Goal: Information Seeking & Learning: Compare options

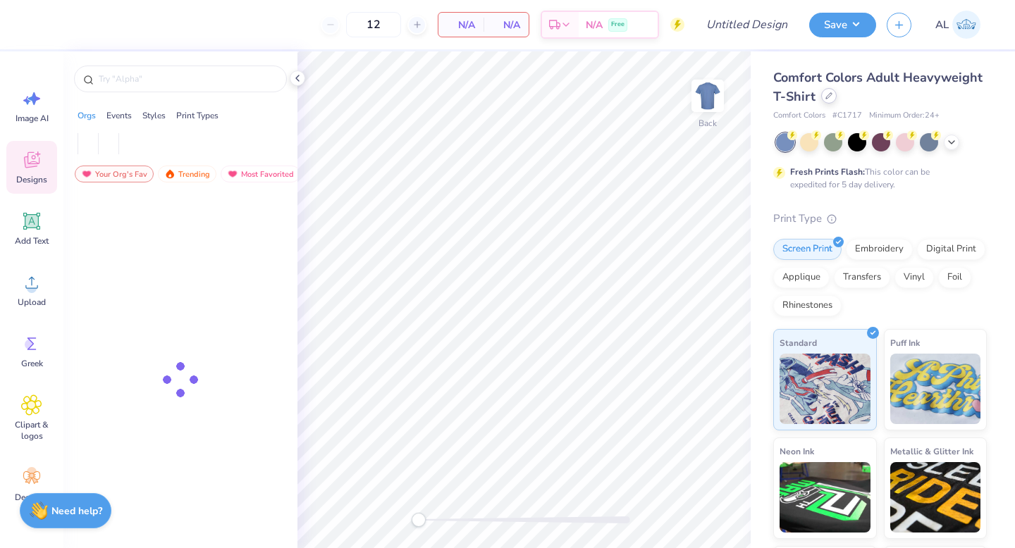
click at [833, 98] on icon at bounding box center [828, 95] width 7 height 7
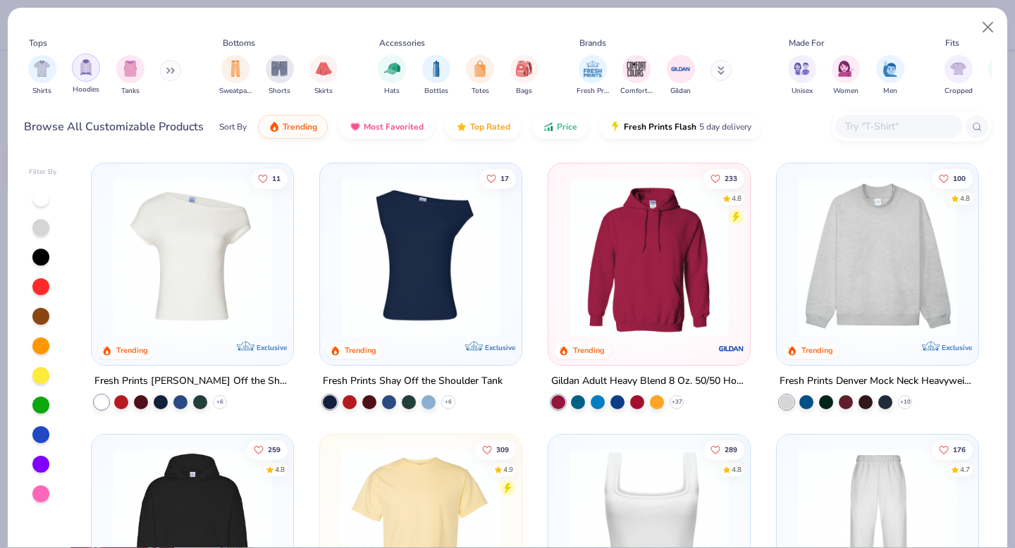
click at [86, 73] on img "filter for Hoodies" at bounding box center [86, 67] width 16 height 16
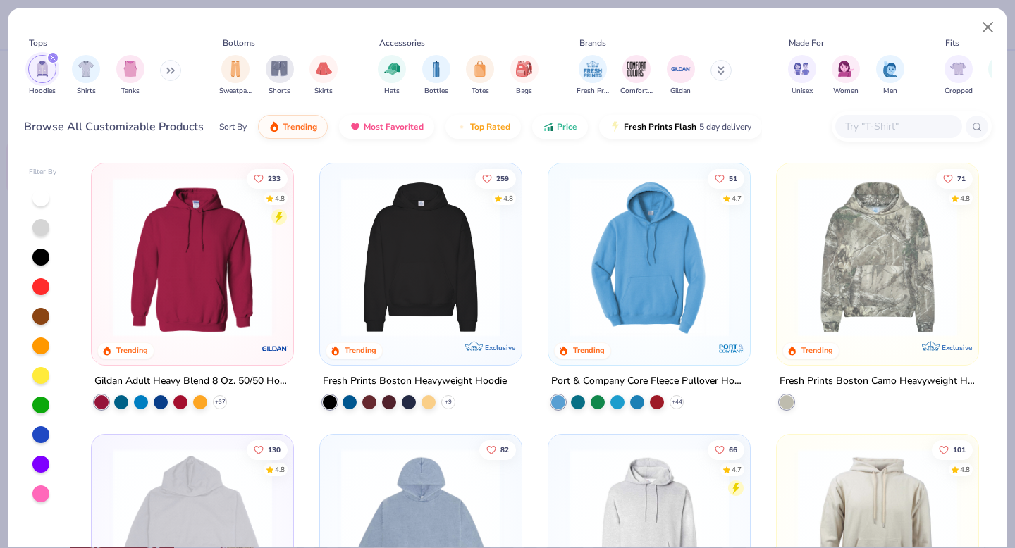
click at [382, 267] on img at bounding box center [420, 257] width 173 height 159
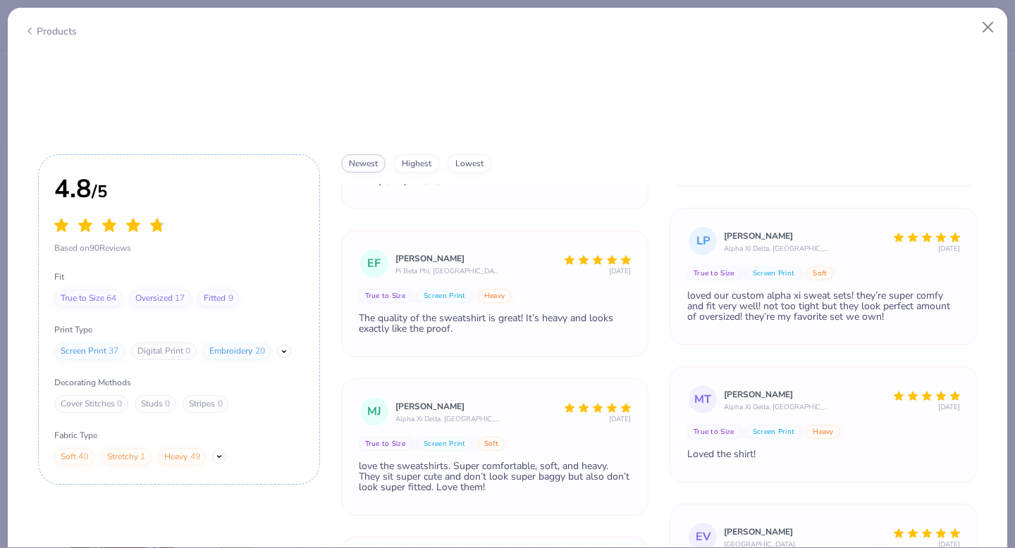
scroll to position [541, 0]
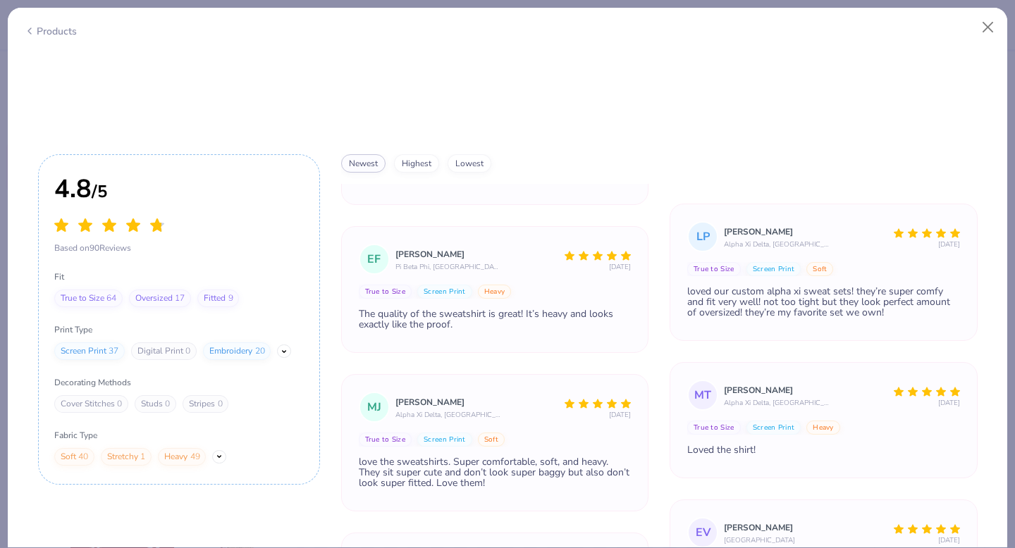
click at [155, 290] on div "Oversized 17" at bounding box center [160, 299] width 62 height 18
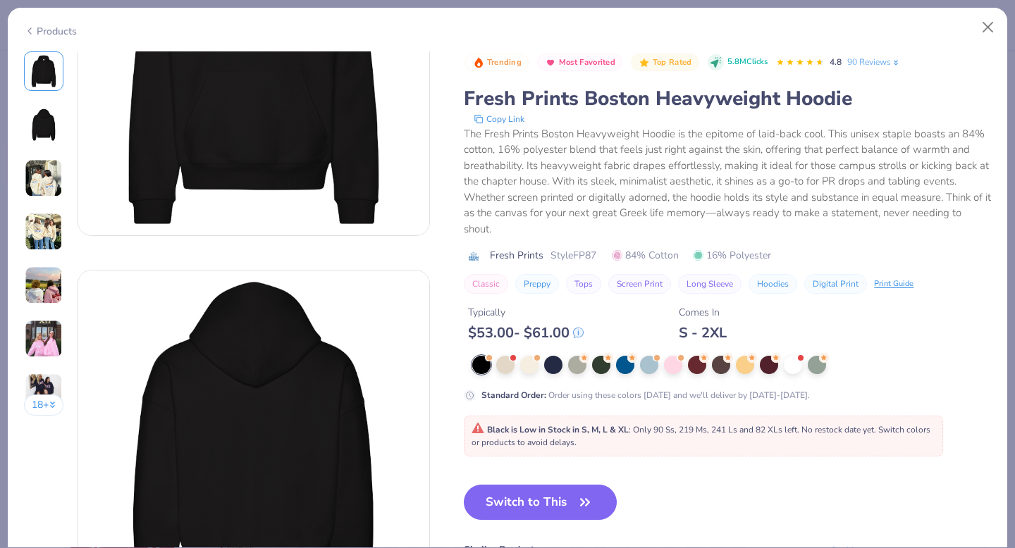
scroll to position [0, 0]
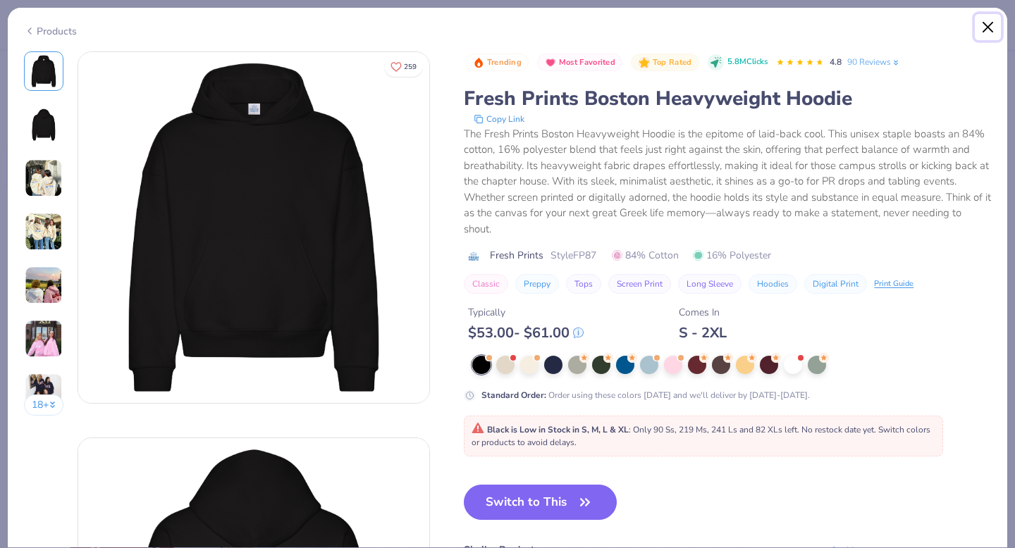
click at [987, 24] on button "Close" at bounding box center [988, 27] width 27 height 27
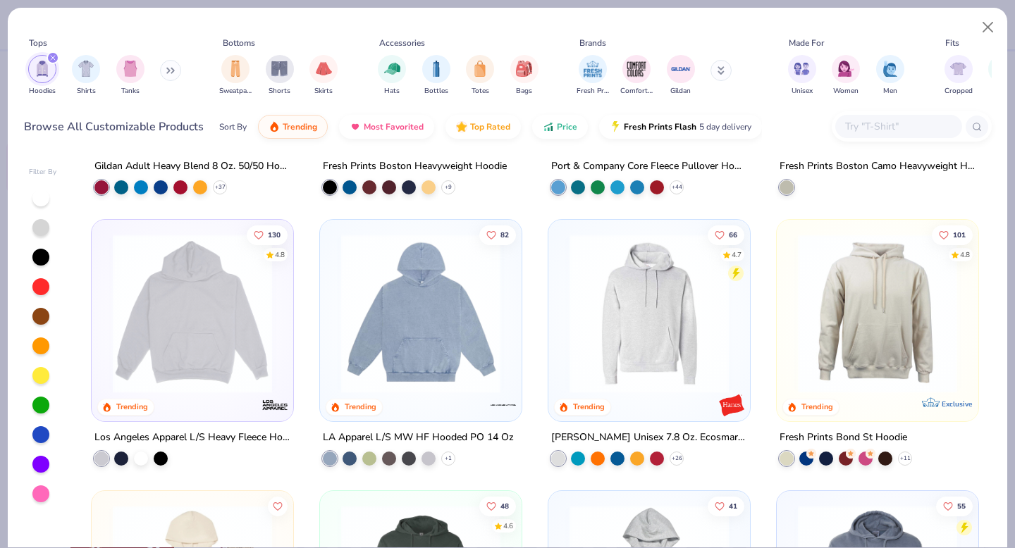
scroll to position [220, 0]
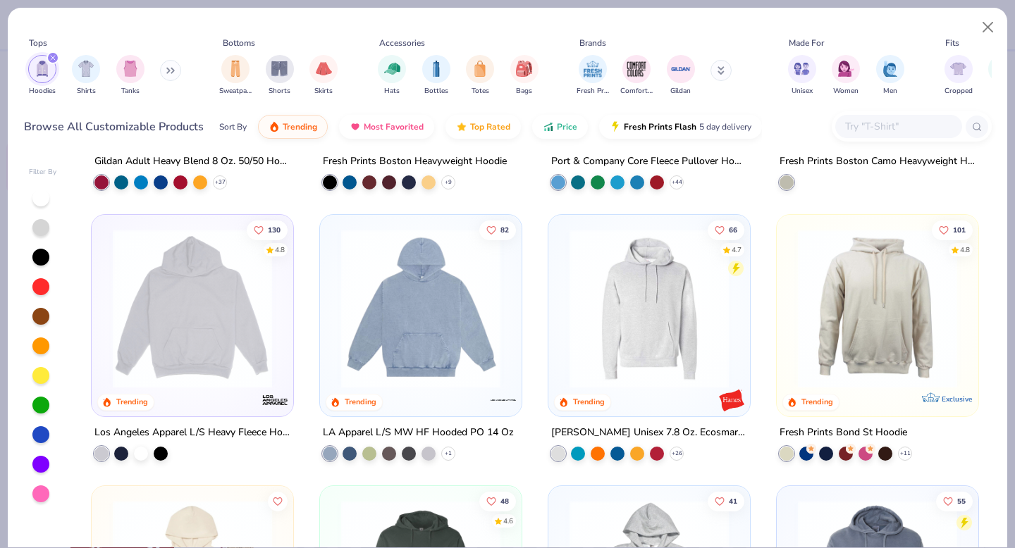
click at [162, 325] on img at bounding box center [192, 308] width 173 height 159
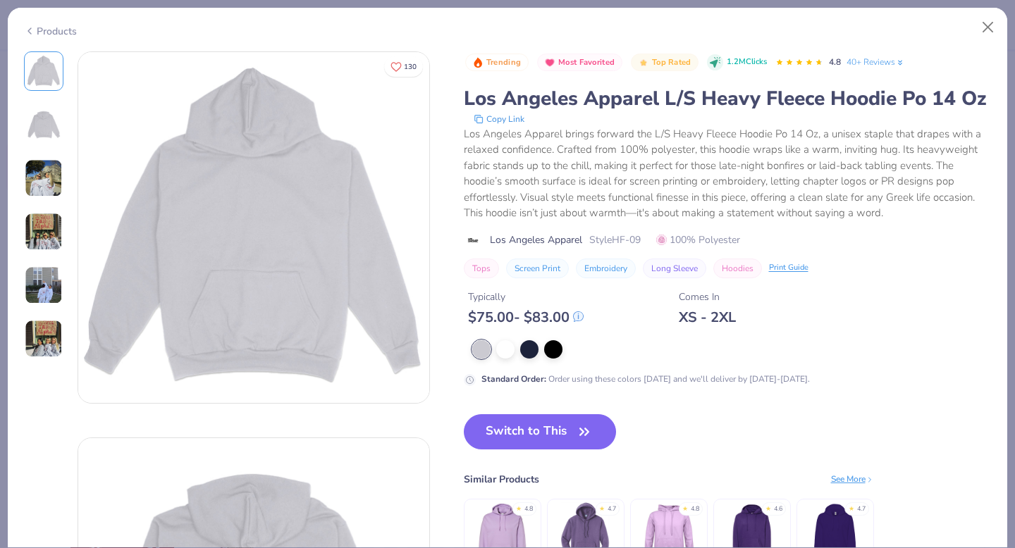
click at [49, 181] on img at bounding box center [44, 178] width 38 height 38
click at [986, 31] on button "Close" at bounding box center [988, 27] width 27 height 27
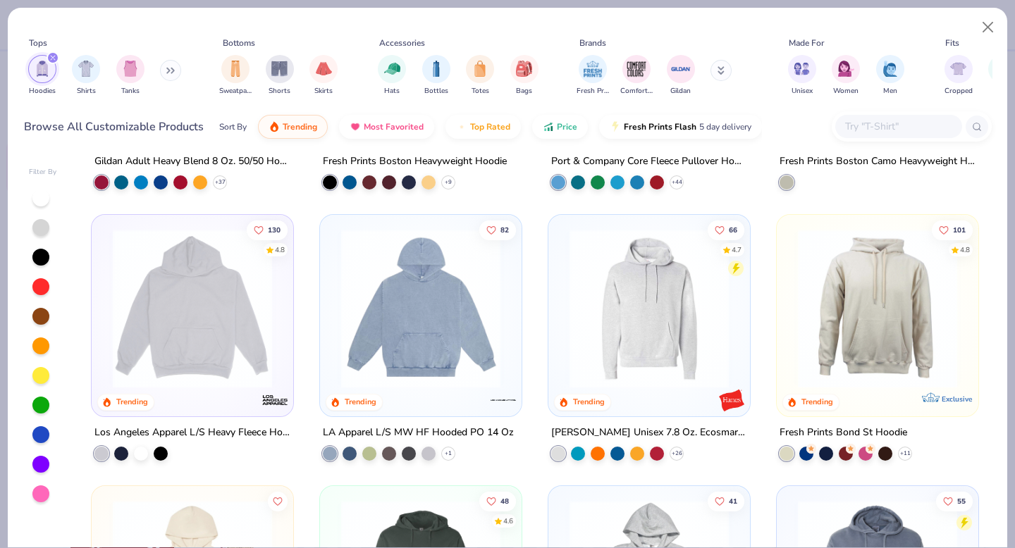
click at [855, 301] on img at bounding box center [877, 308] width 173 height 159
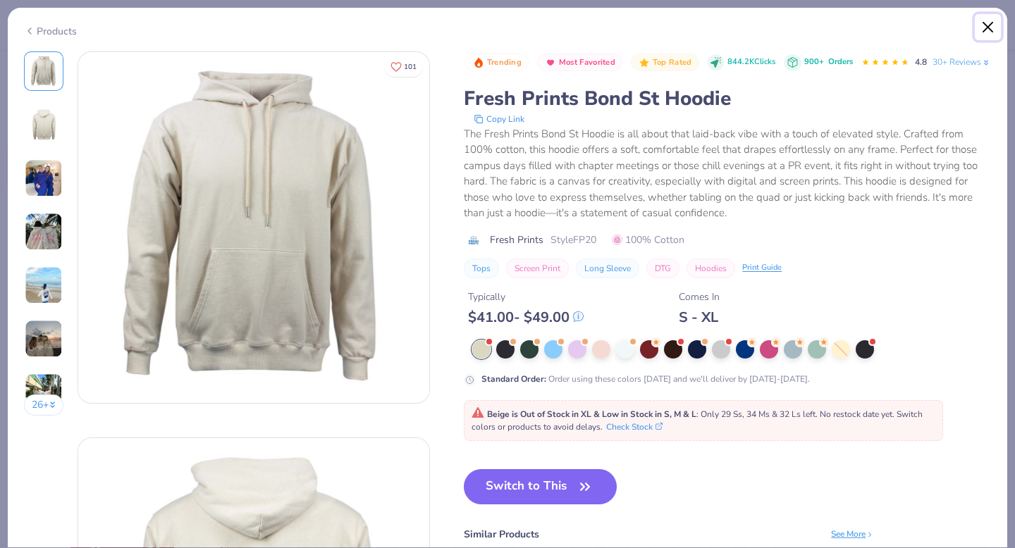
click at [989, 26] on button "Close" at bounding box center [988, 27] width 27 height 27
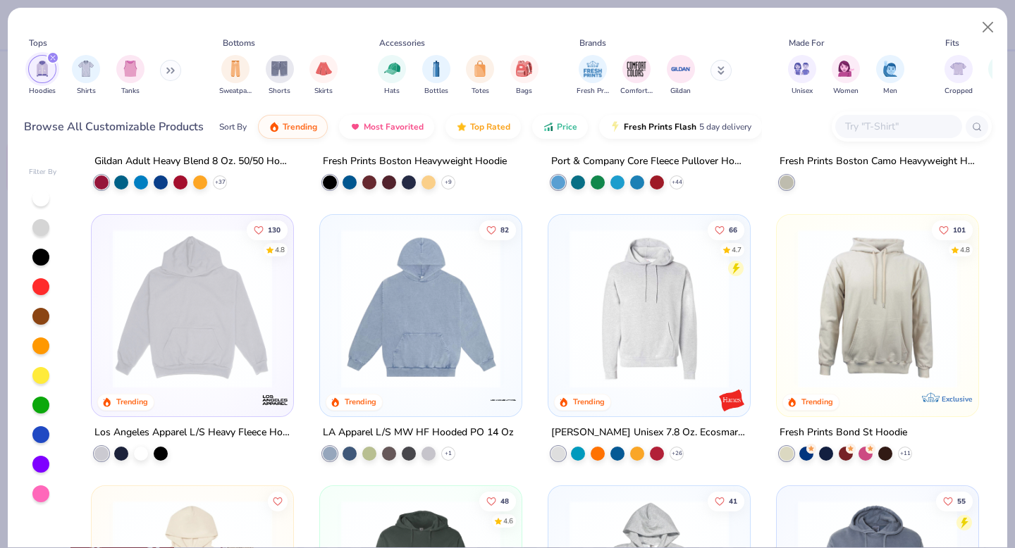
click at [868, 126] on input "text" at bounding box center [898, 126] width 109 height 16
click at [401, 330] on img at bounding box center [420, 308] width 173 height 159
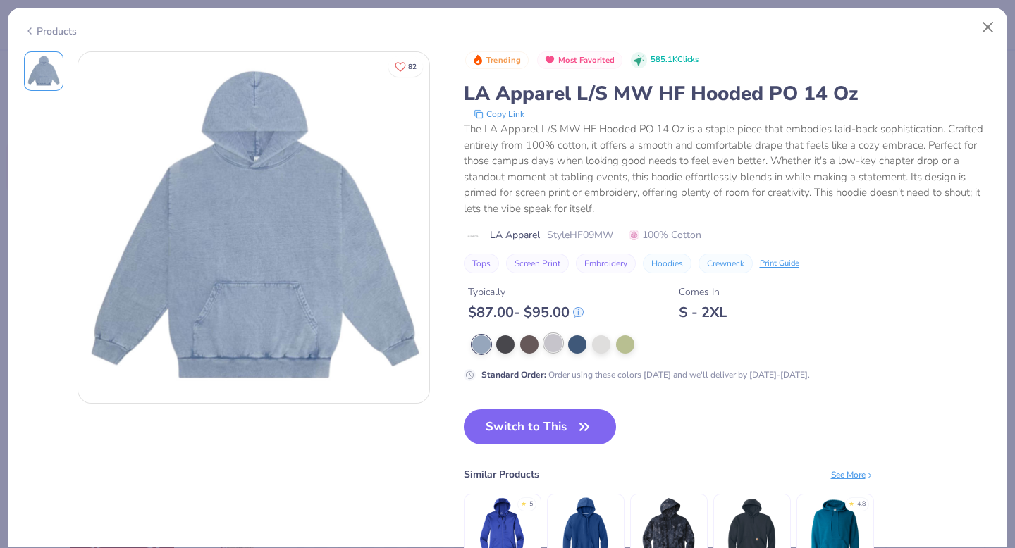
click at [551, 346] on div at bounding box center [553, 343] width 18 height 18
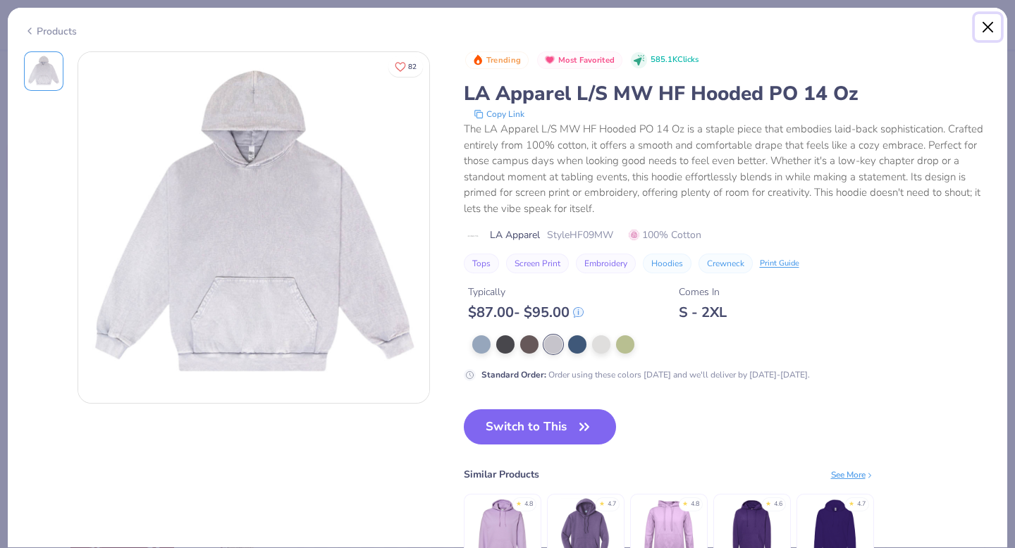
click at [992, 25] on button "Close" at bounding box center [988, 27] width 27 height 27
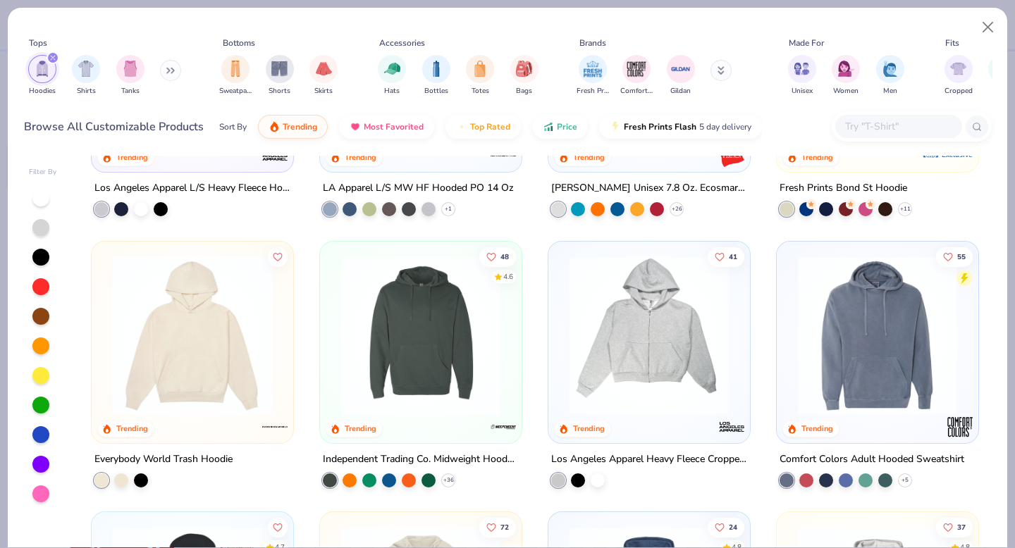
scroll to position [465, 0]
click at [164, 352] on img at bounding box center [192, 333] width 173 height 159
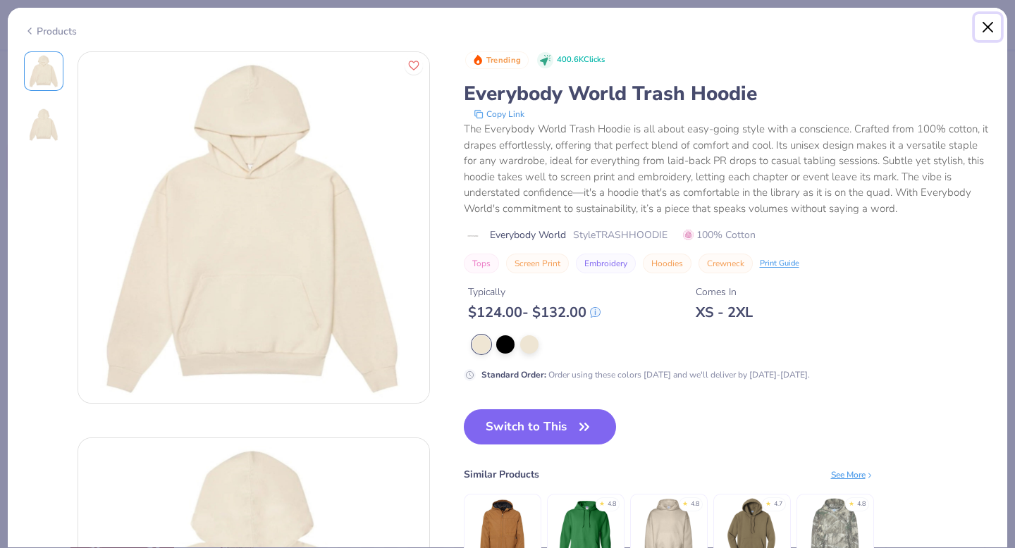
click at [989, 28] on button "Close" at bounding box center [988, 27] width 27 height 27
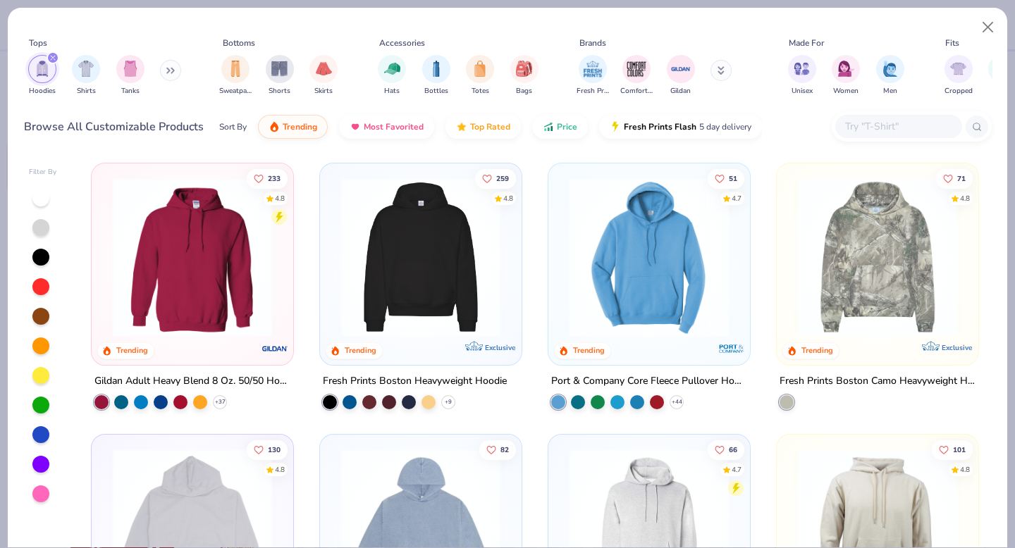
click at [858, 121] on input "text" at bounding box center [898, 126] width 109 height 16
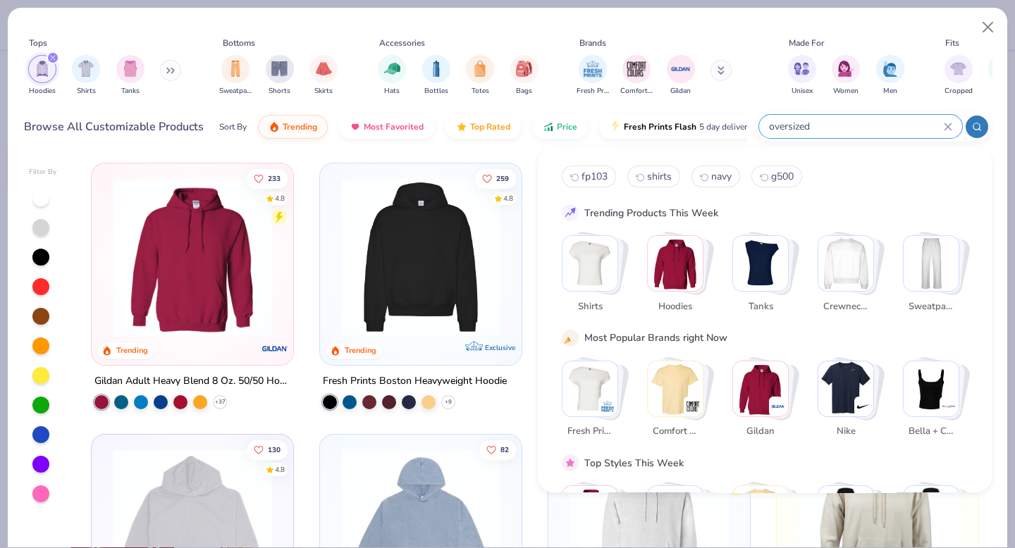
type input "oversized"
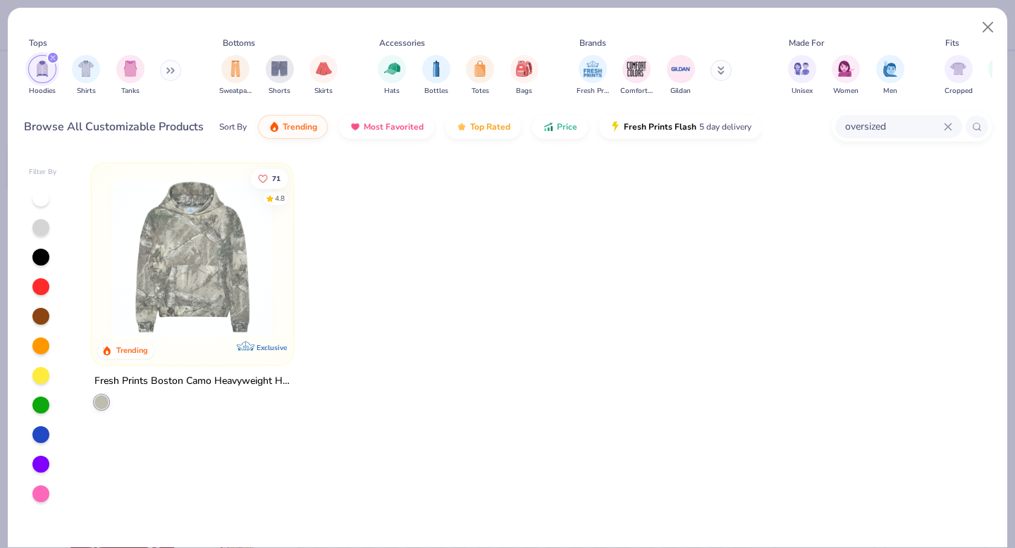
click at [197, 300] on img at bounding box center [192, 257] width 173 height 159
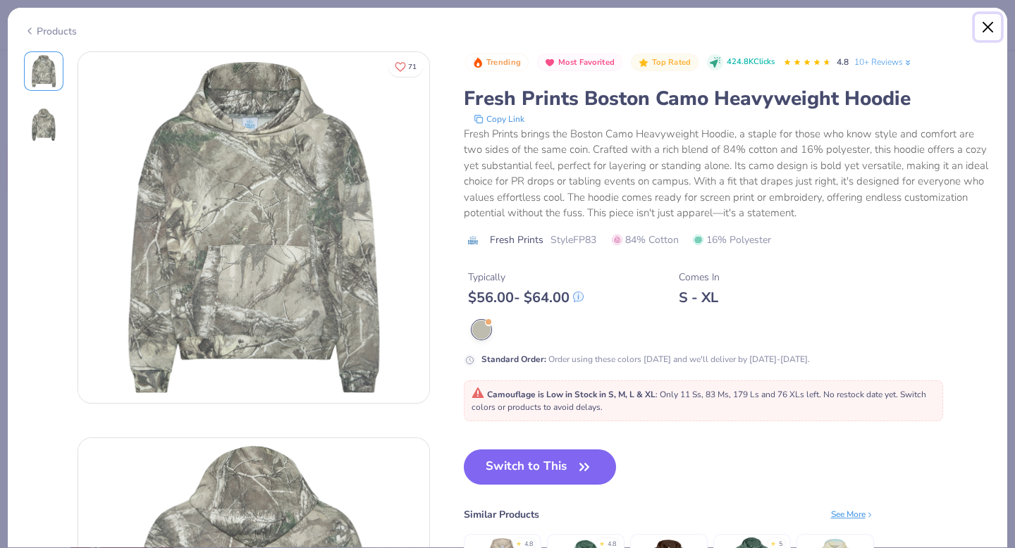
click at [997, 20] on button "Close" at bounding box center [988, 27] width 27 height 27
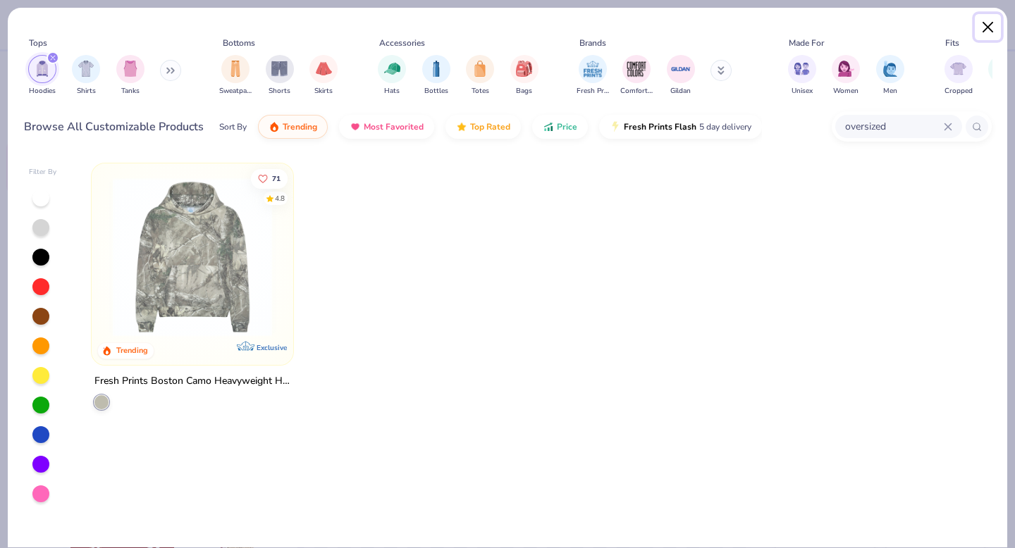
click at [989, 25] on button "Close" at bounding box center [988, 27] width 27 height 27
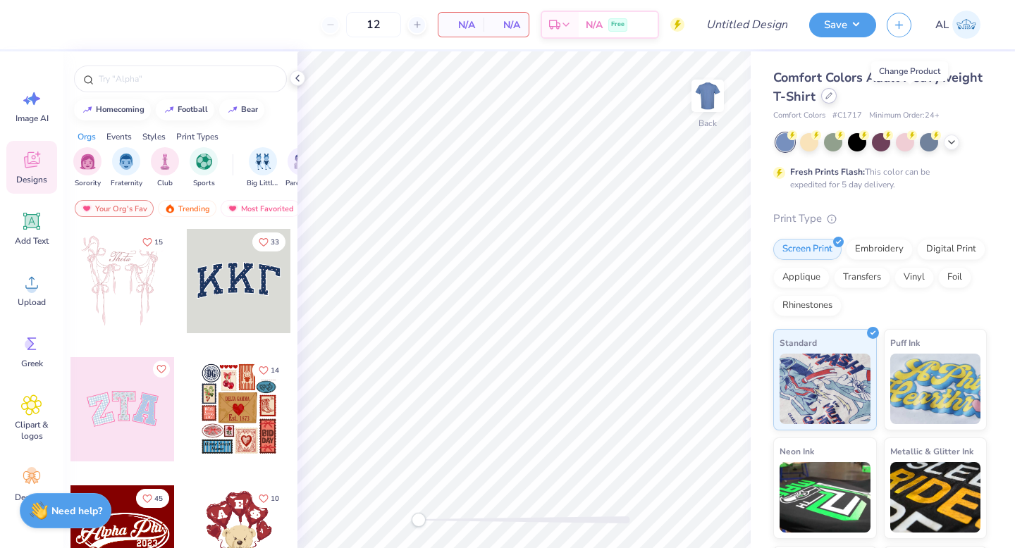
click at [837, 99] on div at bounding box center [829, 96] width 16 height 16
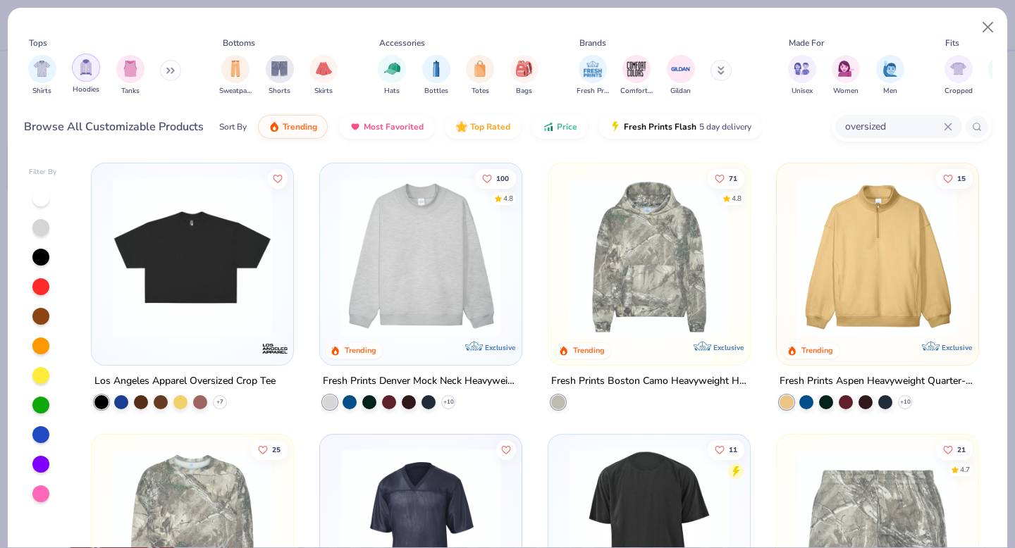
click at [75, 70] on div "filter for Hoodies" at bounding box center [86, 68] width 28 height 28
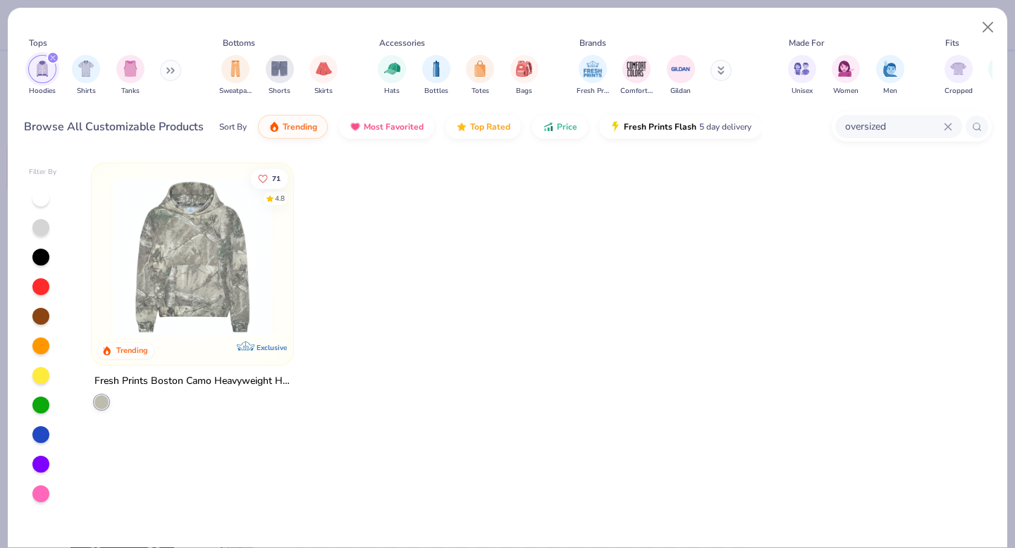
click at [946, 128] on icon at bounding box center [948, 126] width 6 height 6
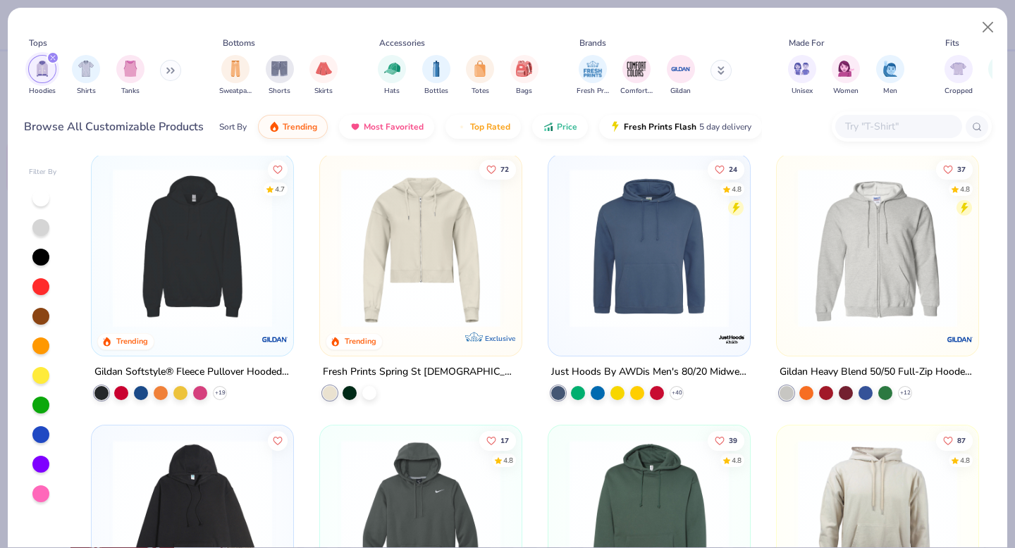
scroll to position [811, 0]
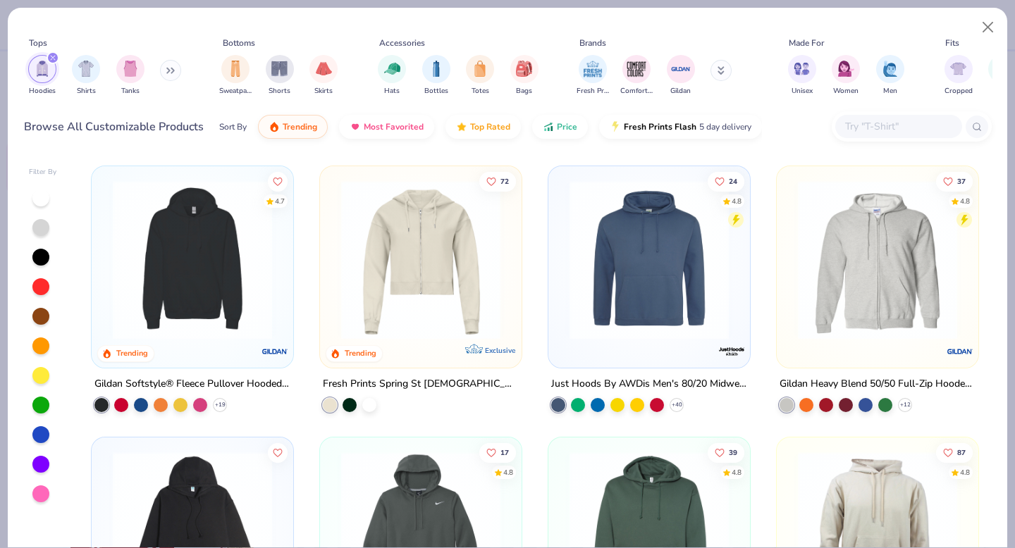
click at [225, 276] on img at bounding box center [192, 259] width 173 height 159
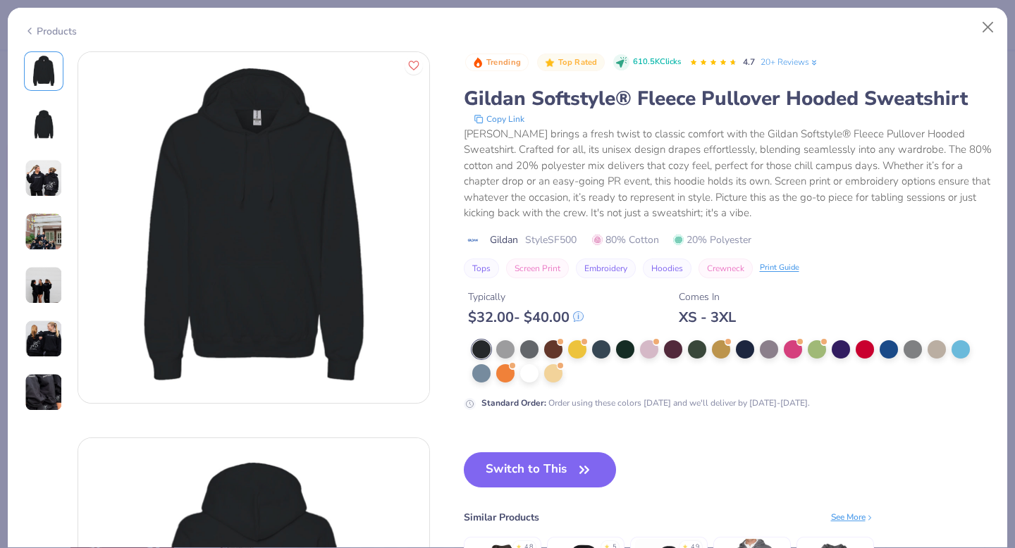
click at [50, 193] on img at bounding box center [44, 178] width 38 height 38
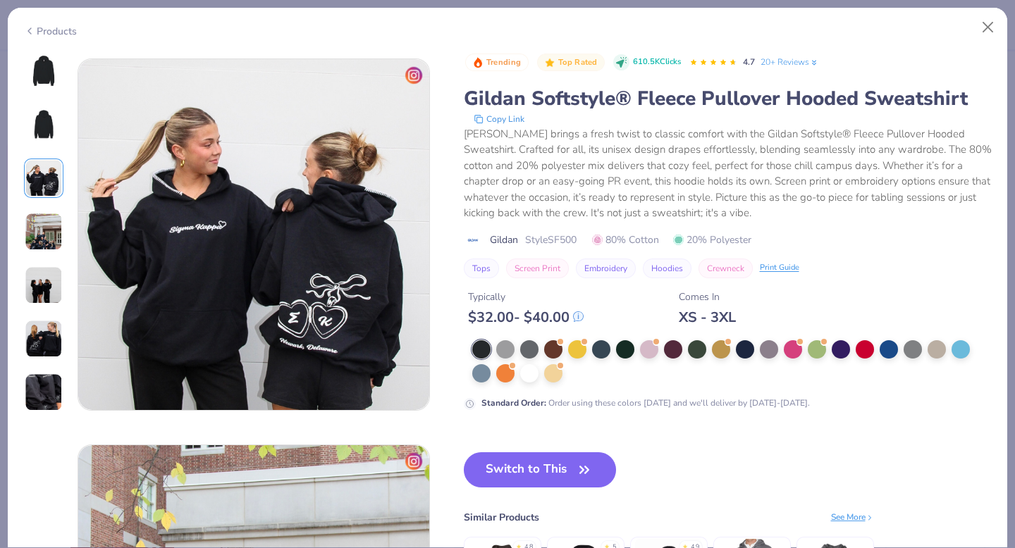
scroll to position [773, 0]
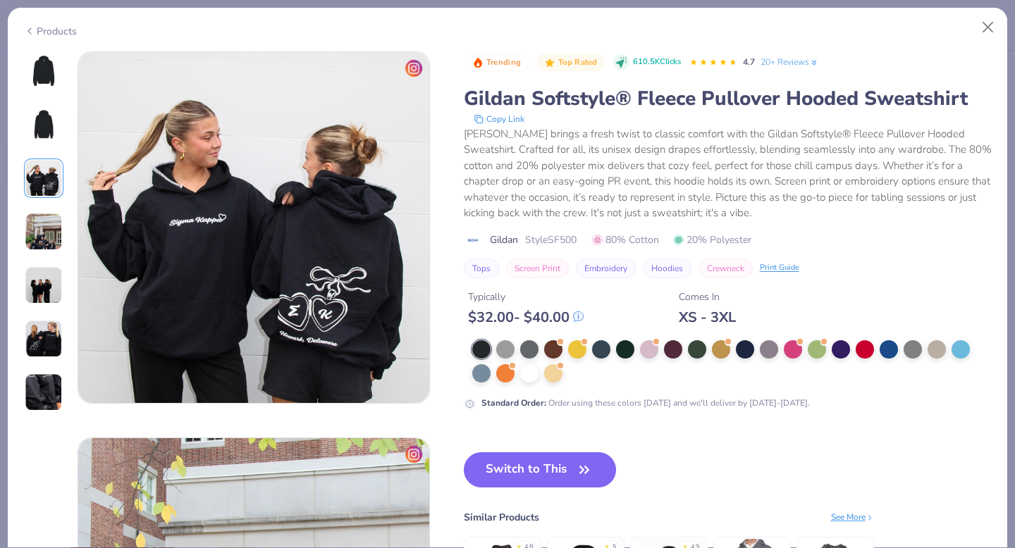
click at [49, 245] on img at bounding box center [44, 232] width 38 height 38
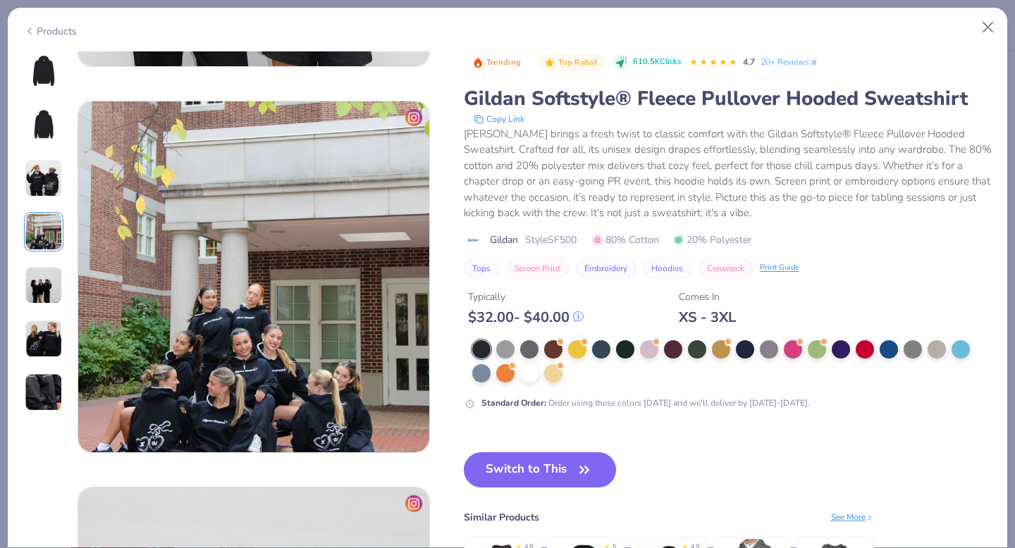
scroll to position [1159, 0]
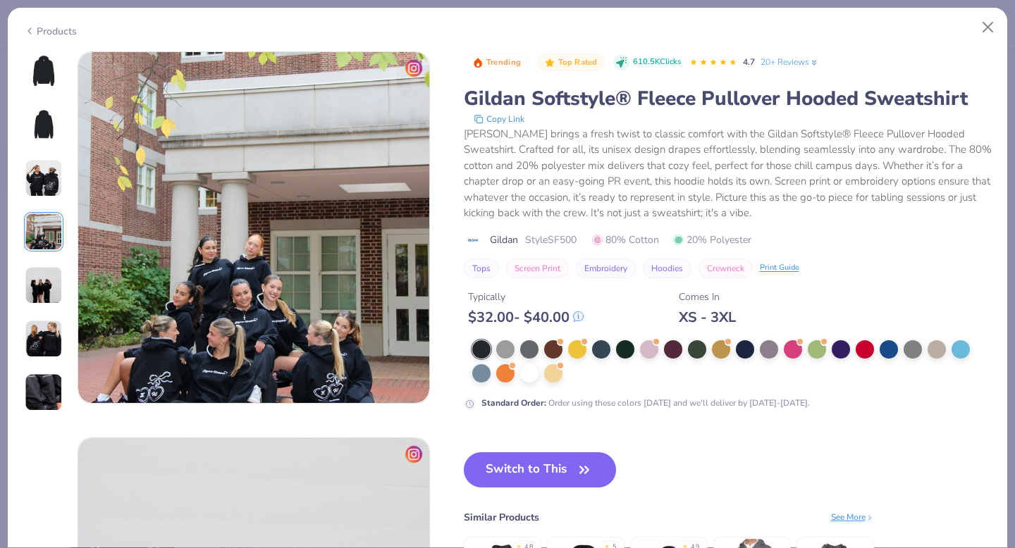
click at [49, 297] on img at bounding box center [44, 285] width 38 height 38
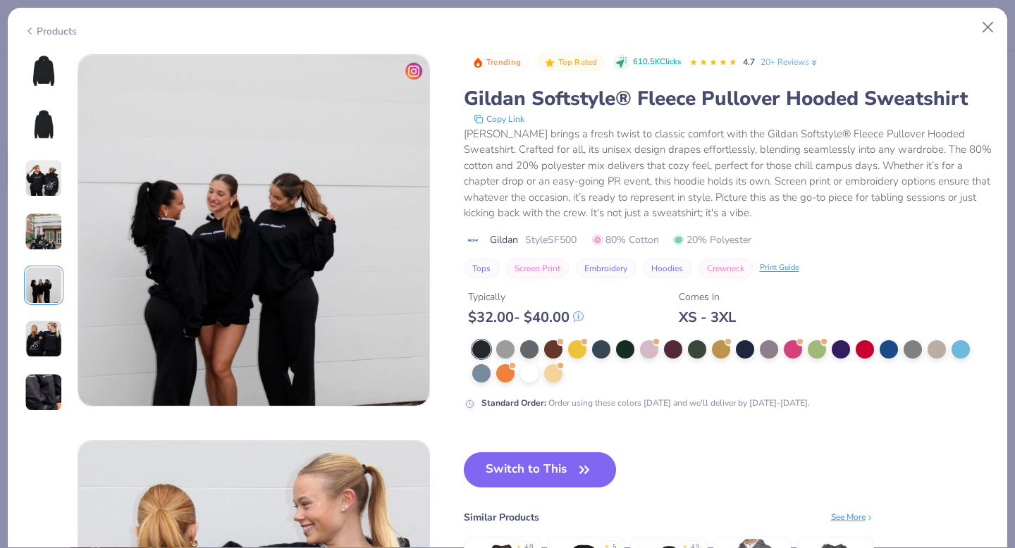
scroll to position [1545, 0]
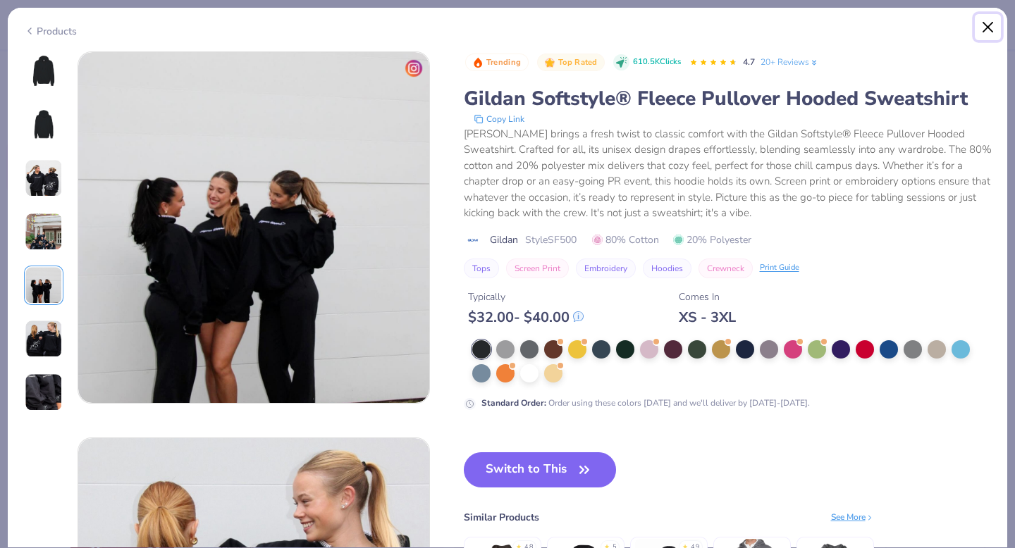
click at [991, 20] on button "Close" at bounding box center [988, 27] width 27 height 27
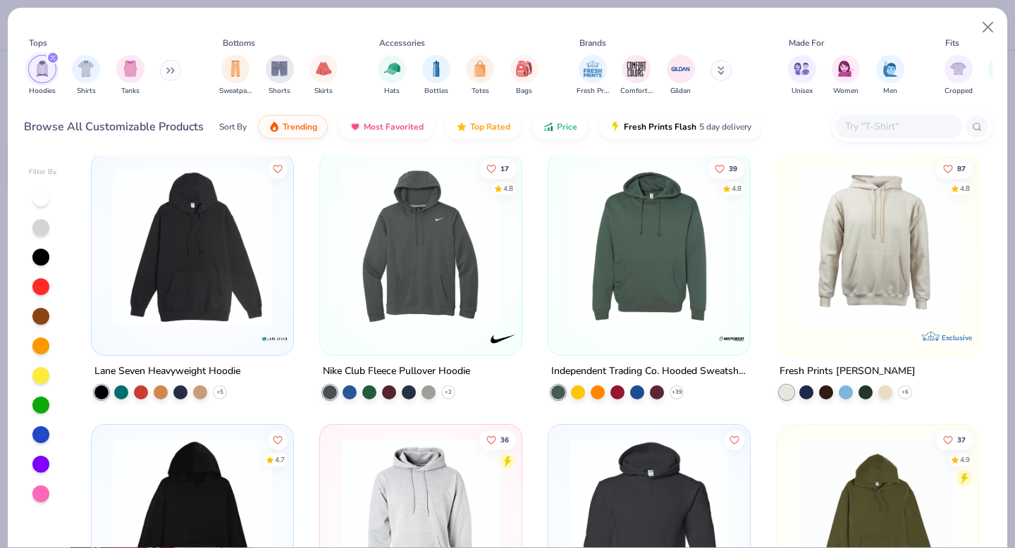
scroll to position [1094, 0]
click at [694, 268] on img at bounding box center [649, 247] width 173 height 159
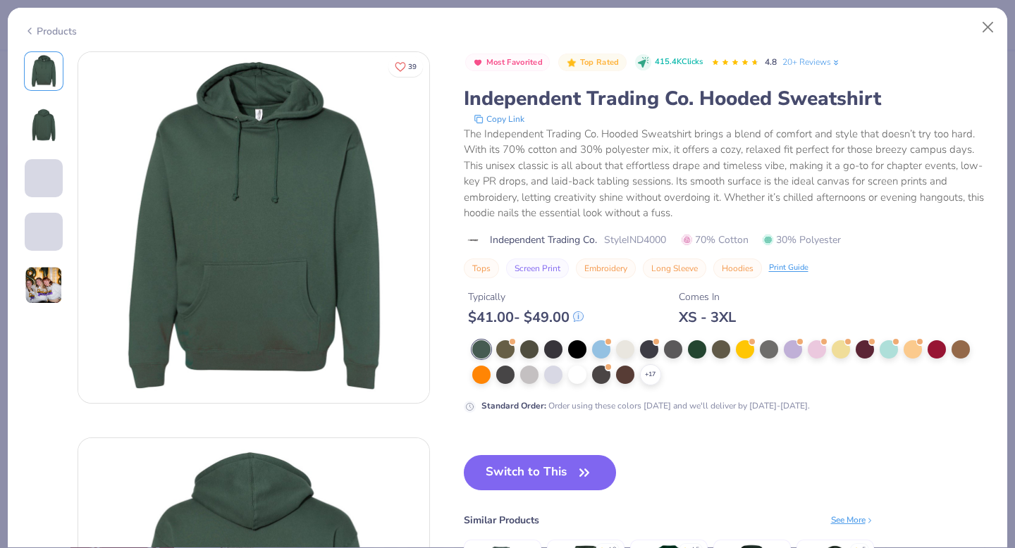
click at [49, 133] on img at bounding box center [44, 125] width 34 height 34
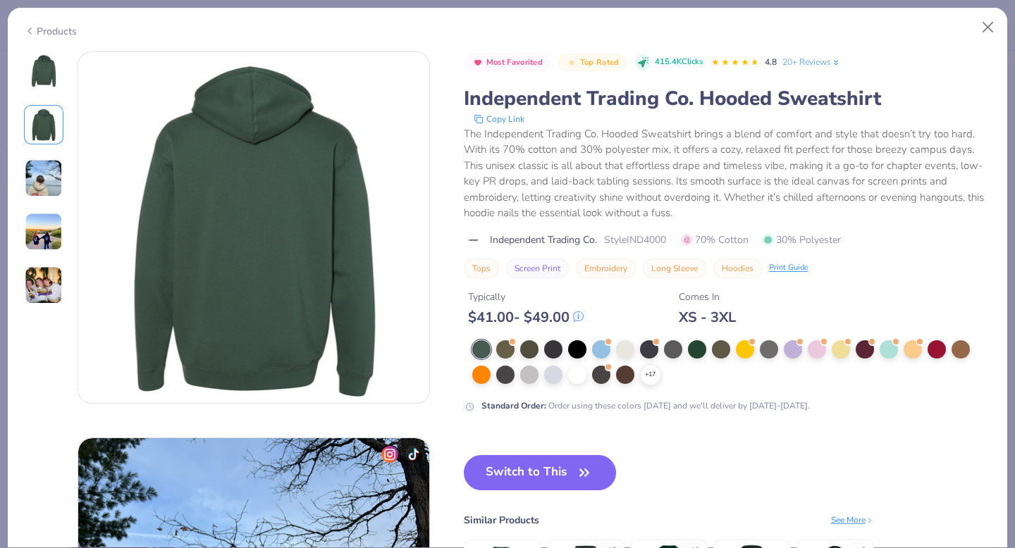
click at [43, 178] on img at bounding box center [44, 178] width 38 height 38
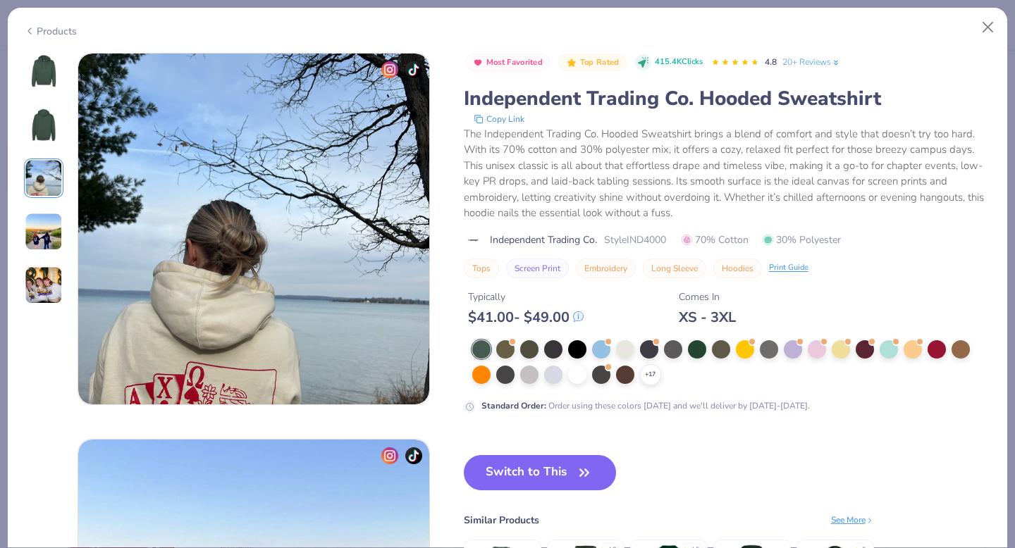
scroll to position [773, 0]
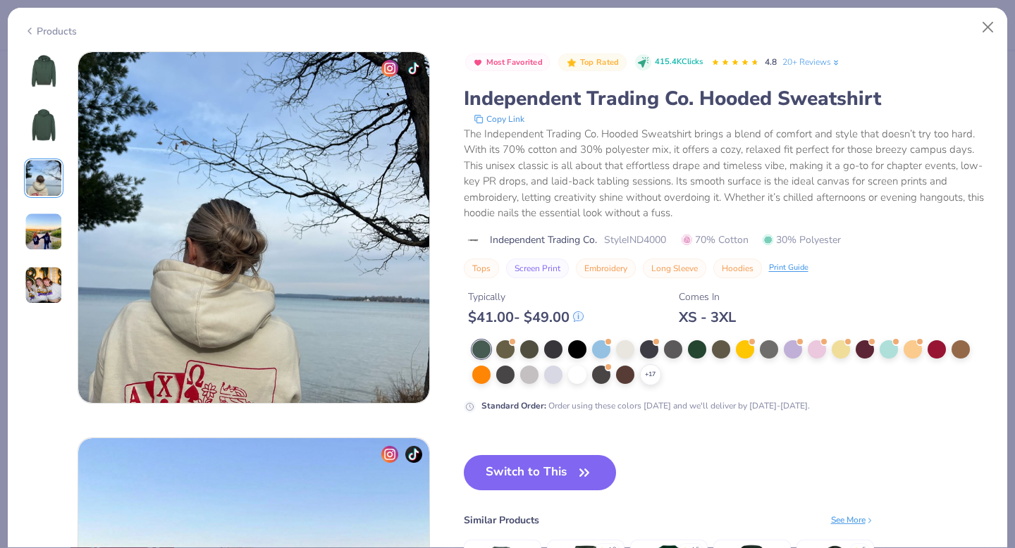
click at [36, 97] on div at bounding box center [43, 178] width 39 height 254
click at [40, 72] on img at bounding box center [44, 71] width 34 height 34
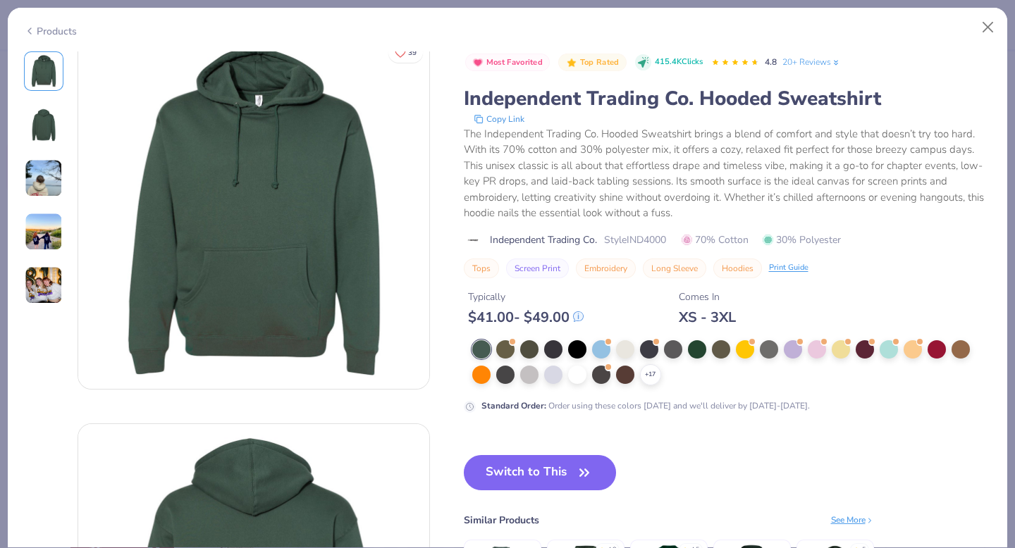
scroll to position [0, 0]
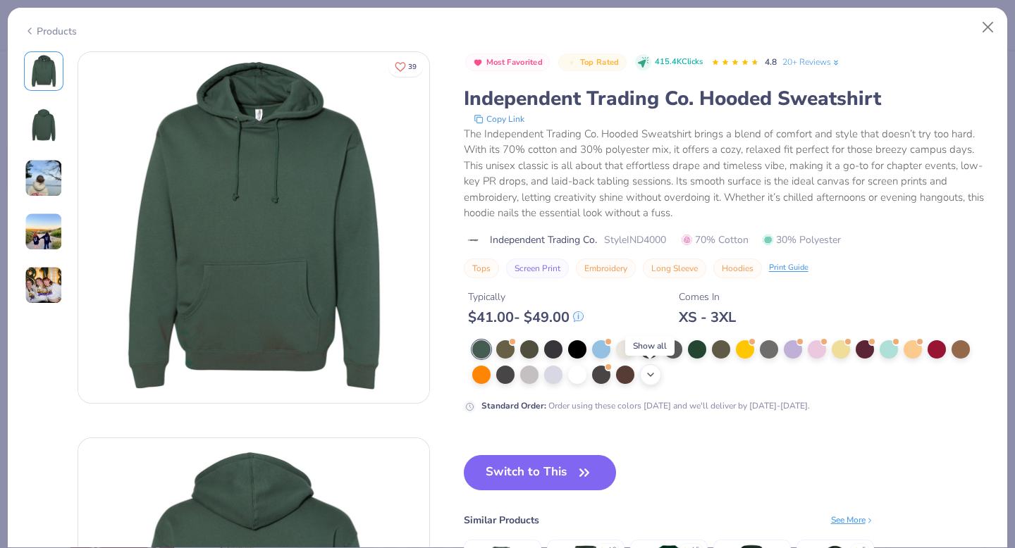
click at [655, 370] on icon at bounding box center [650, 374] width 11 height 11
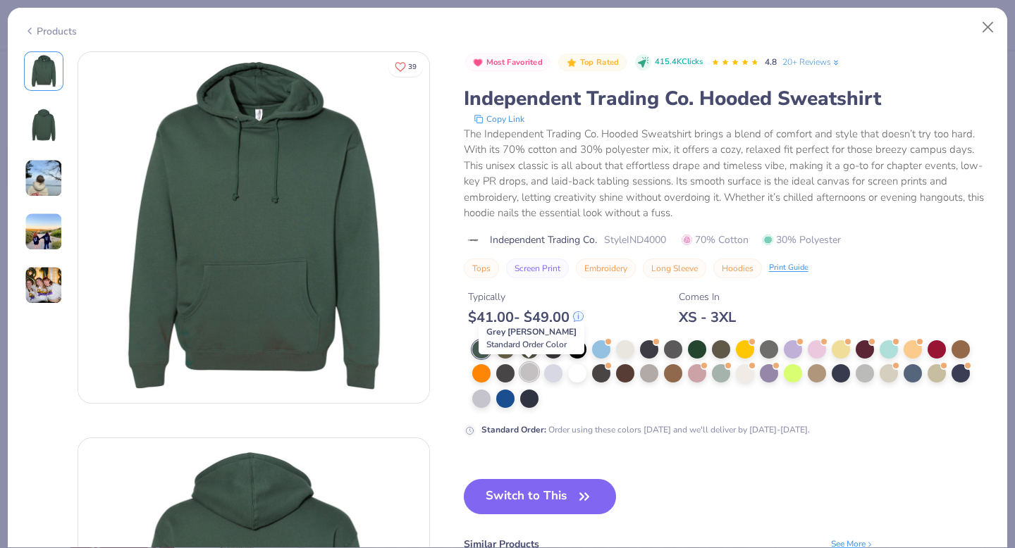
click at [529, 374] on div at bounding box center [529, 372] width 18 height 18
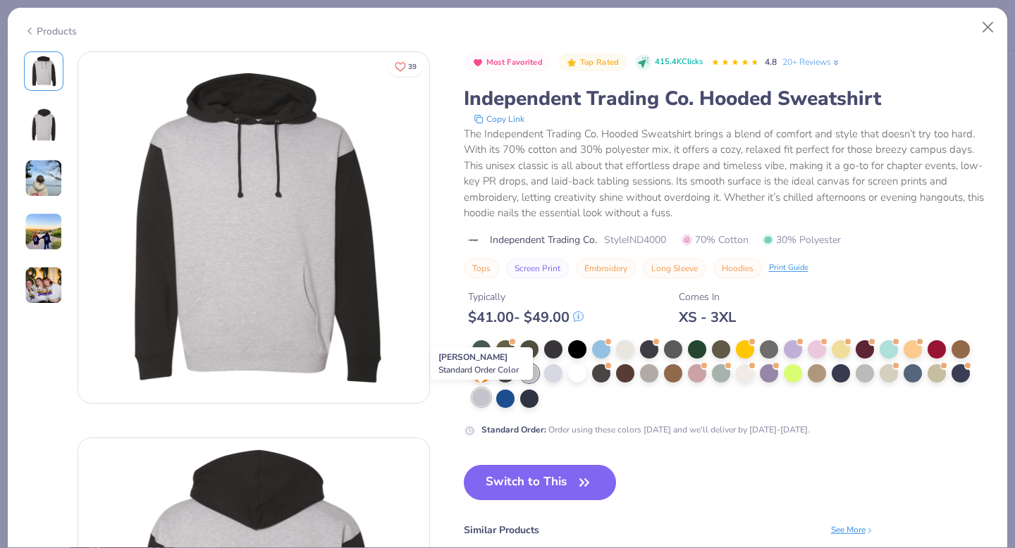
click at [481, 403] on div at bounding box center [481, 397] width 18 height 18
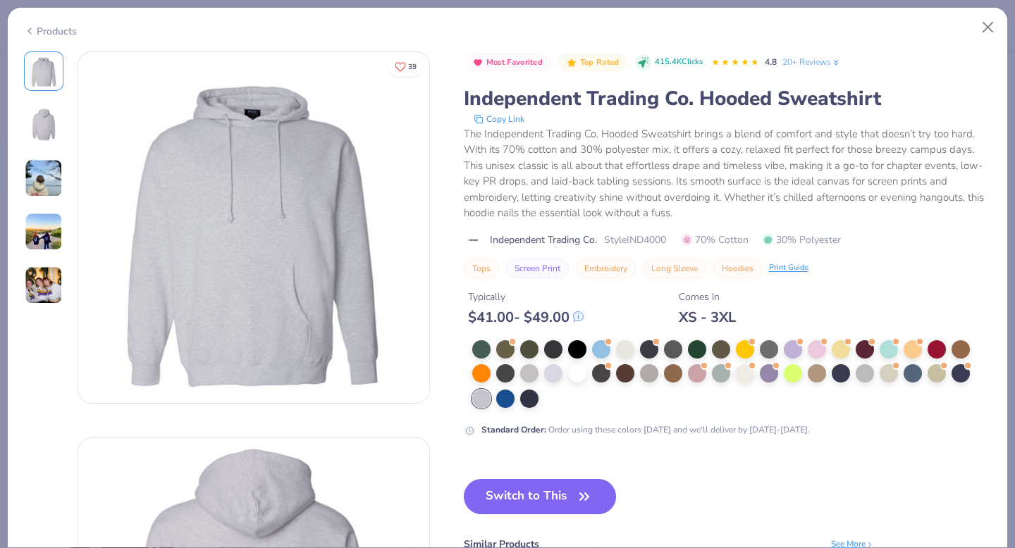
click at [43, 278] on img at bounding box center [44, 285] width 38 height 38
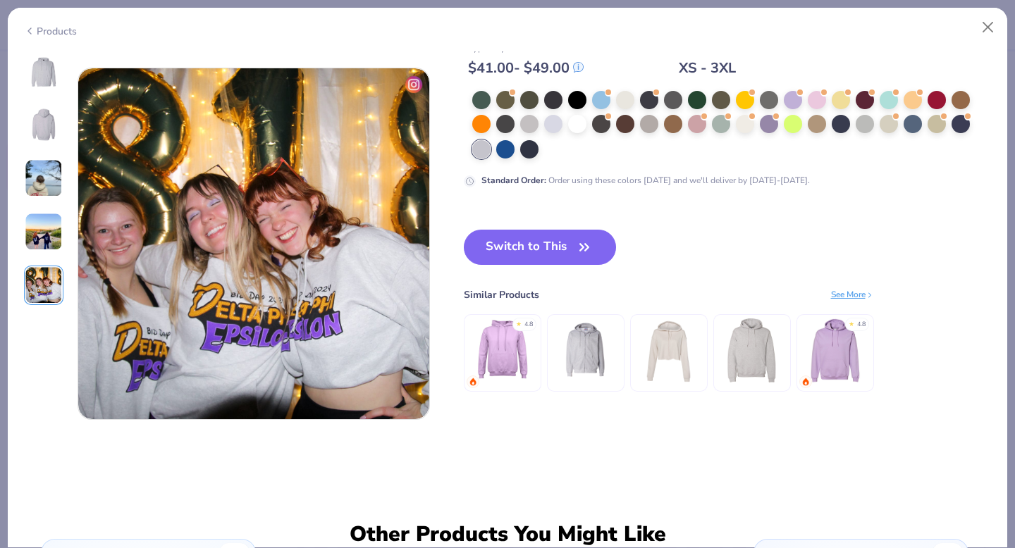
scroll to position [1545, 0]
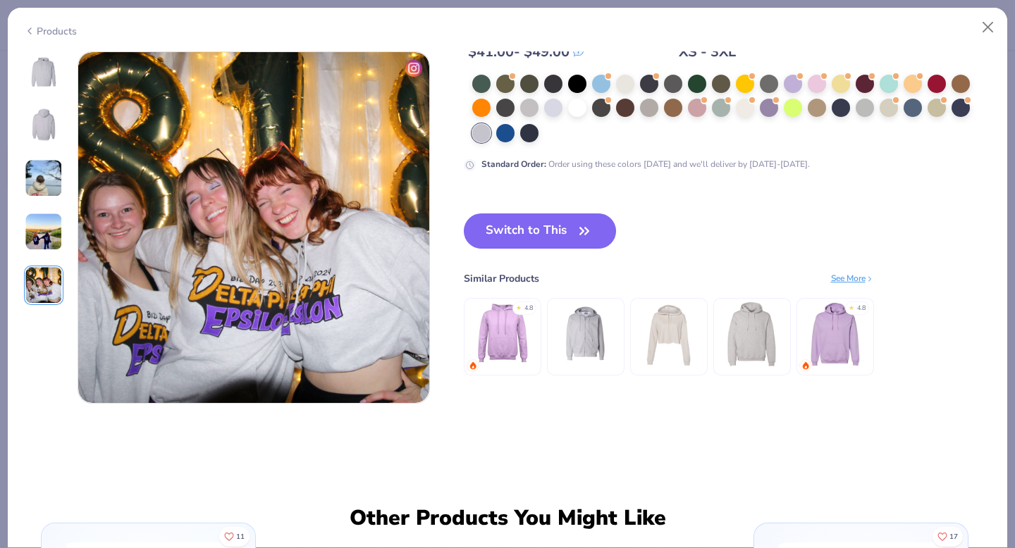
click at [51, 68] on img at bounding box center [44, 71] width 34 height 34
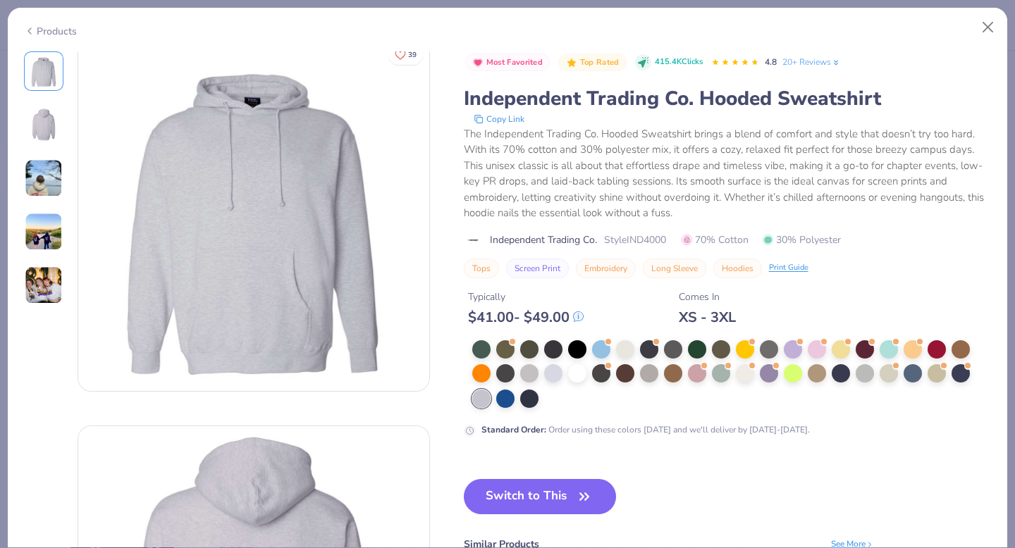
scroll to position [0, 0]
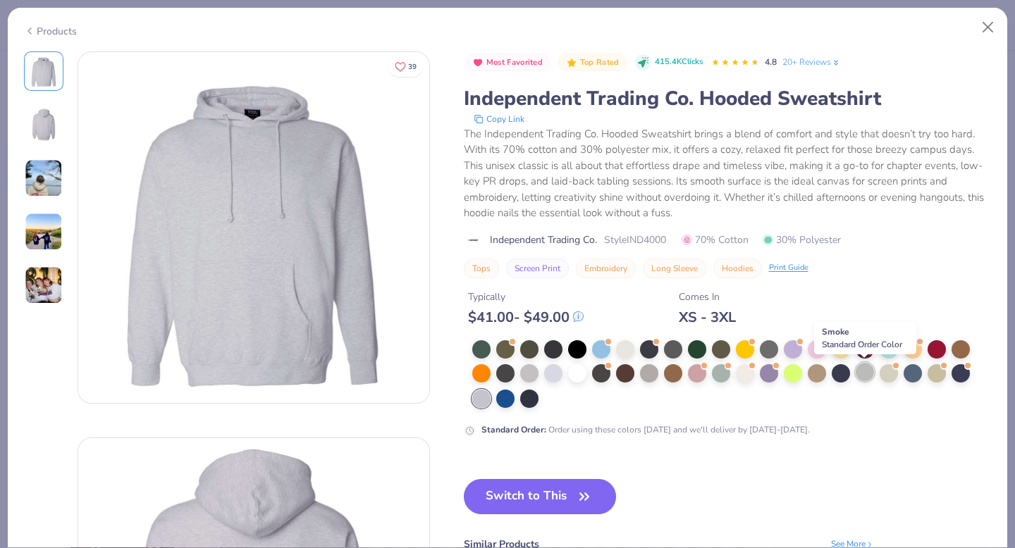
click at [866, 376] on div at bounding box center [865, 372] width 18 height 18
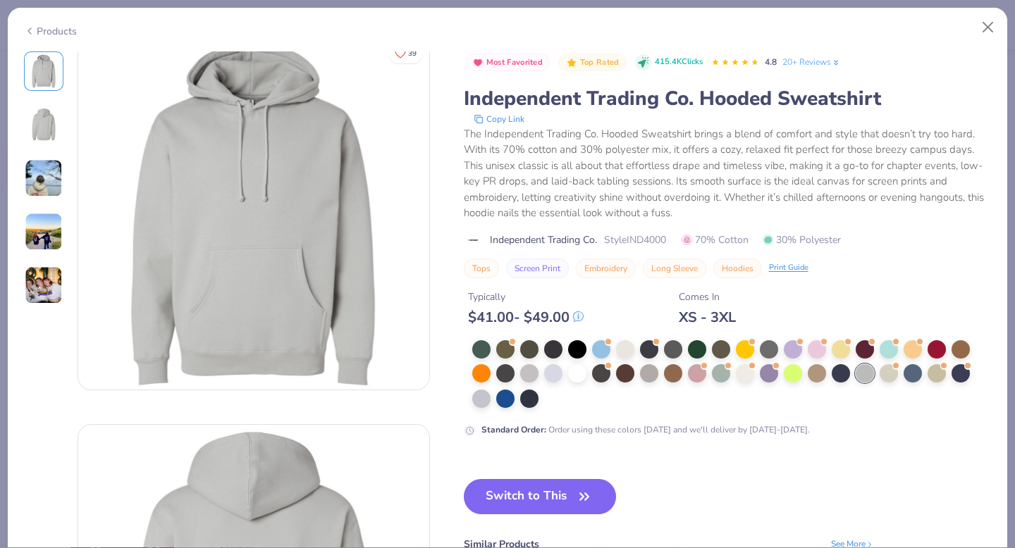
scroll to position [14, 0]
click at [627, 349] on div at bounding box center [625, 348] width 18 height 18
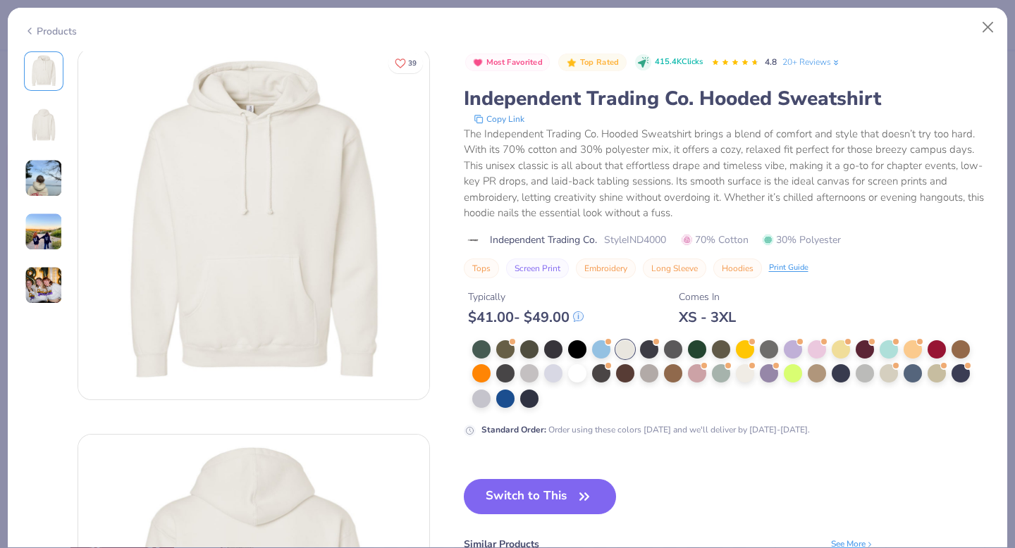
scroll to position [1, 0]
click at [869, 374] on div at bounding box center [865, 372] width 18 height 18
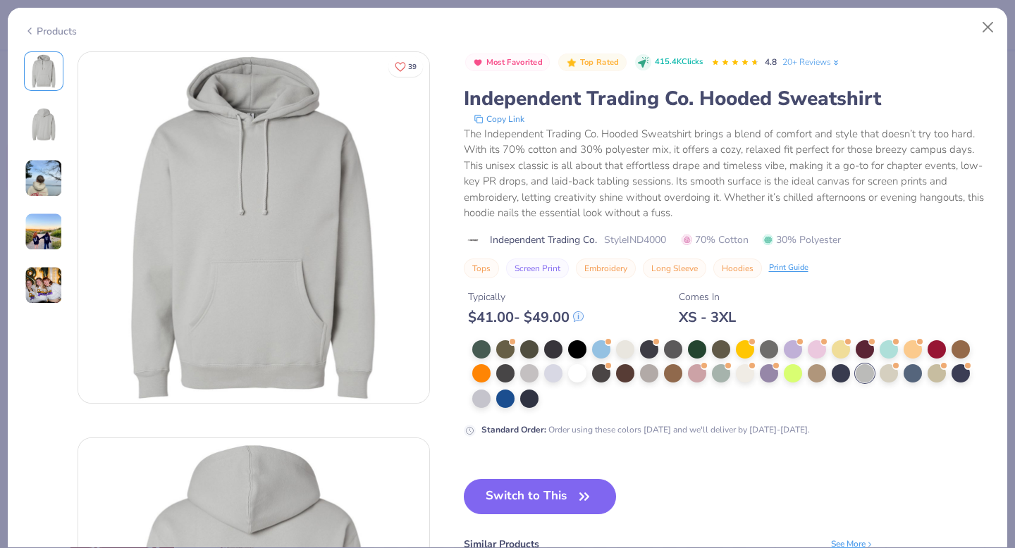
click at [51, 123] on img at bounding box center [44, 125] width 34 height 34
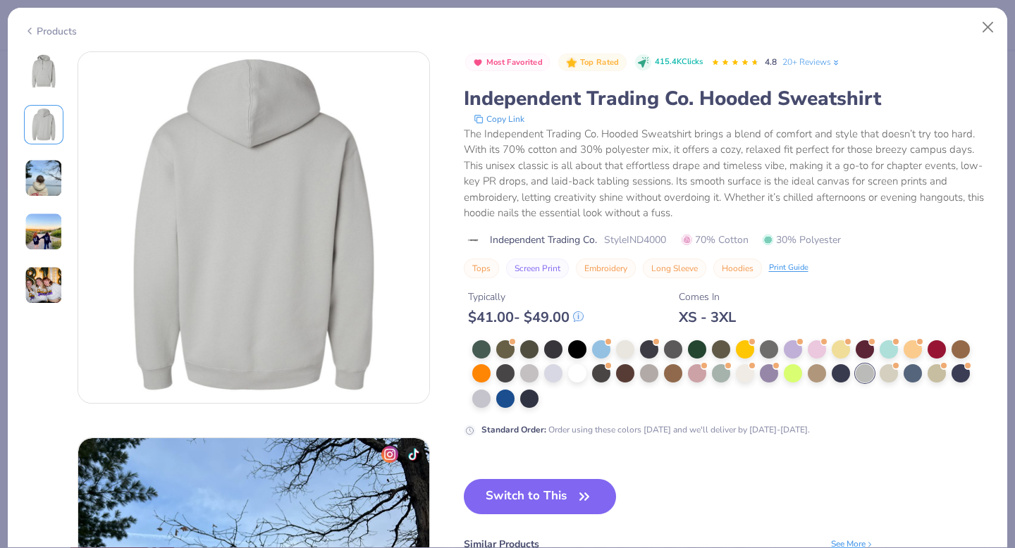
click at [43, 194] on img at bounding box center [44, 178] width 38 height 38
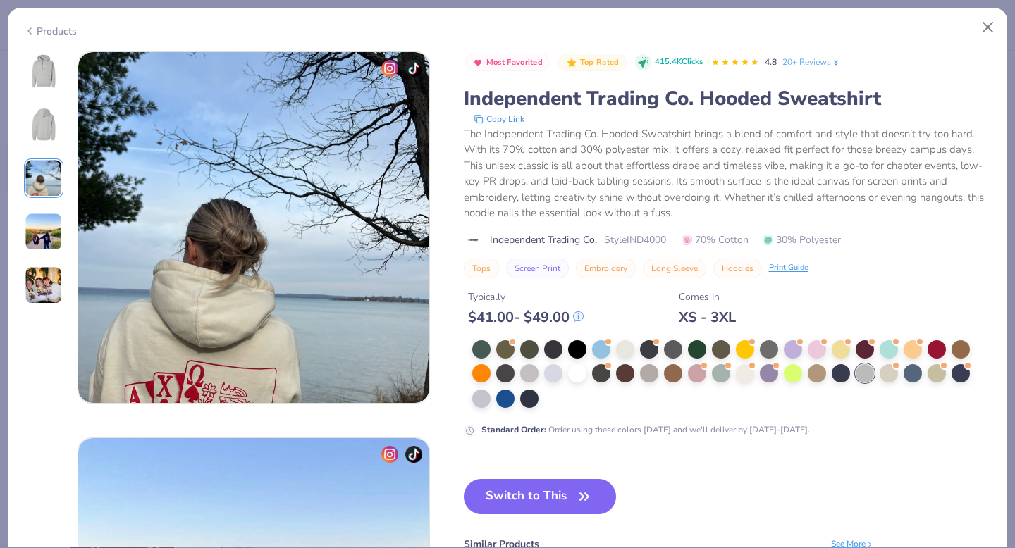
click at [47, 239] on img at bounding box center [44, 232] width 38 height 38
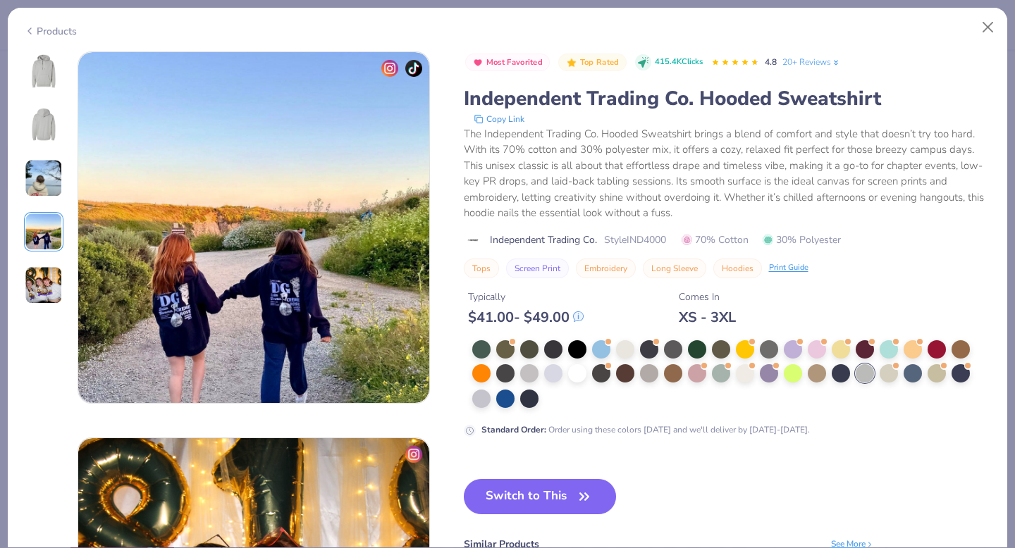
click at [47, 290] on img at bounding box center [44, 285] width 38 height 38
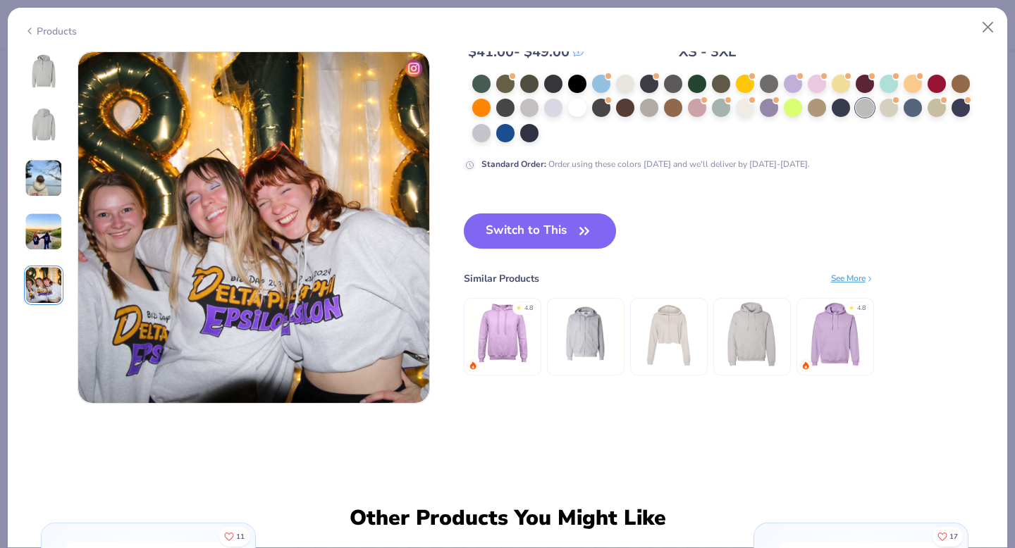
click at [48, 70] on img at bounding box center [44, 71] width 34 height 34
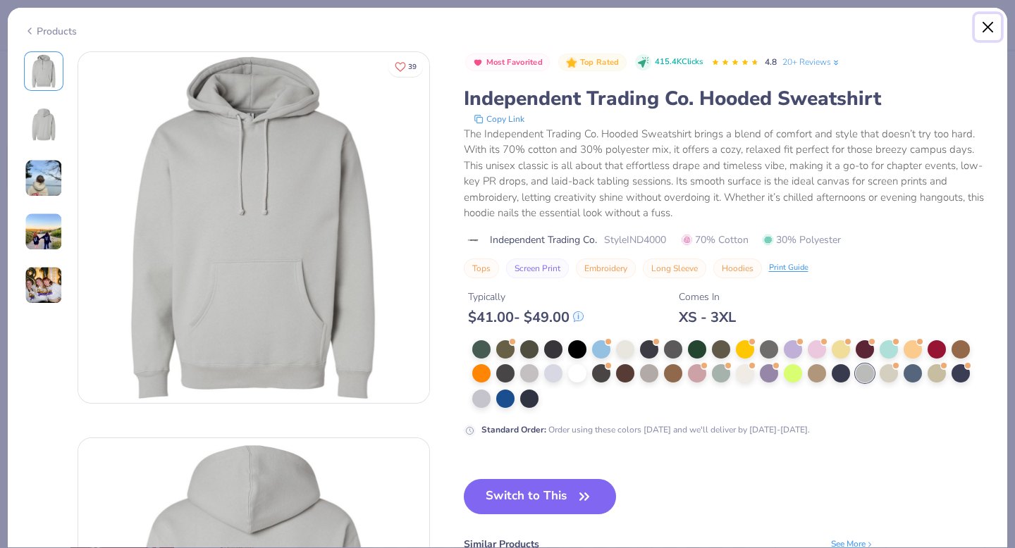
click at [985, 23] on button "Close" at bounding box center [988, 27] width 27 height 27
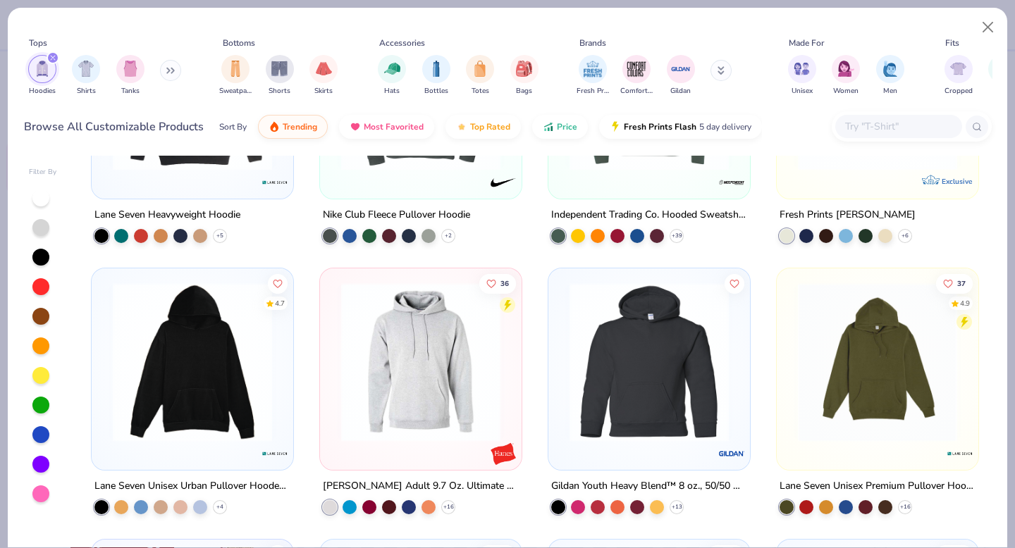
scroll to position [1272, 0]
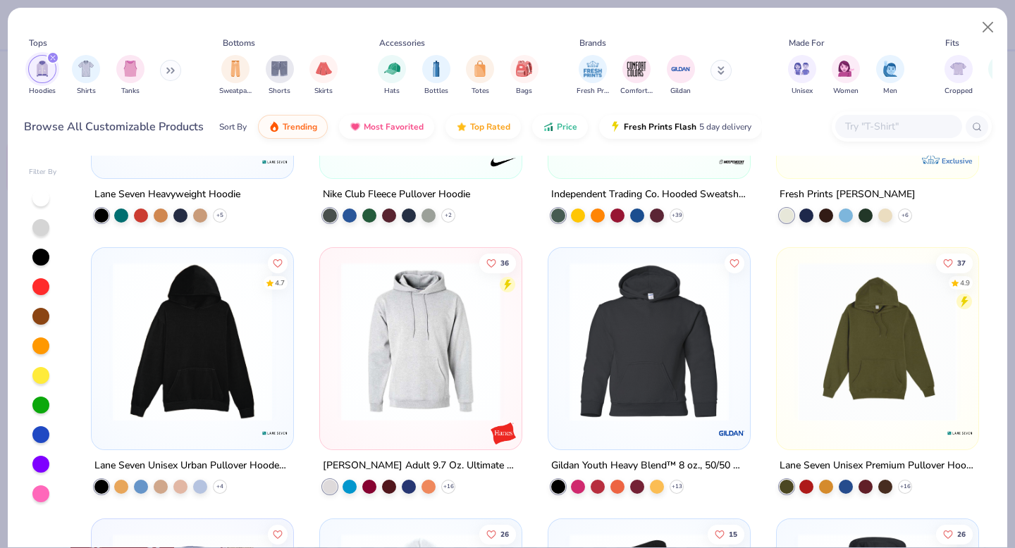
click at [133, 374] on img at bounding box center [192, 341] width 173 height 159
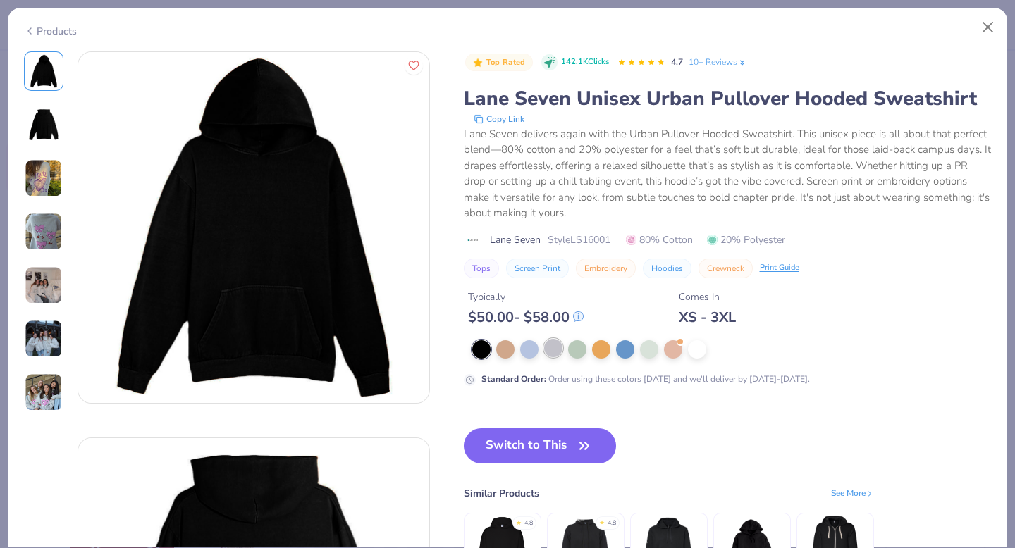
click at [552, 346] on div at bounding box center [553, 348] width 18 height 18
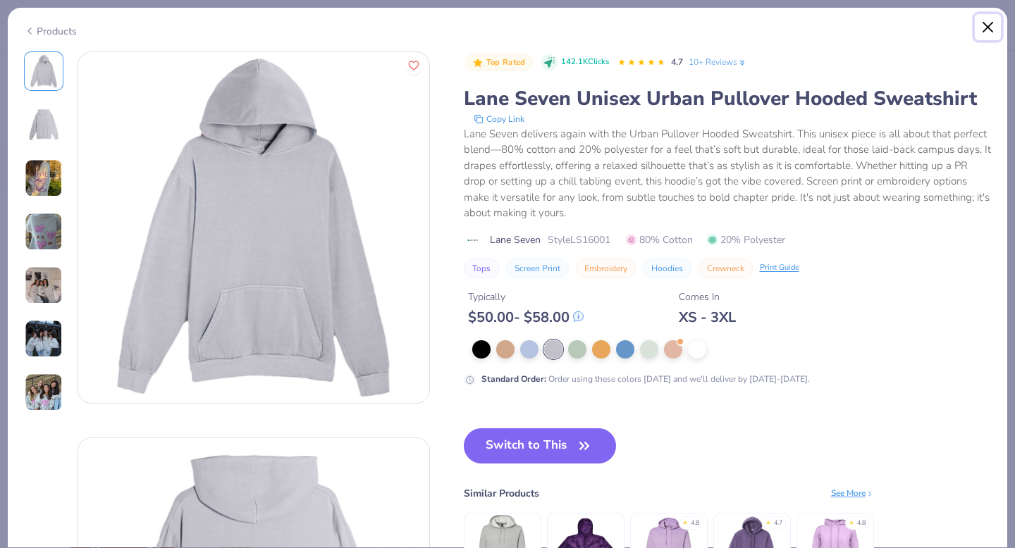
click at [988, 25] on button "Close" at bounding box center [988, 27] width 27 height 27
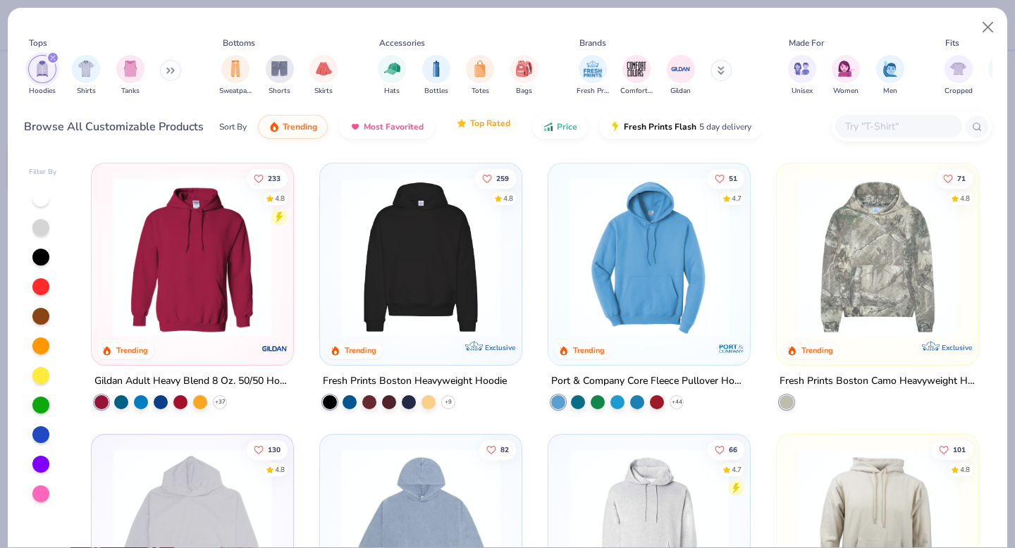
click at [486, 125] on span "Top Rated" at bounding box center [490, 123] width 40 height 11
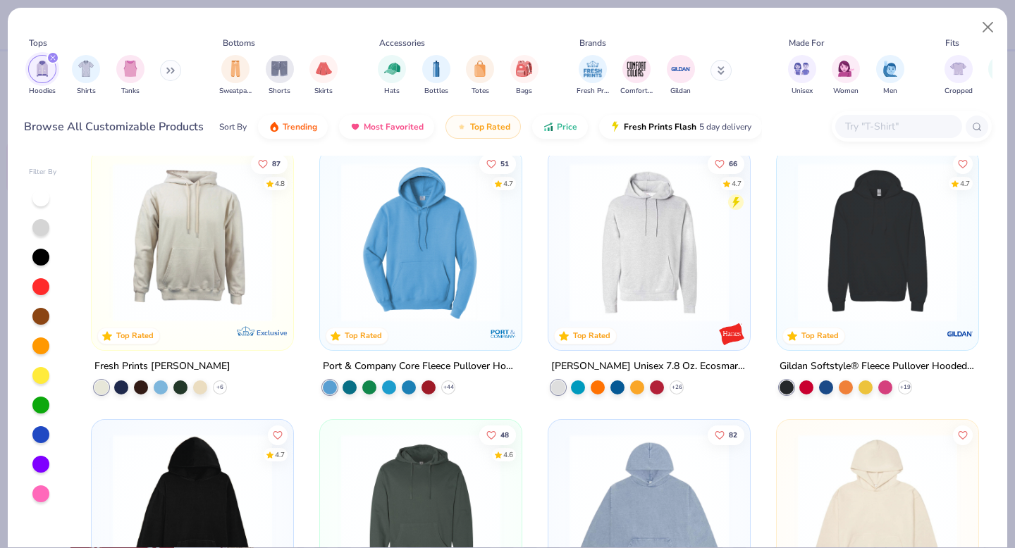
scroll to position [829, 0]
click at [381, 226] on img at bounding box center [420, 241] width 173 height 159
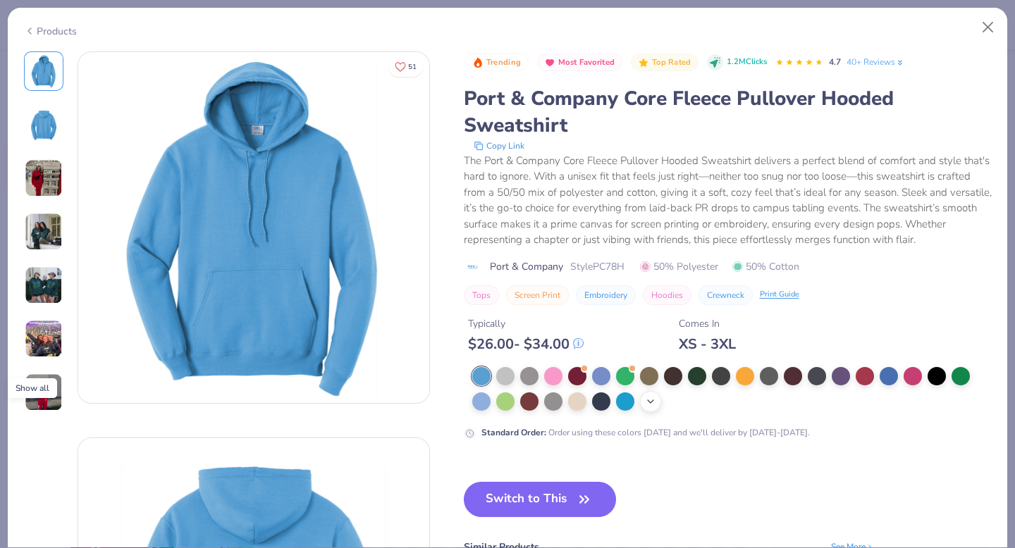
click at [651, 407] on icon at bounding box center [650, 401] width 11 height 11
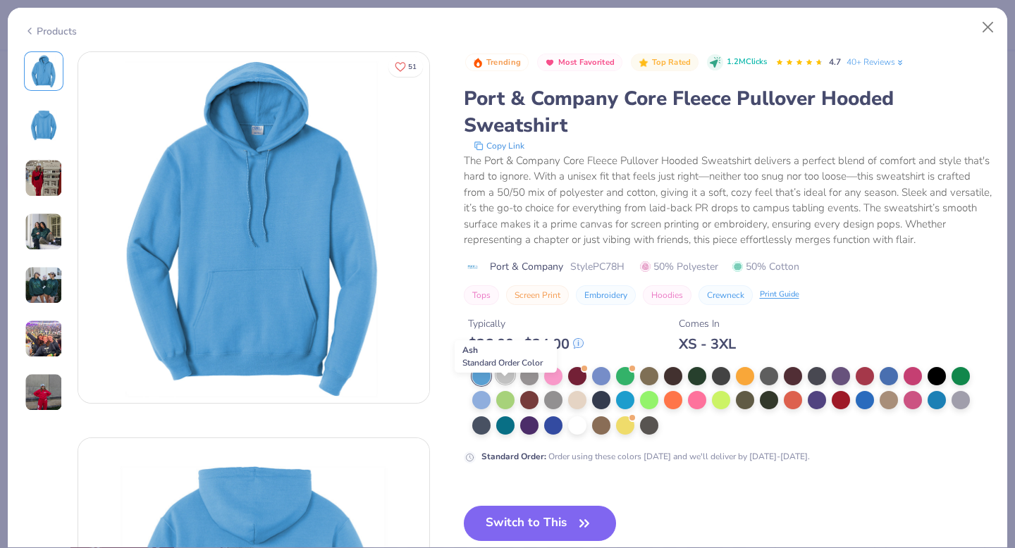
click at [510, 384] on div at bounding box center [505, 375] width 18 height 18
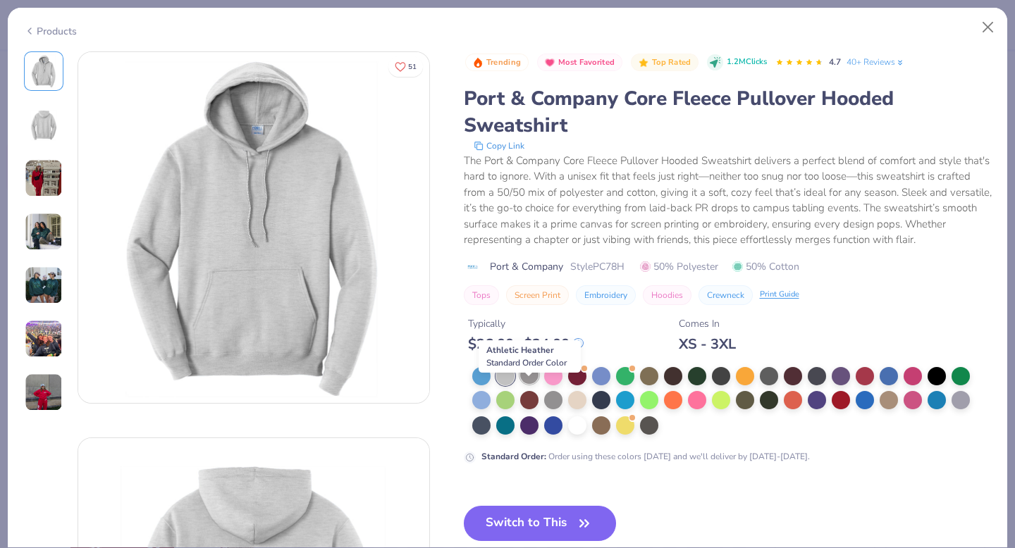
click at [528, 384] on div at bounding box center [529, 375] width 18 height 18
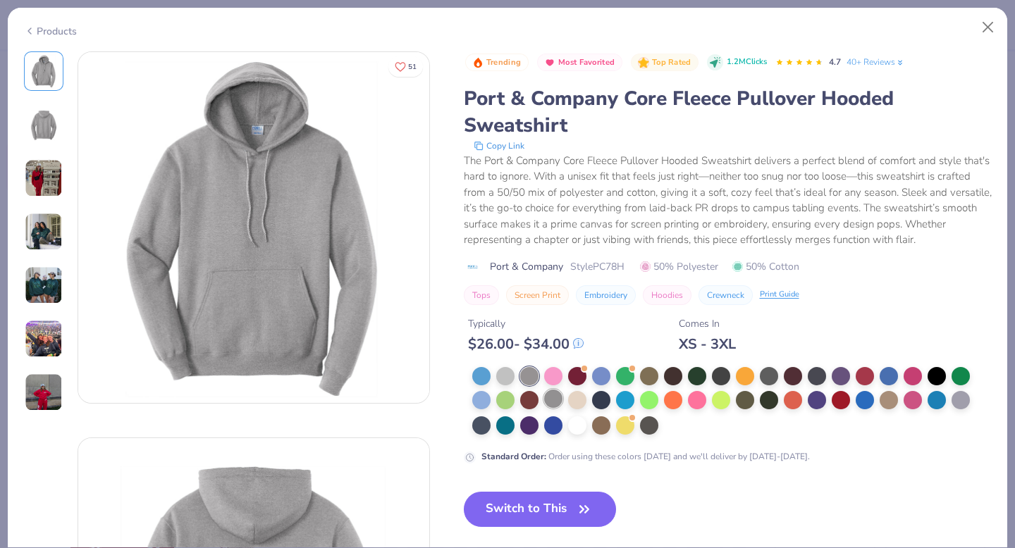
click at [553, 408] on div at bounding box center [553, 399] width 18 height 18
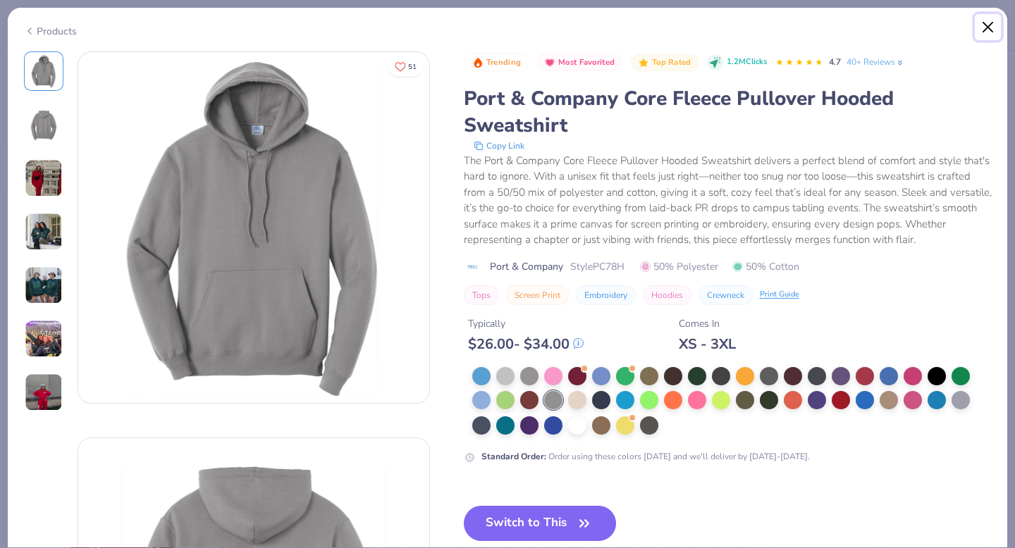
click at [988, 23] on button "Close" at bounding box center [988, 27] width 27 height 27
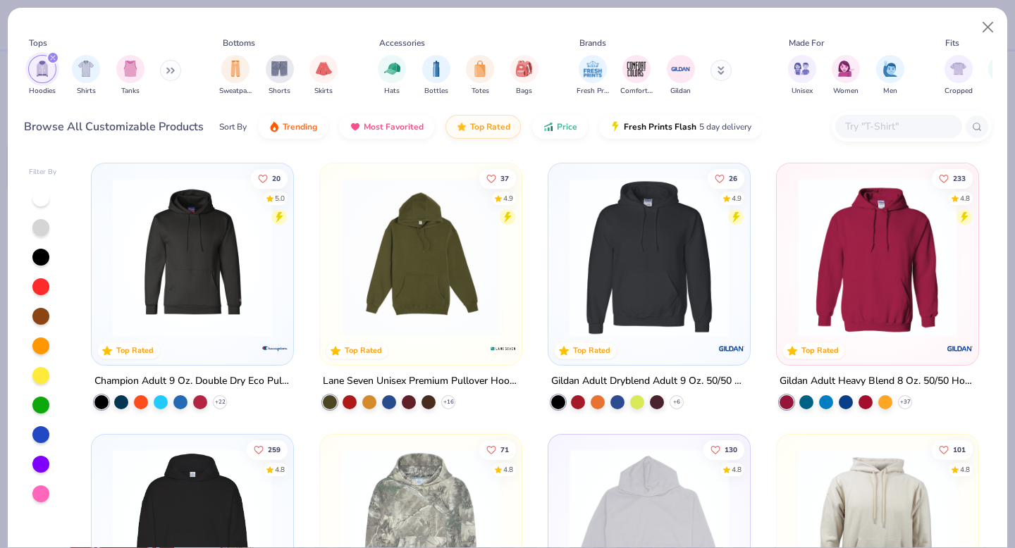
click at [442, 233] on img at bounding box center [420, 257] width 173 height 159
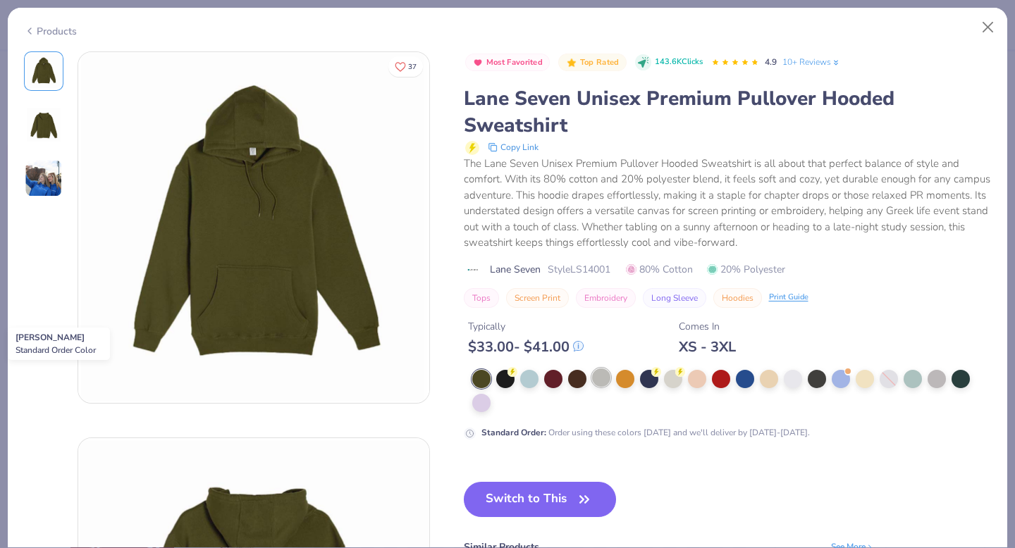
click at [601, 382] on div at bounding box center [601, 378] width 18 height 18
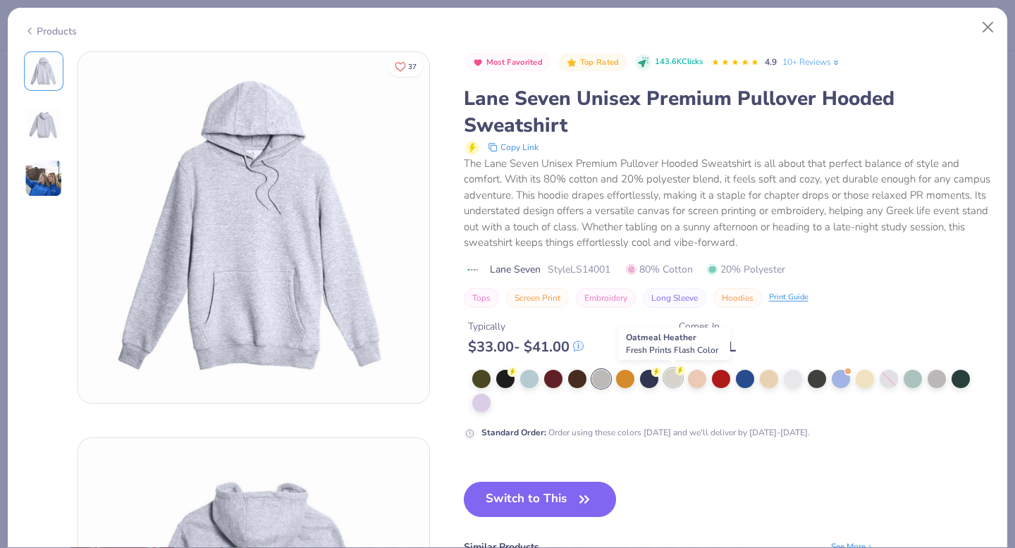
click at [675, 383] on div at bounding box center [673, 378] width 18 height 18
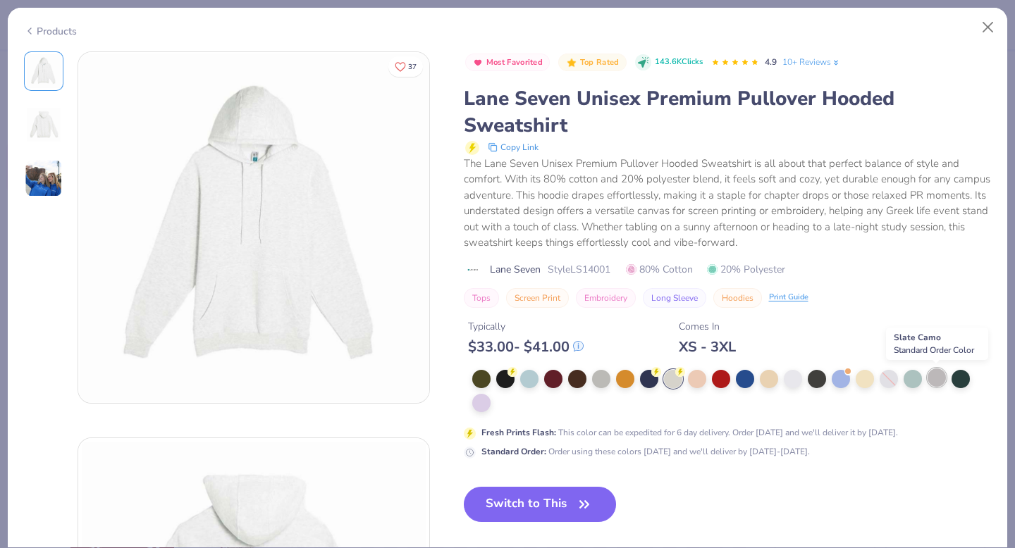
click at [935, 377] on div at bounding box center [937, 378] width 18 height 18
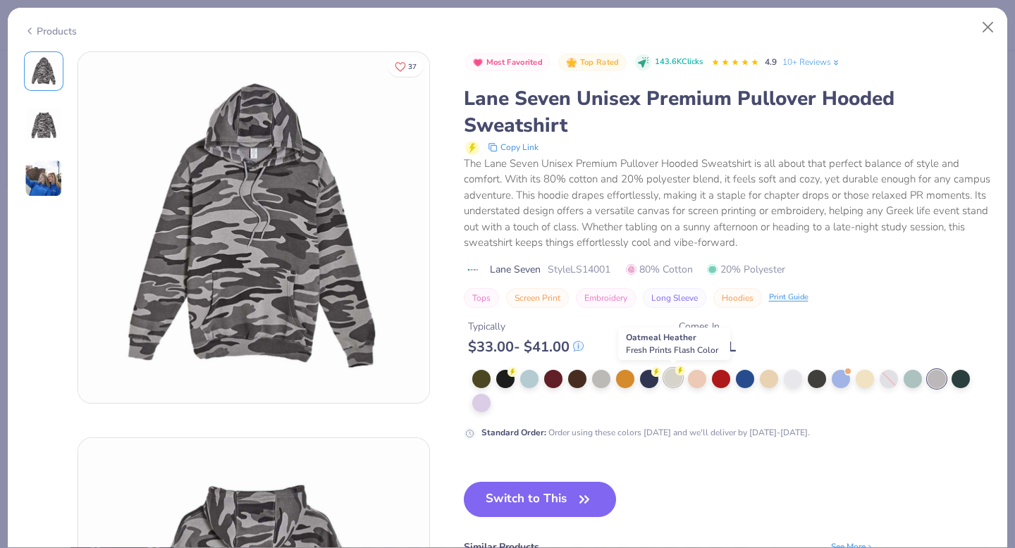
click at [677, 382] on div at bounding box center [673, 378] width 18 height 18
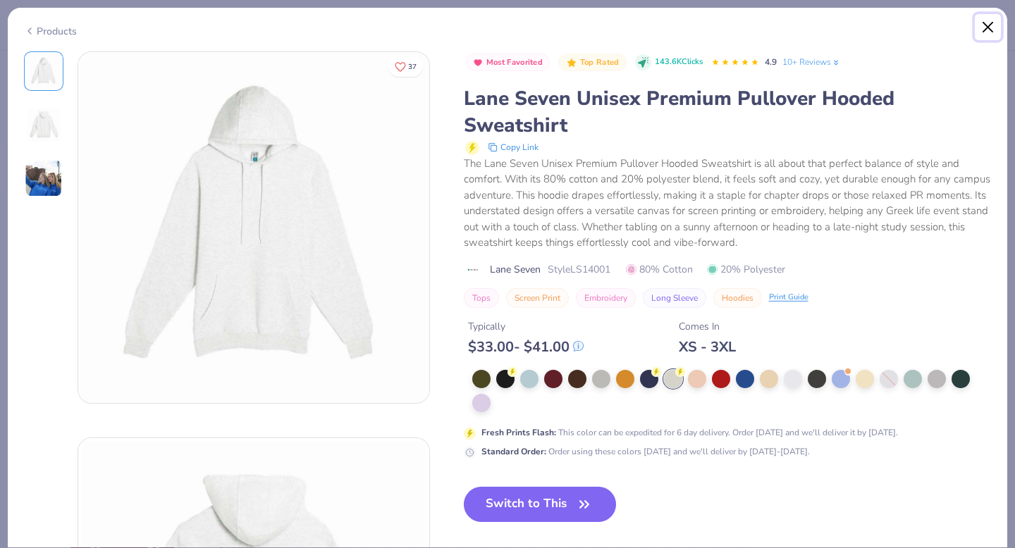
click at [988, 24] on button "Close" at bounding box center [988, 27] width 27 height 27
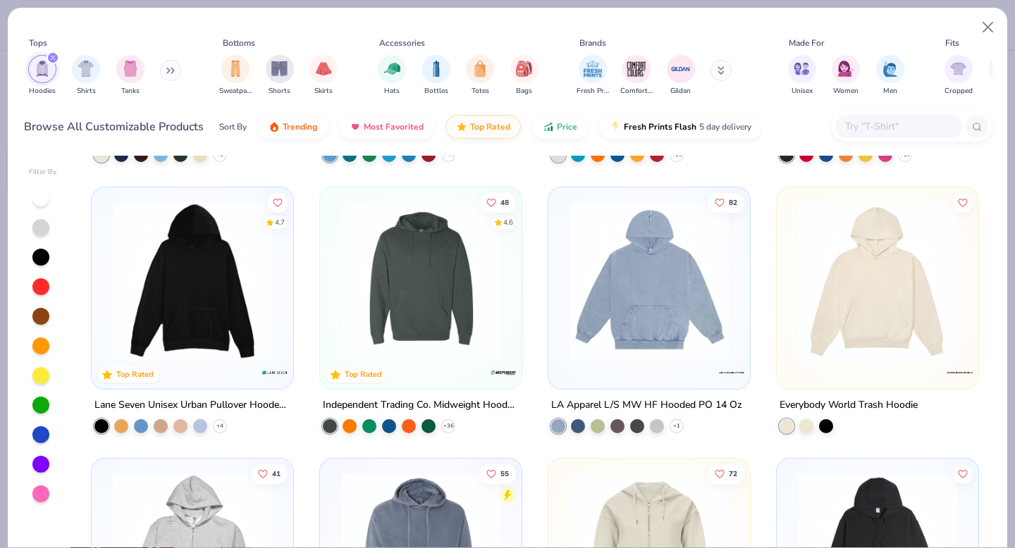
scroll to position [1060, 0]
click at [233, 321] on img at bounding box center [192, 281] width 173 height 159
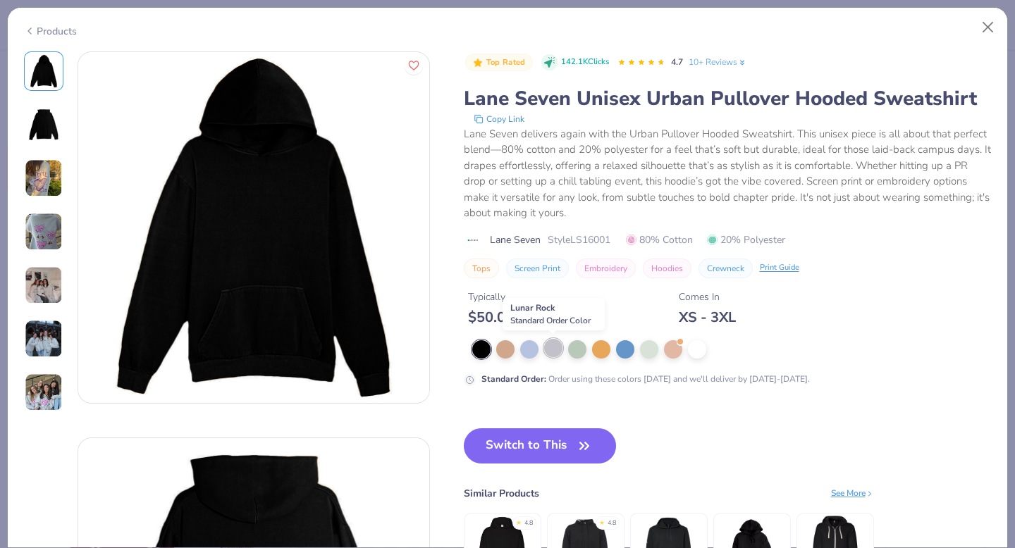
click at [556, 348] on div at bounding box center [553, 348] width 18 height 18
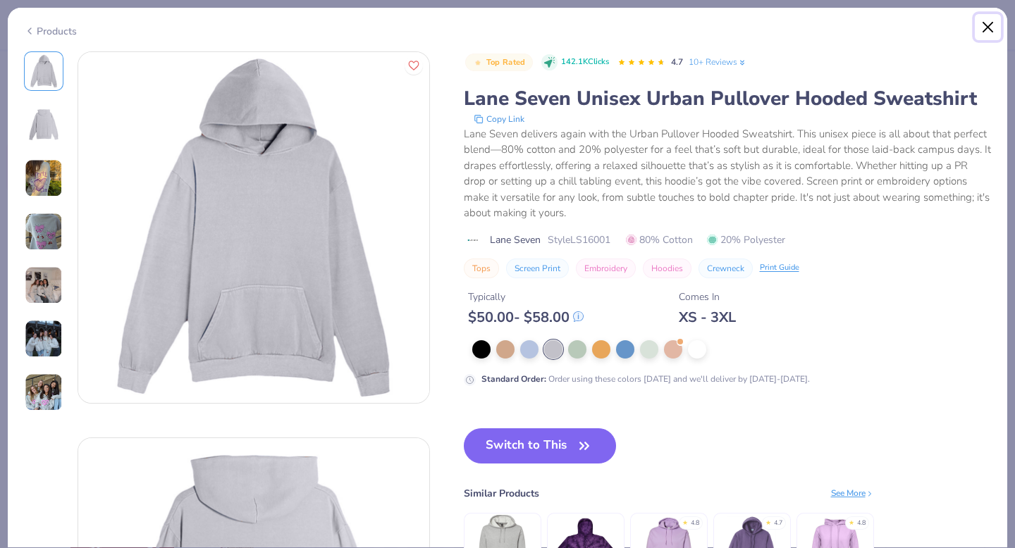
click at [988, 24] on button "Close" at bounding box center [988, 27] width 27 height 27
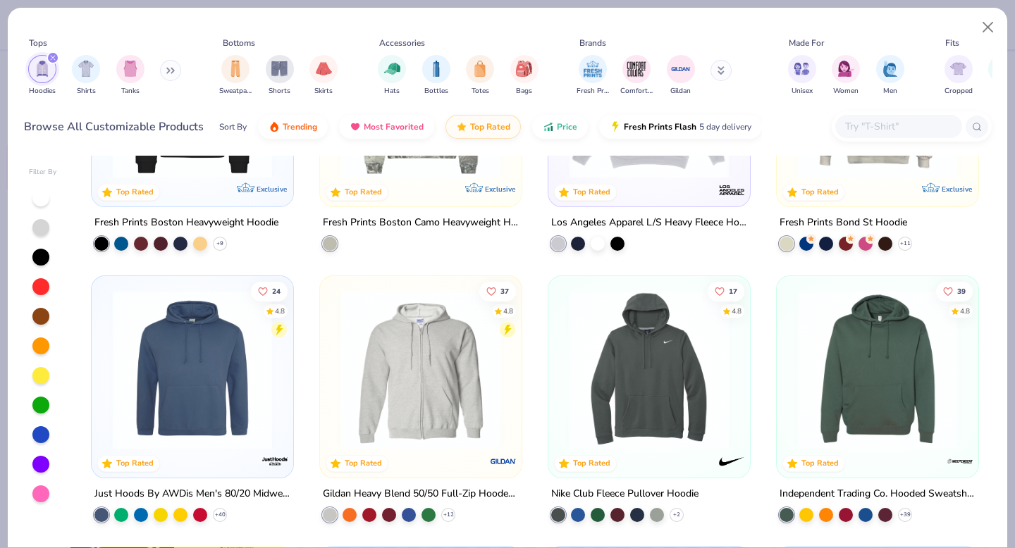
scroll to position [471, 0]
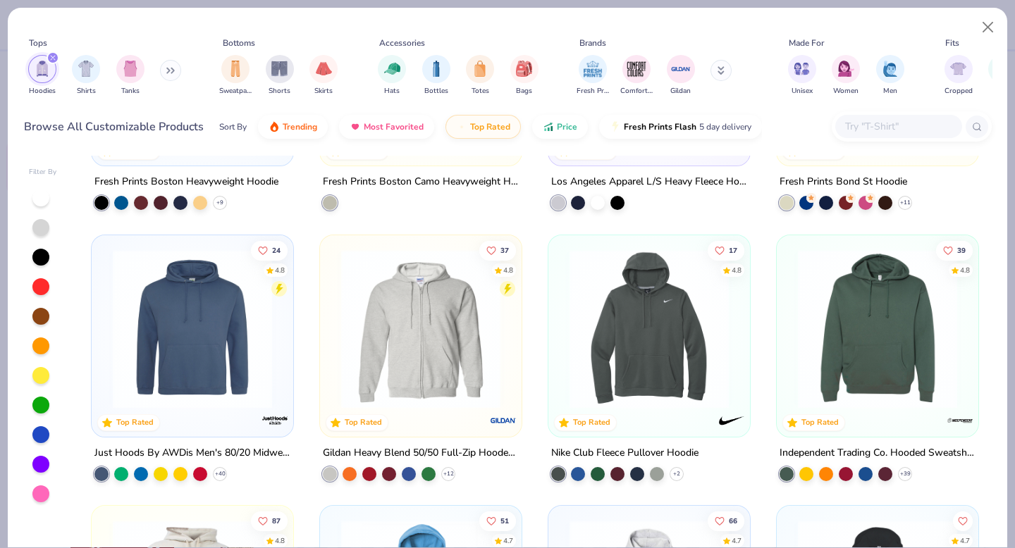
click at [830, 312] on img at bounding box center [877, 328] width 173 height 159
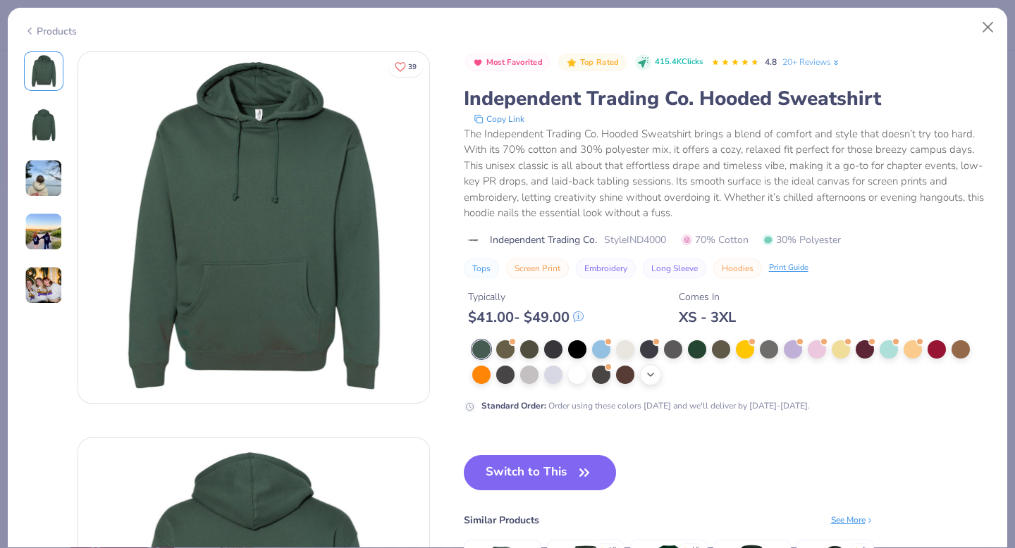
click at [656, 376] on icon at bounding box center [650, 374] width 11 height 11
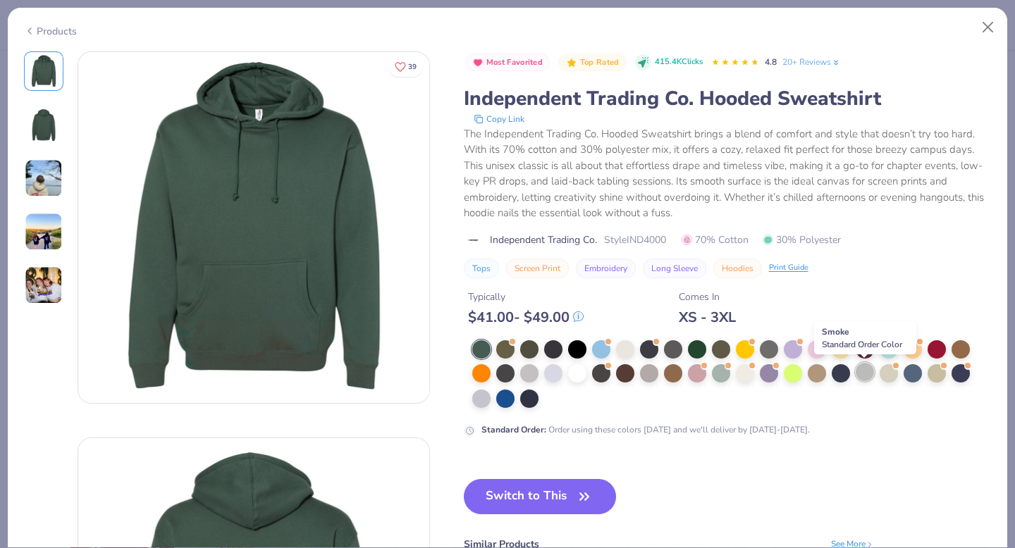
click at [866, 375] on div at bounding box center [865, 372] width 18 height 18
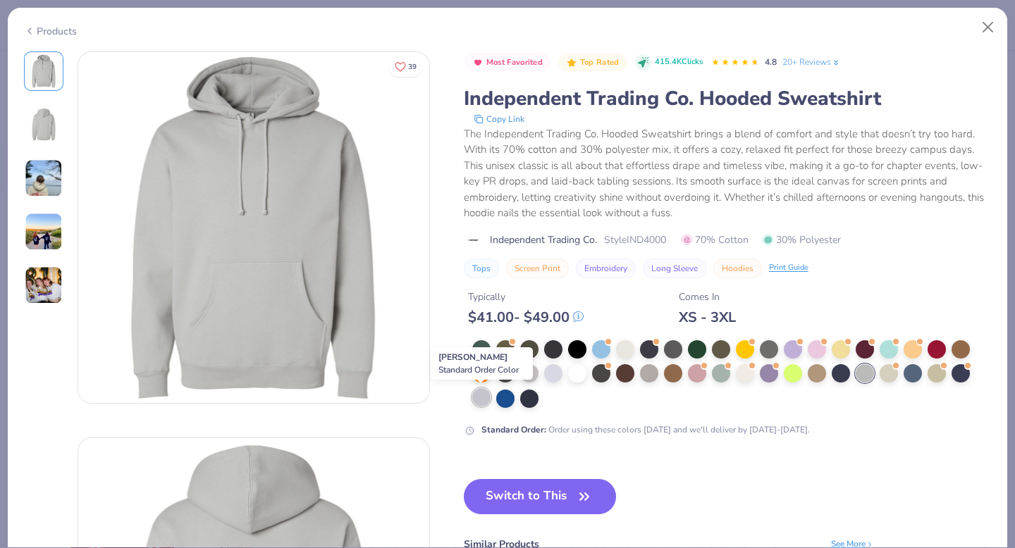
click at [481, 401] on div at bounding box center [481, 397] width 18 height 18
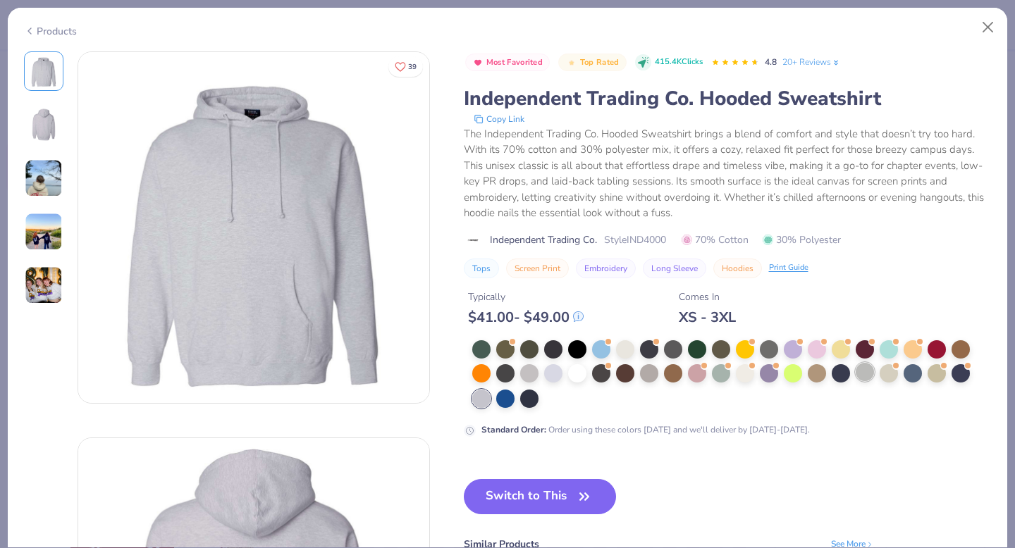
click at [860, 376] on div at bounding box center [865, 372] width 18 height 18
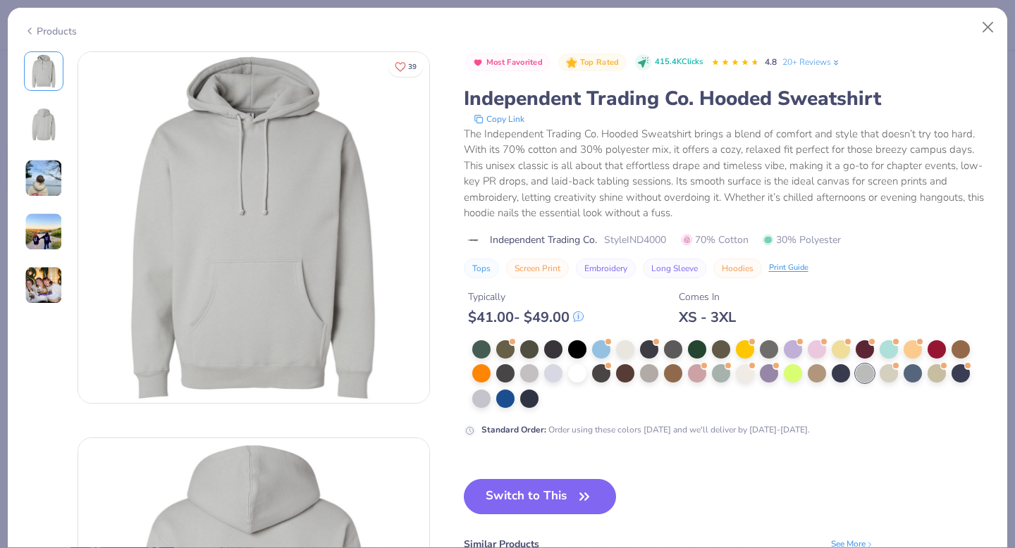
click at [39, 140] on img at bounding box center [44, 125] width 34 height 34
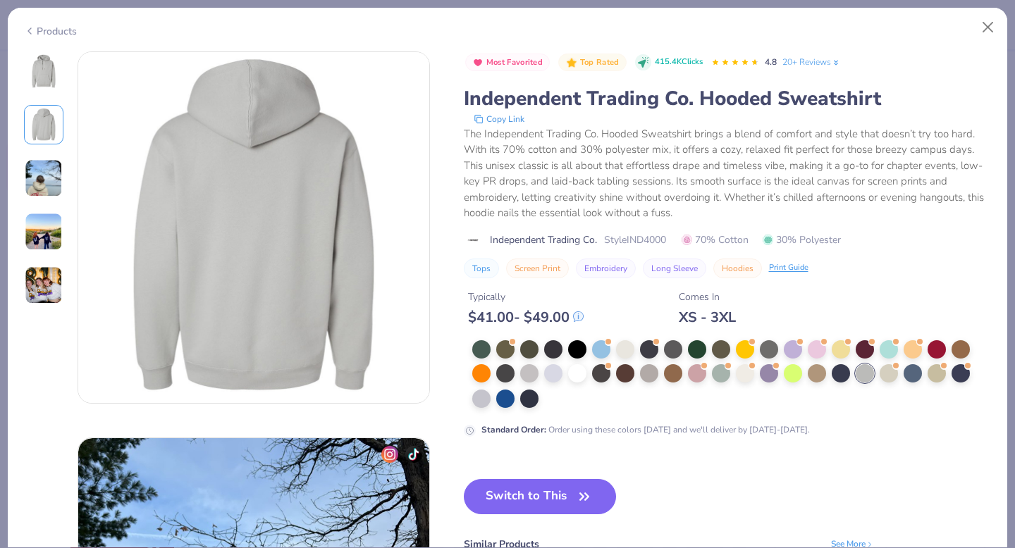
click at [38, 85] on img at bounding box center [44, 71] width 34 height 34
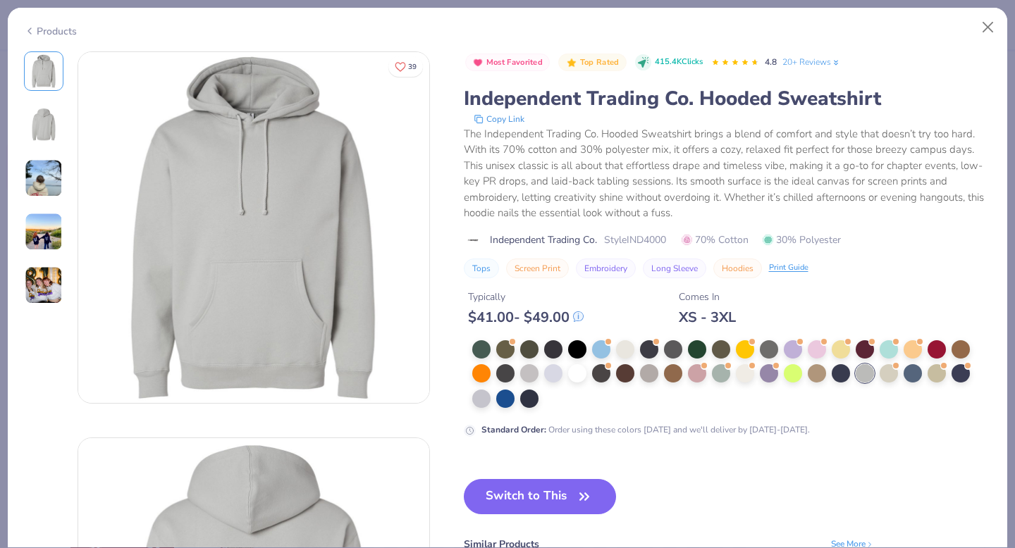
click at [44, 288] on img at bounding box center [44, 285] width 38 height 38
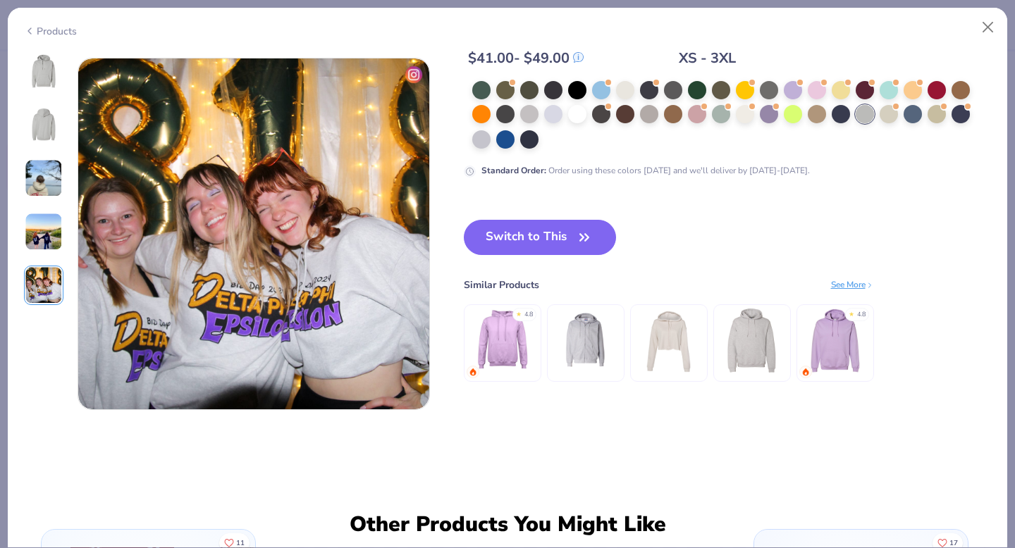
scroll to position [1545, 0]
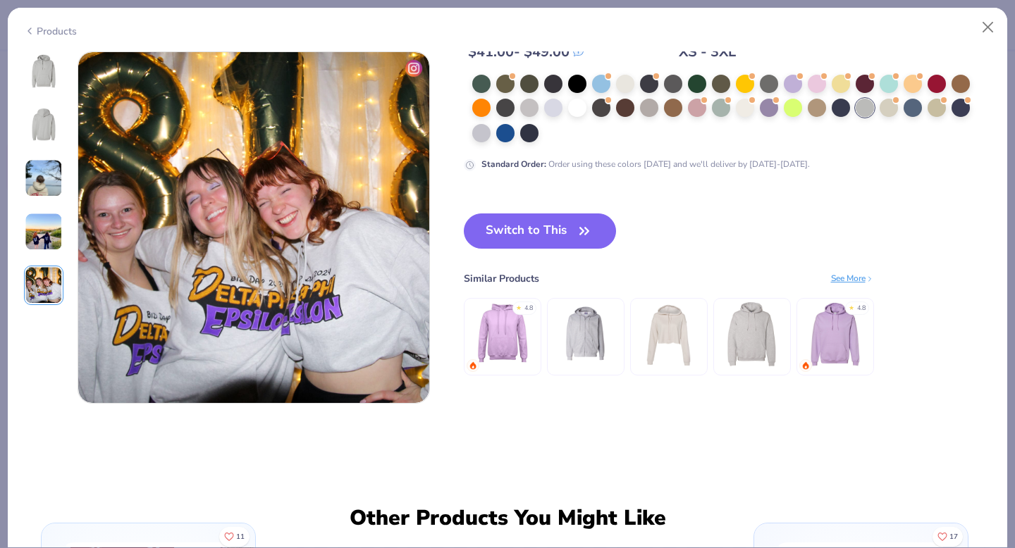
click at [42, 235] on img at bounding box center [44, 232] width 38 height 38
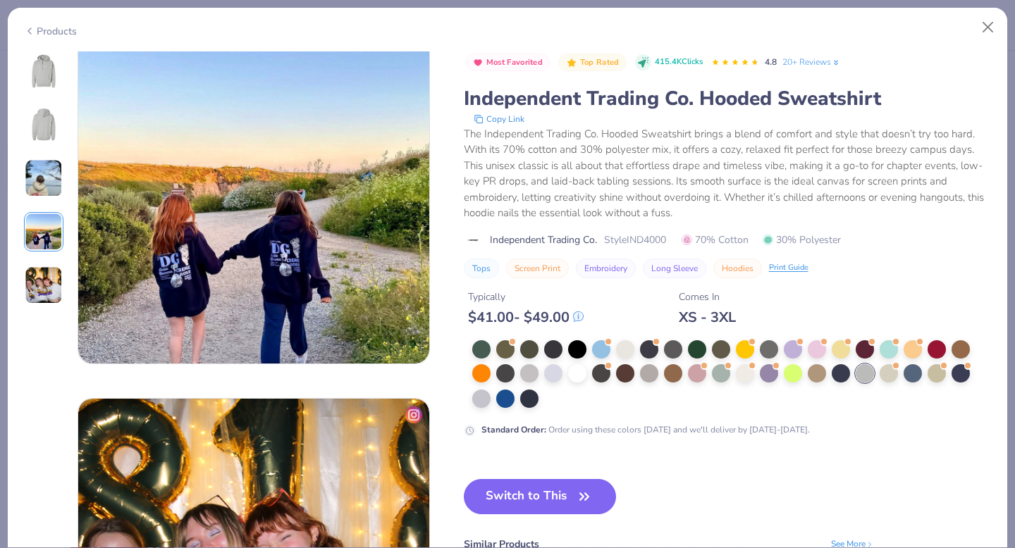
scroll to position [1159, 0]
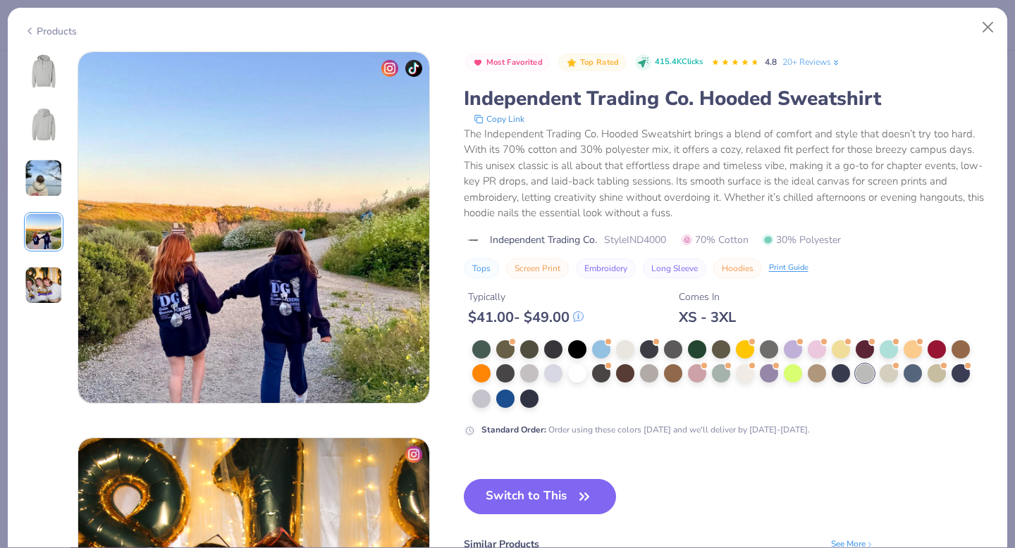
click at [39, 132] on img at bounding box center [44, 125] width 34 height 34
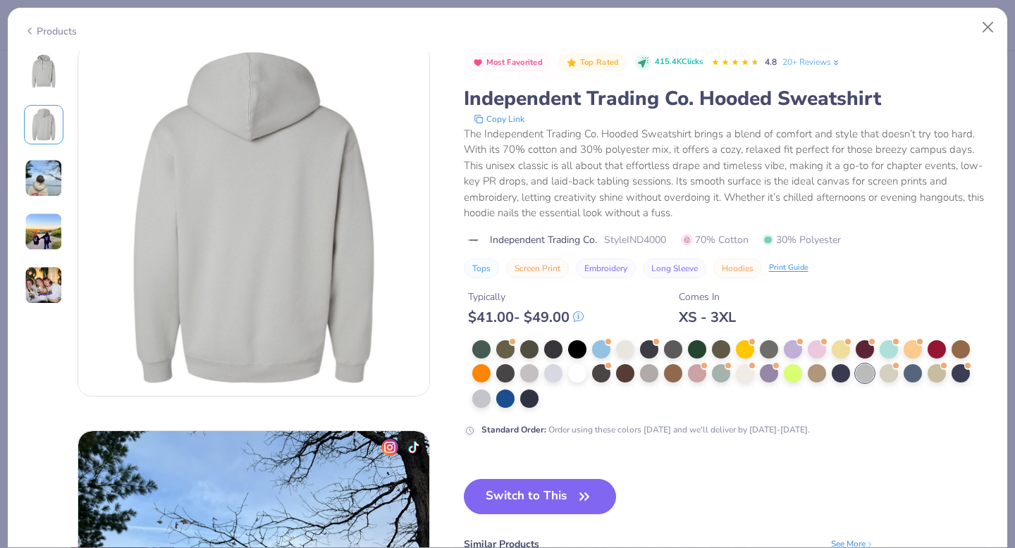
scroll to position [386, 0]
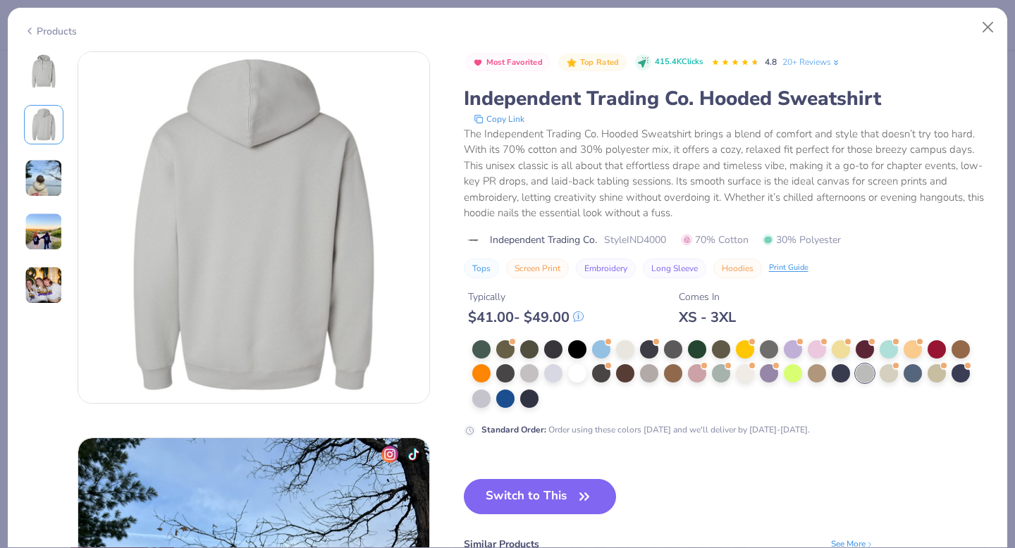
click at [54, 47] on div "Products 39 AU Alpha Chi Omega, [US_STATE][GEOGRAPHIC_DATA], [GEOGRAPHIC_DATA][…" at bounding box center [507, 277] width 1001 height 541
click at [49, 68] on img at bounding box center [44, 71] width 34 height 34
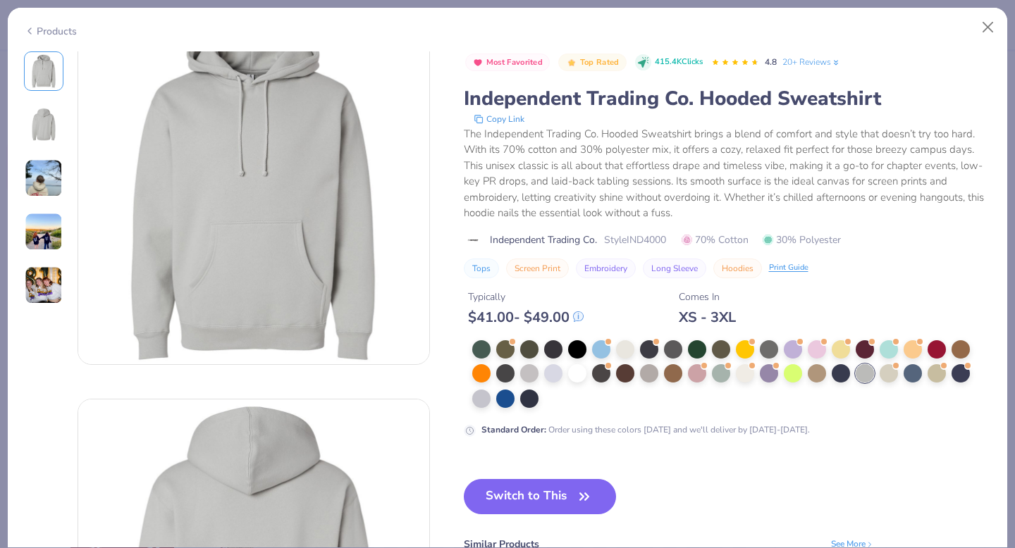
scroll to position [0, 0]
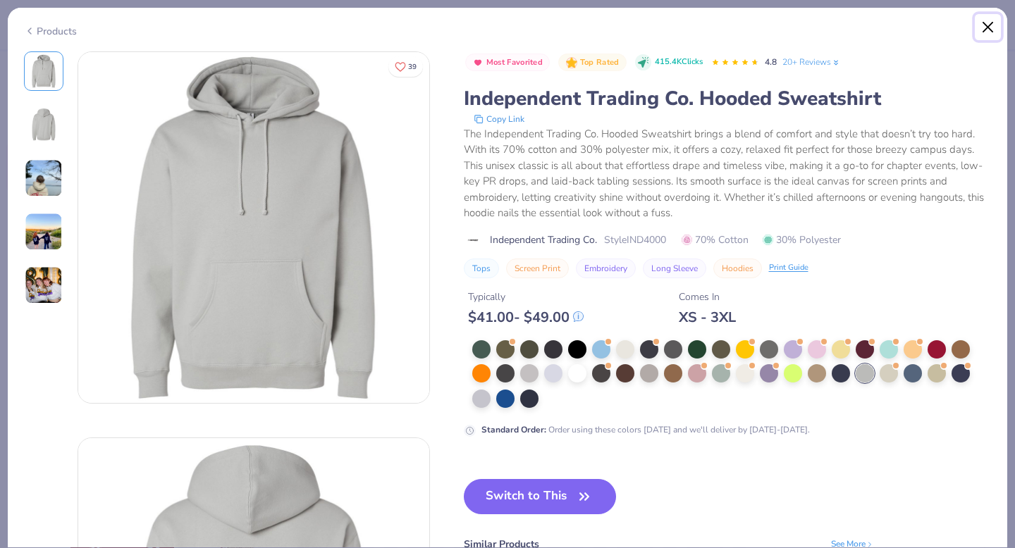
click at [986, 28] on button "Close" at bounding box center [988, 27] width 27 height 27
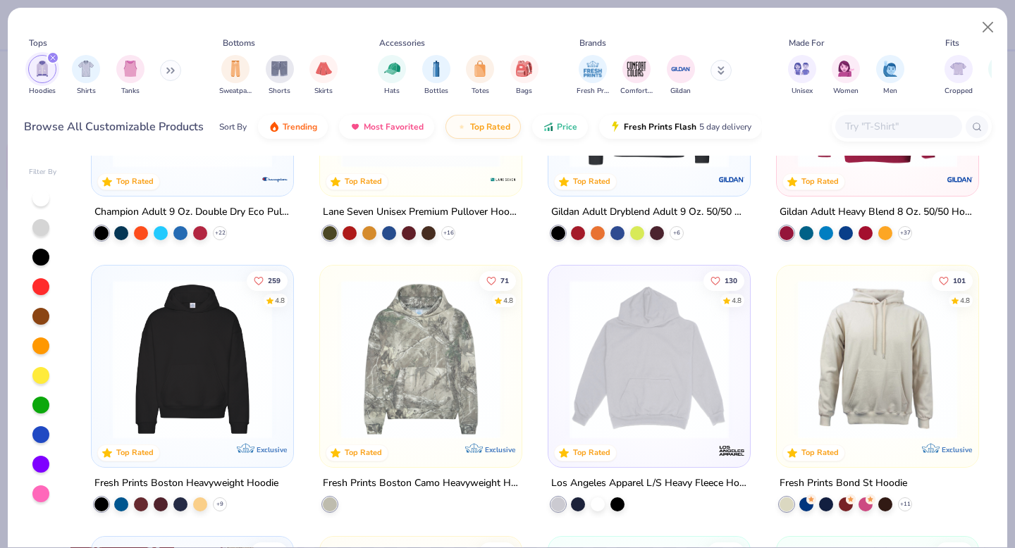
scroll to position [195, 0]
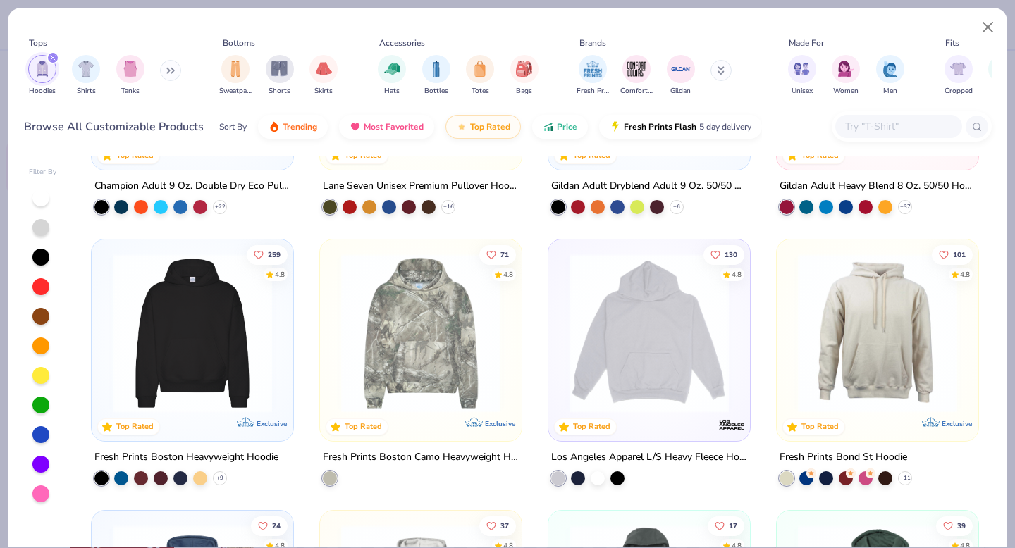
click at [223, 340] on img at bounding box center [192, 333] width 173 height 159
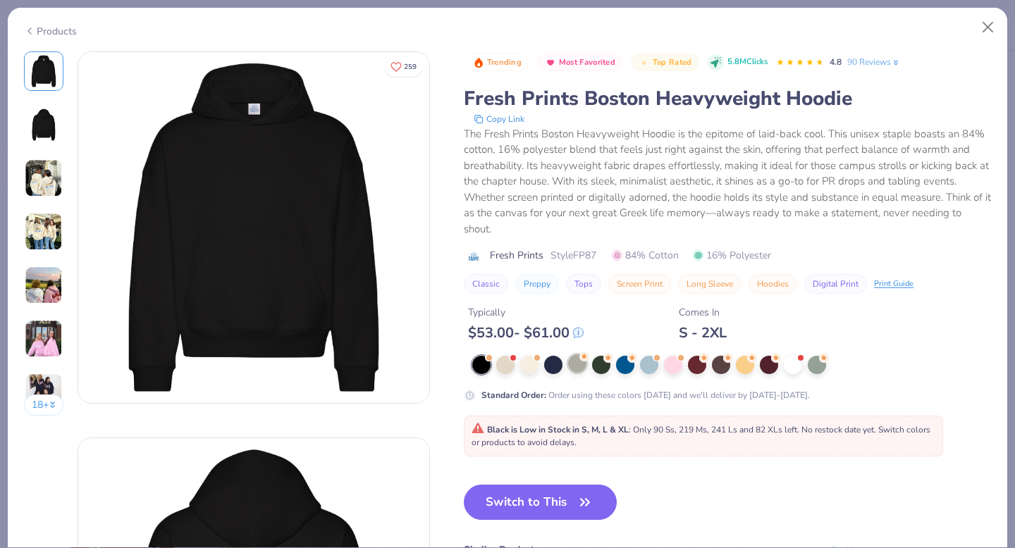
click at [580, 366] on div at bounding box center [577, 364] width 18 height 18
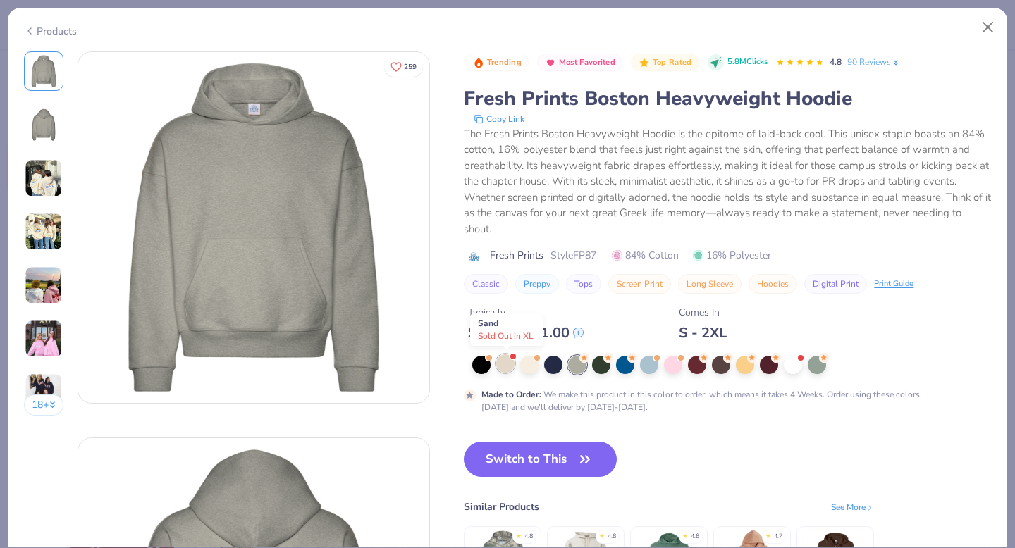
click at [505, 367] on div at bounding box center [505, 364] width 18 height 18
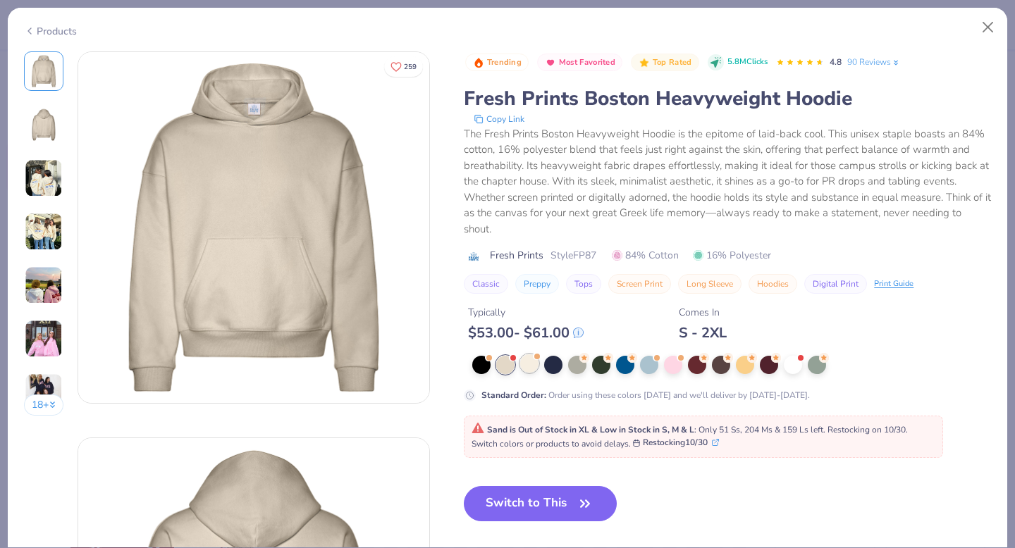
click at [531, 367] on div at bounding box center [529, 364] width 18 height 18
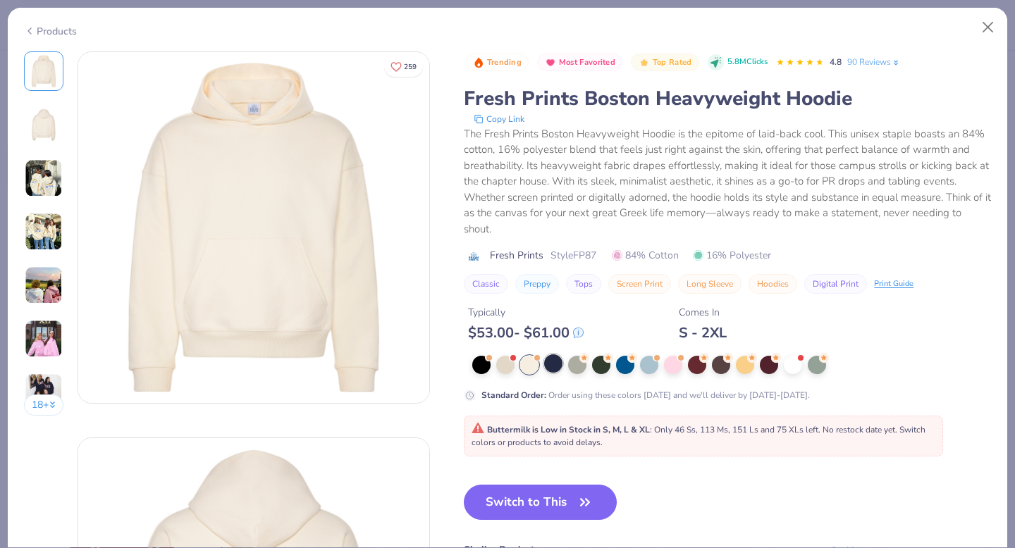
click at [553, 366] on div at bounding box center [553, 364] width 18 height 18
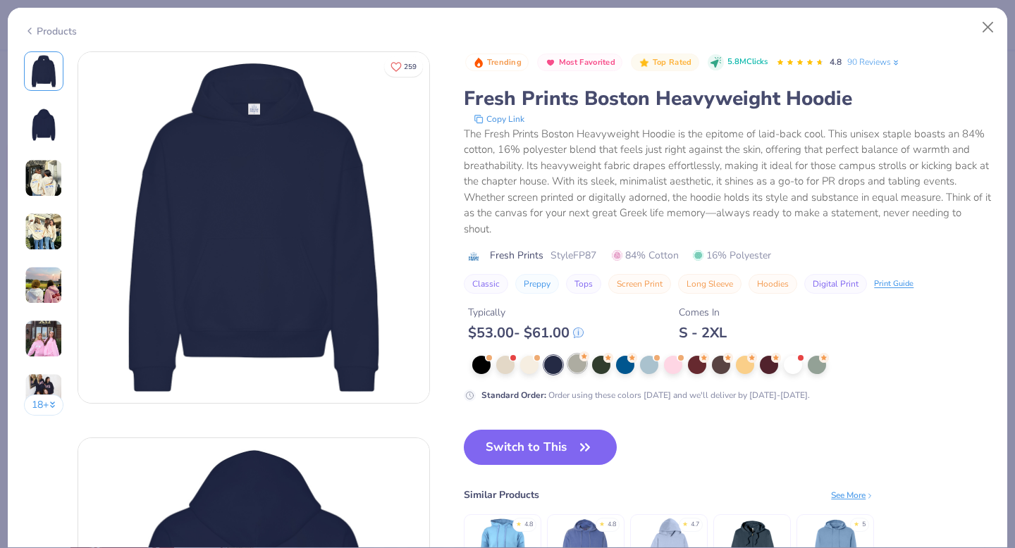
click at [578, 367] on div at bounding box center [577, 364] width 18 height 18
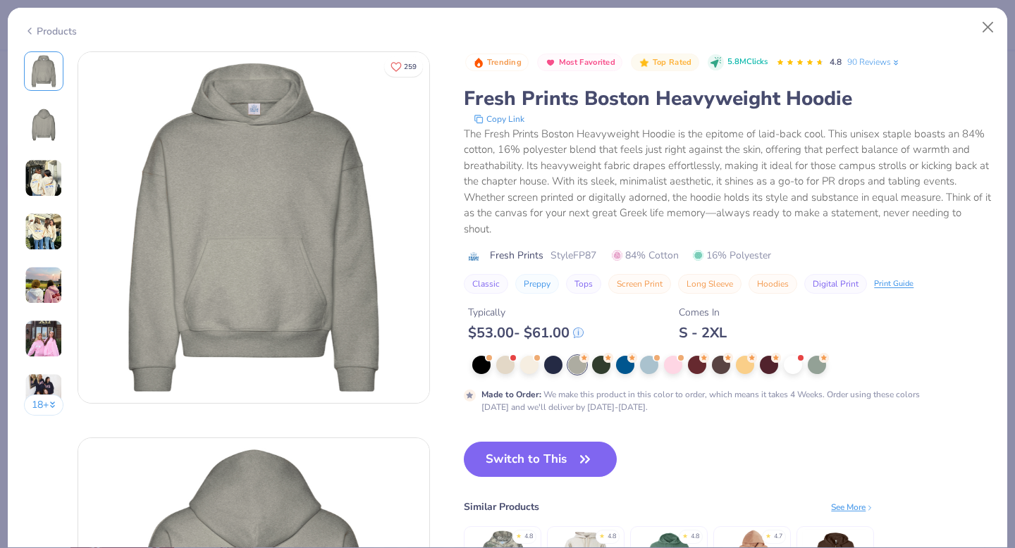
click at [44, 121] on img at bounding box center [44, 125] width 34 height 34
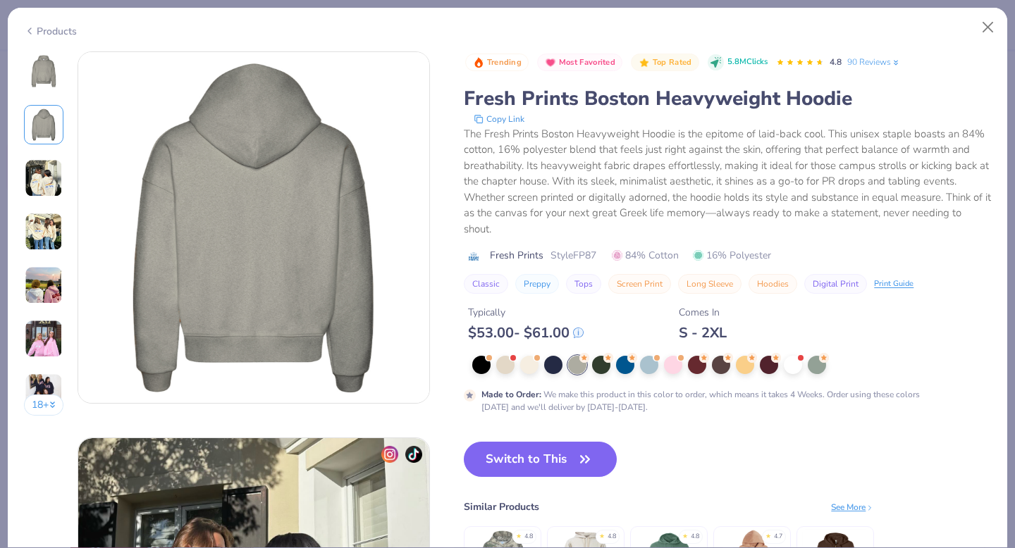
click at [44, 167] on img at bounding box center [44, 178] width 38 height 38
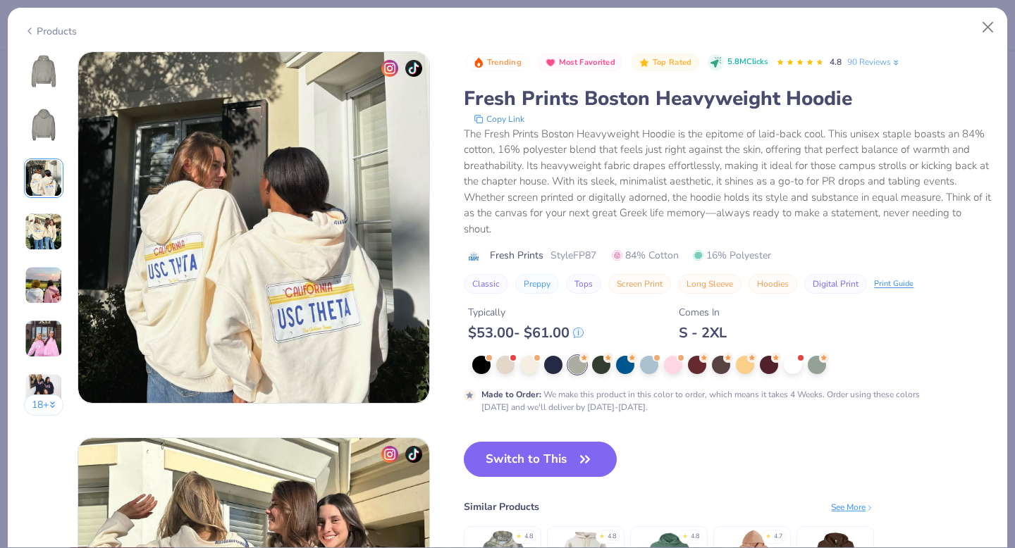
click at [44, 231] on img at bounding box center [44, 232] width 38 height 38
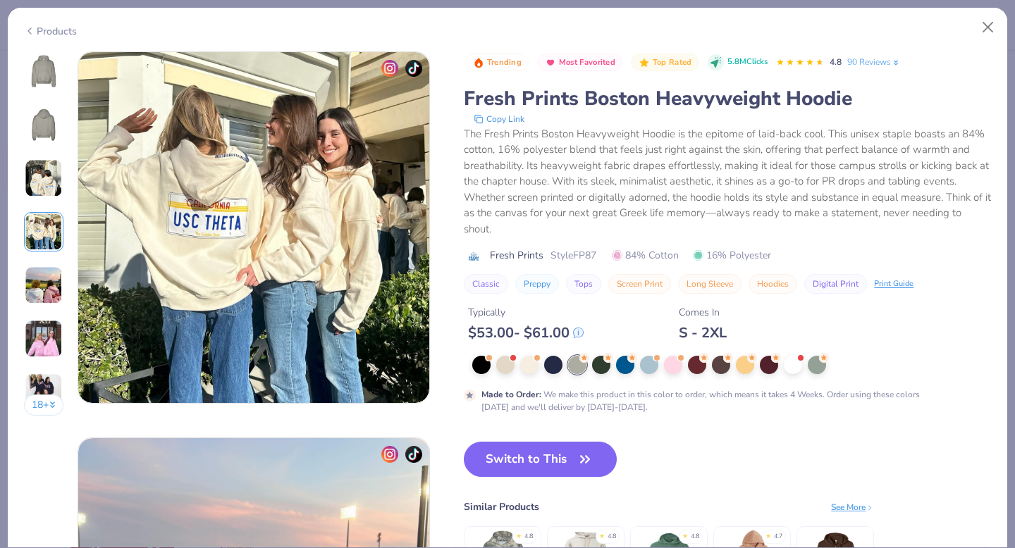
click at [49, 299] on img at bounding box center [44, 285] width 38 height 38
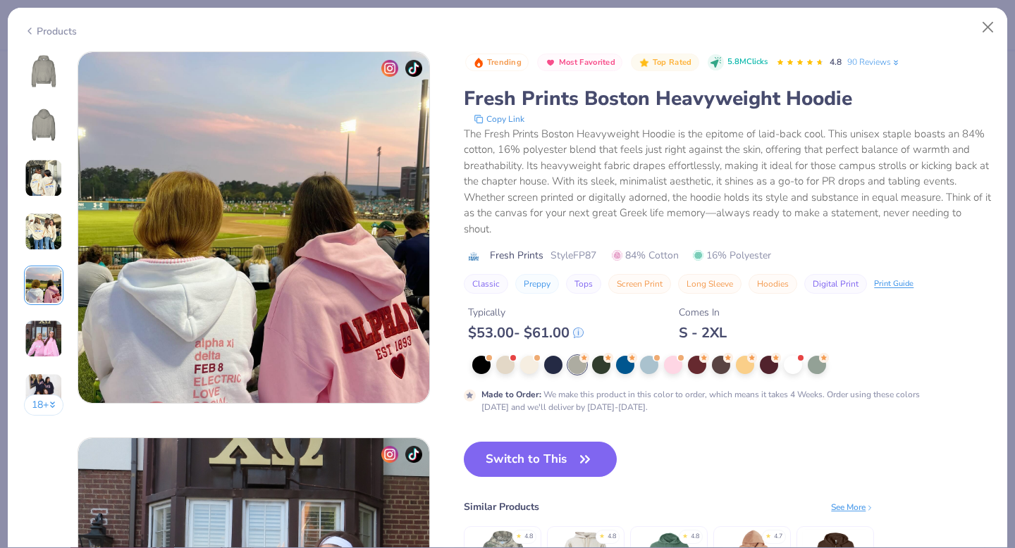
click at [48, 344] on img at bounding box center [44, 339] width 38 height 38
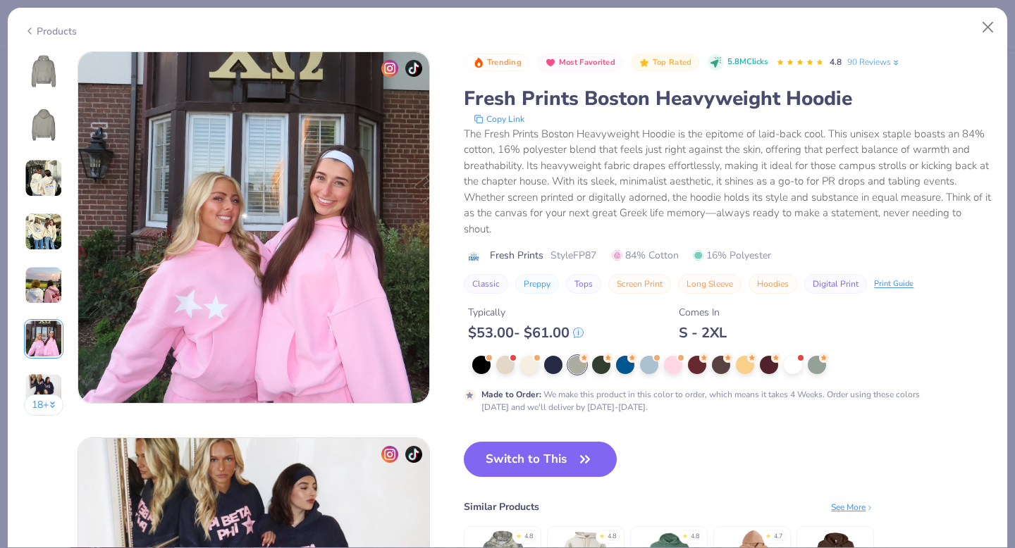
click at [48, 407] on button "18 +" at bounding box center [44, 405] width 40 height 21
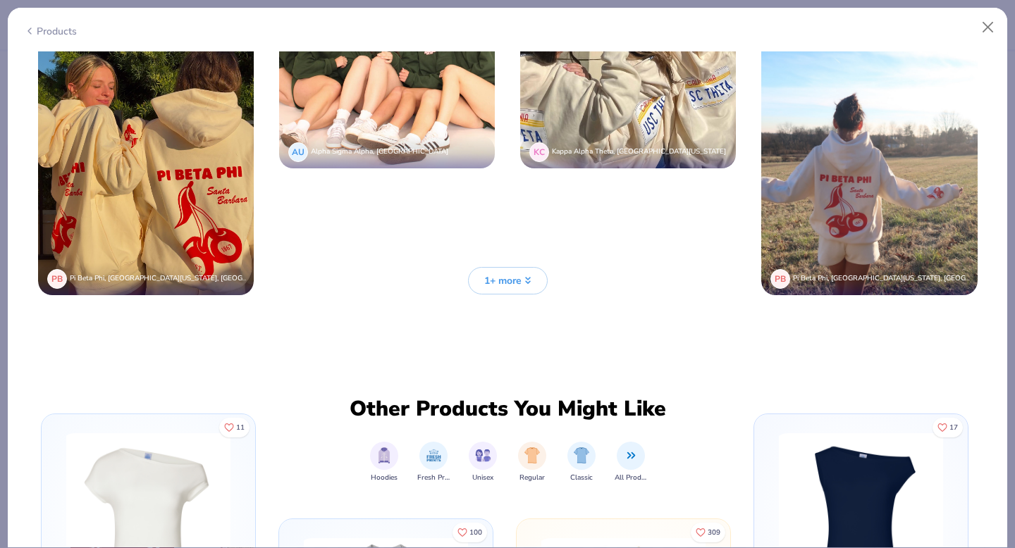
scroll to position [3826, 0]
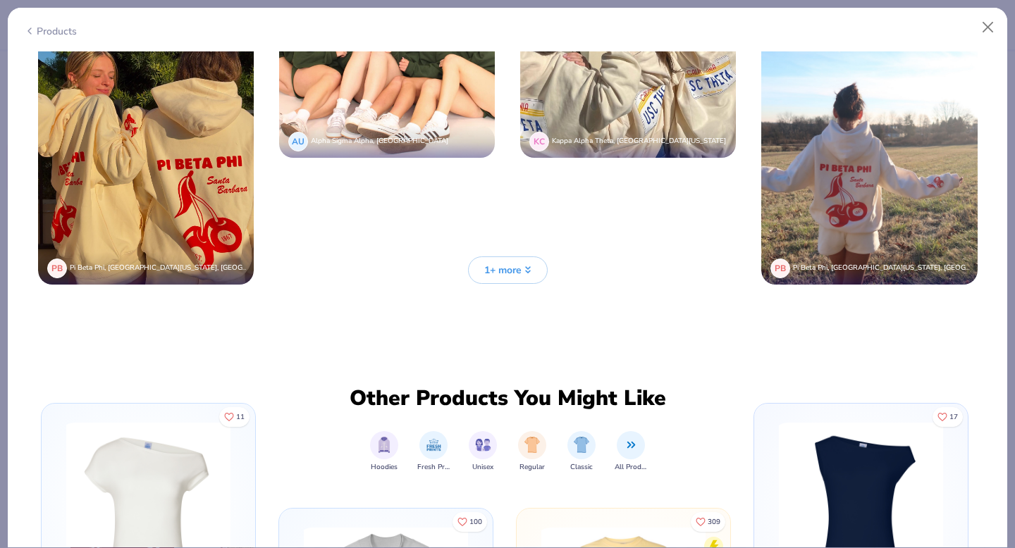
click at [502, 257] on button "1+ more" at bounding box center [508, 270] width 80 height 27
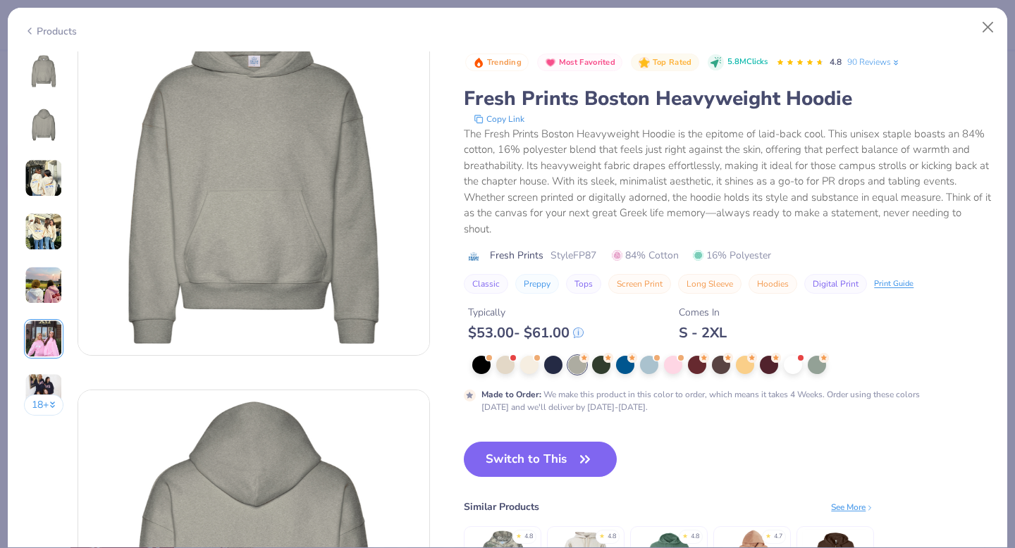
scroll to position [0, 0]
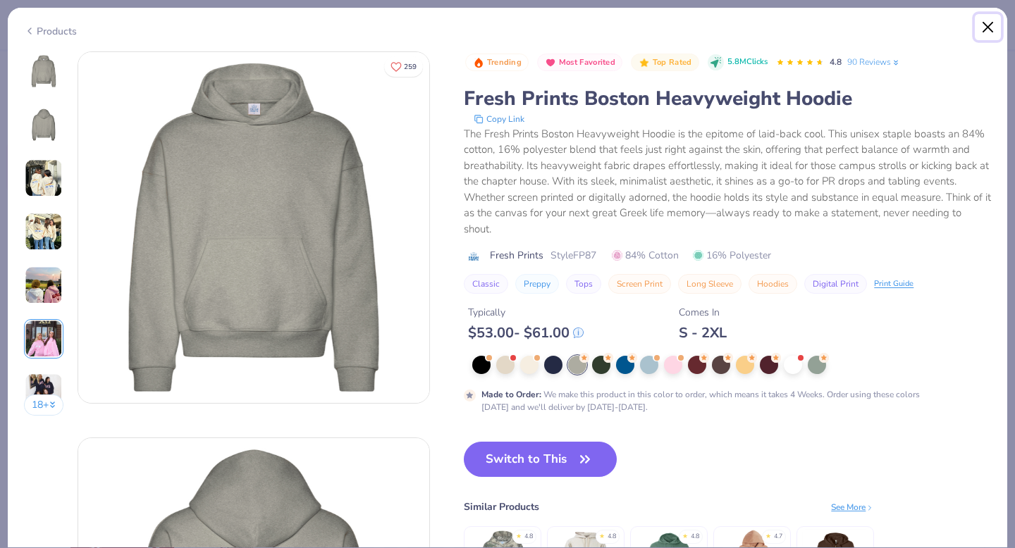
click at [988, 25] on button "Close" at bounding box center [988, 27] width 27 height 27
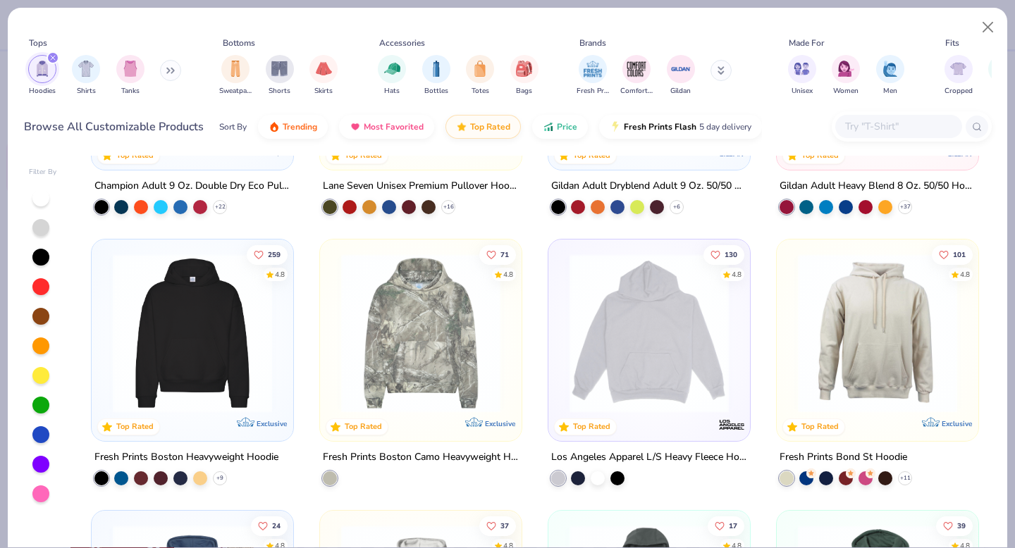
click at [852, 354] on img at bounding box center [877, 333] width 173 height 159
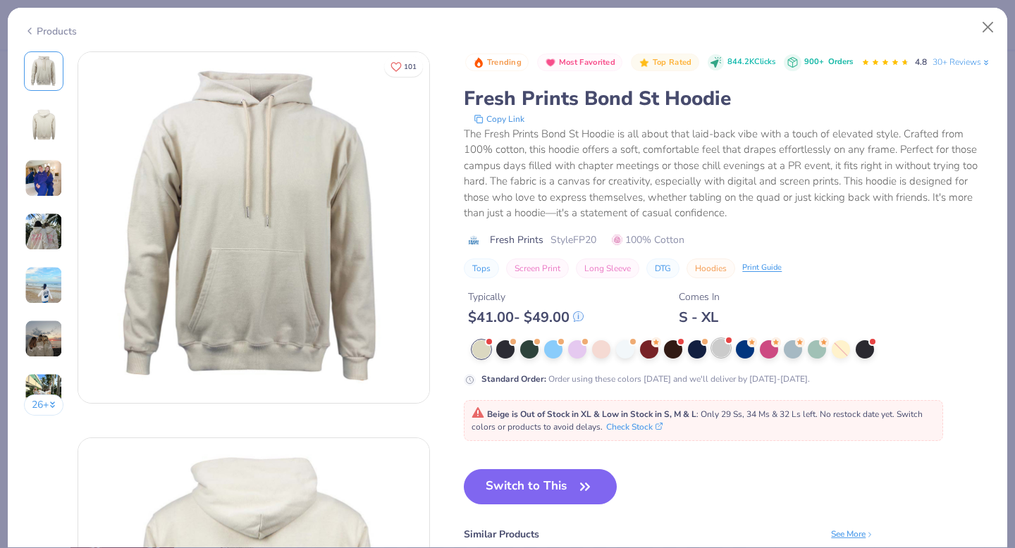
click at [725, 357] on div at bounding box center [721, 348] width 18 height 18
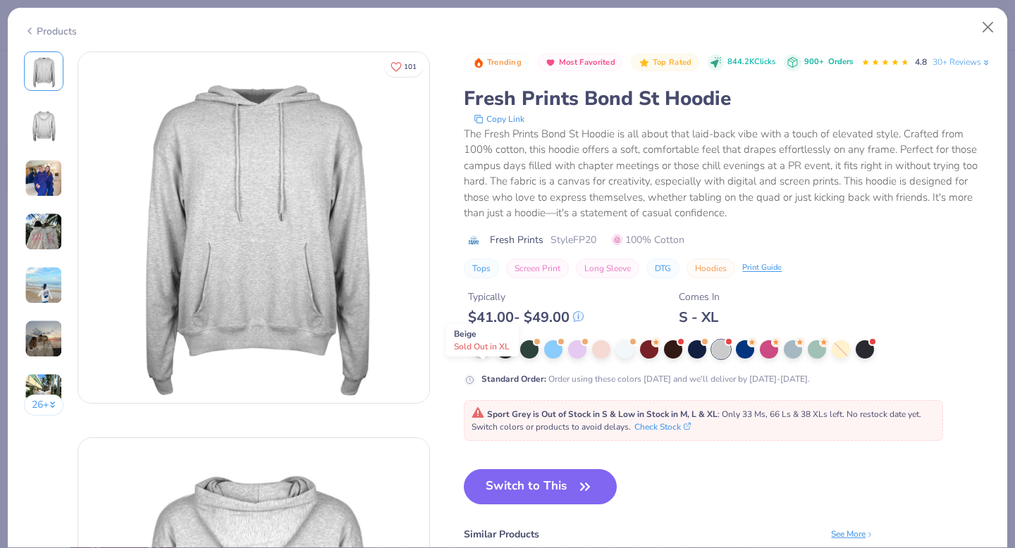
click at [486, 357] on div at bounding box center [481, 348] width 18 height 18
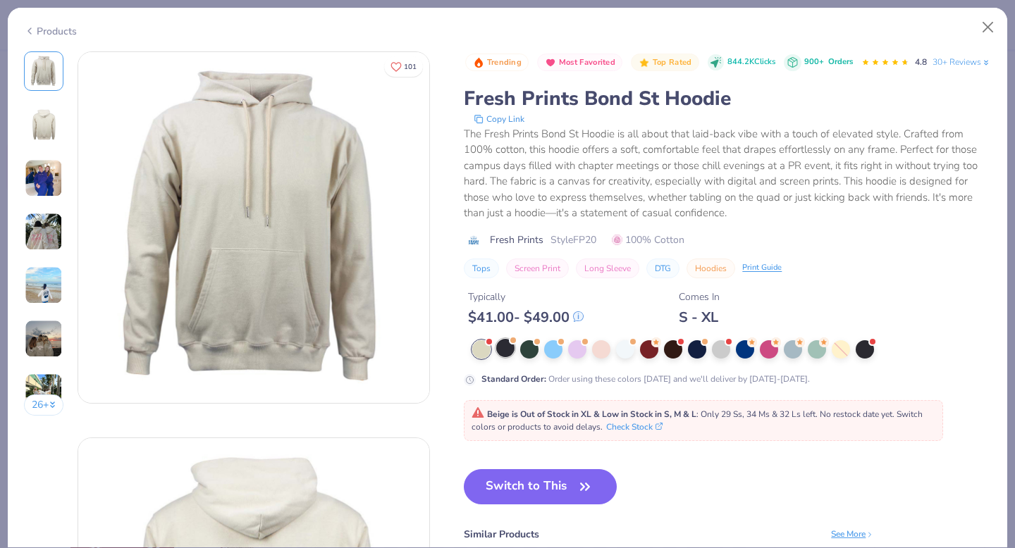
click at [504, 357] on div at bounding box center [505, 348] width 18 height 18
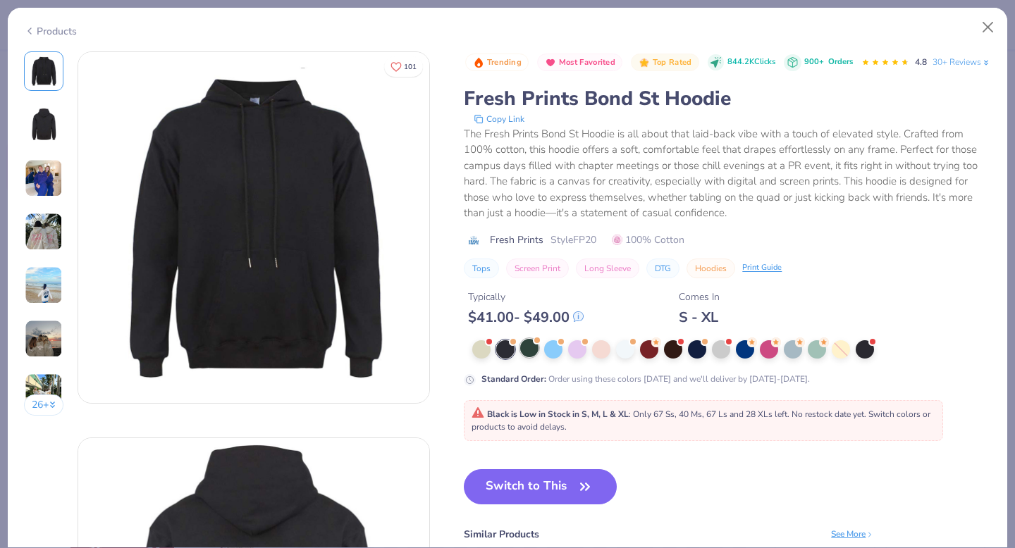
click at [534, 357] on div at bounding box center [529, 348] width 18 height 18
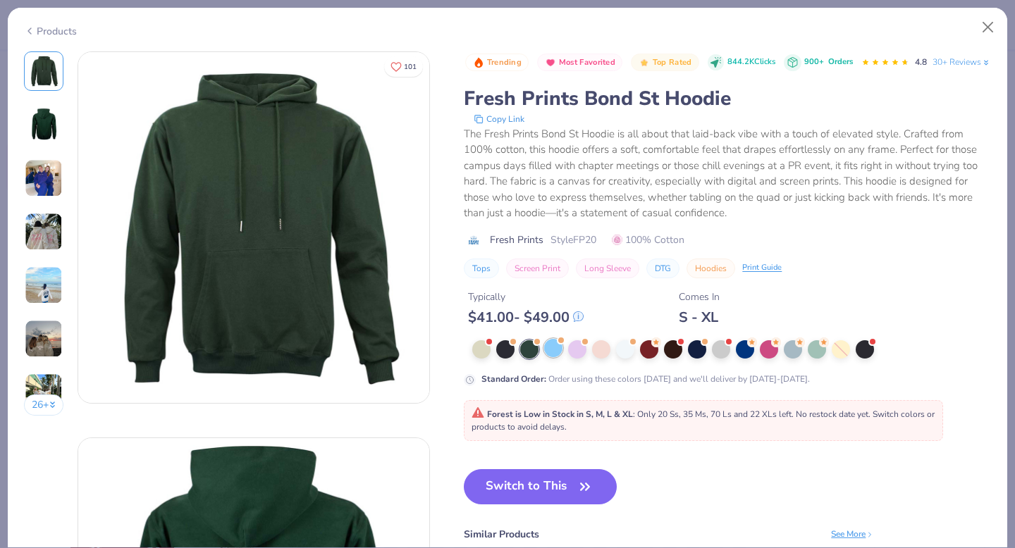
click at [555, 357] on div at bounding box center [553, 348] width 18 height 18
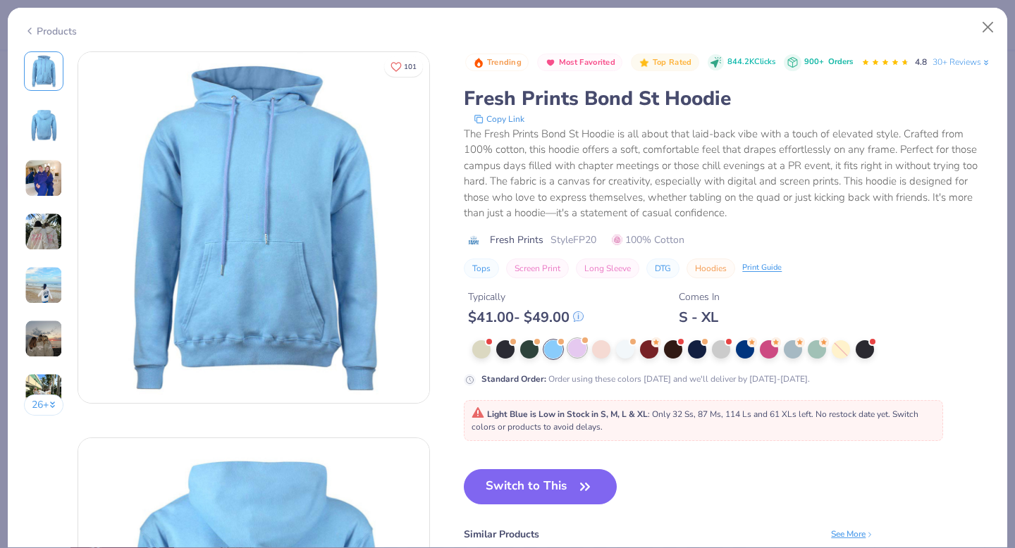
click at [575, 357] on div at bounding box center [577, 348] width 18 height 18
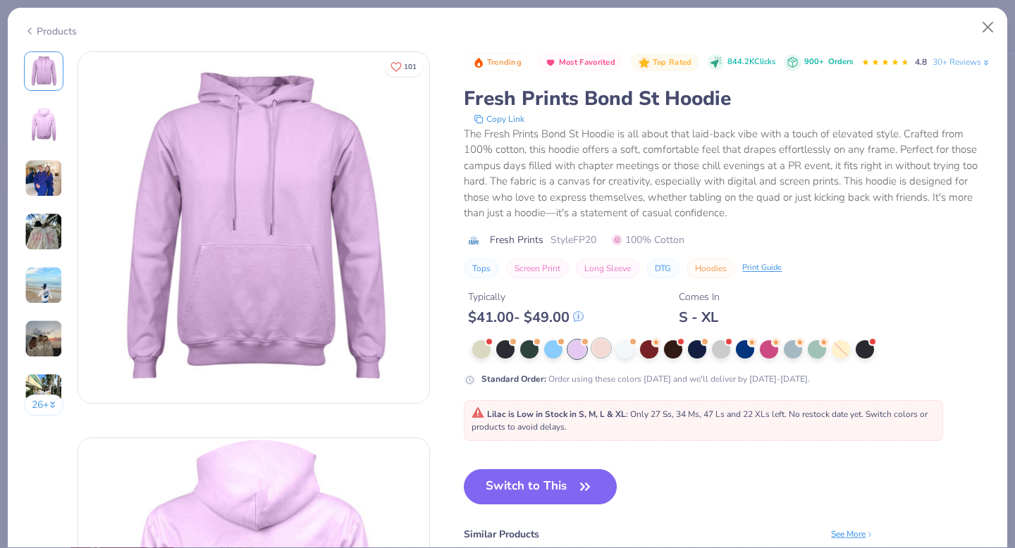
click at [603, 357] on div at bounding box center [601, 348] width 18 height 18
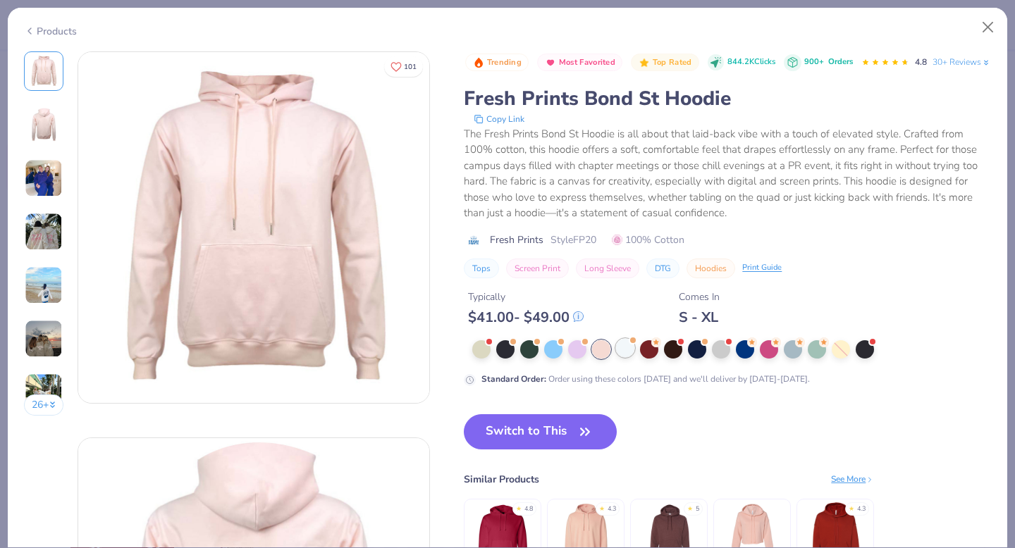
click at [628, 357] on div at bounding box center [625, 348] width 18 height 18
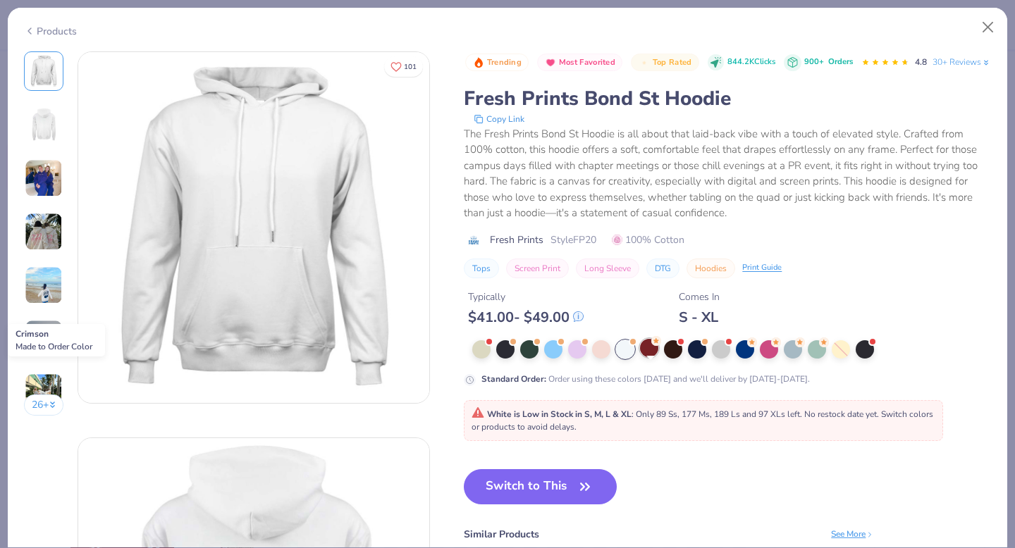
click at [653, 357] on div at bounding box center [649, 348] width 18 height 18
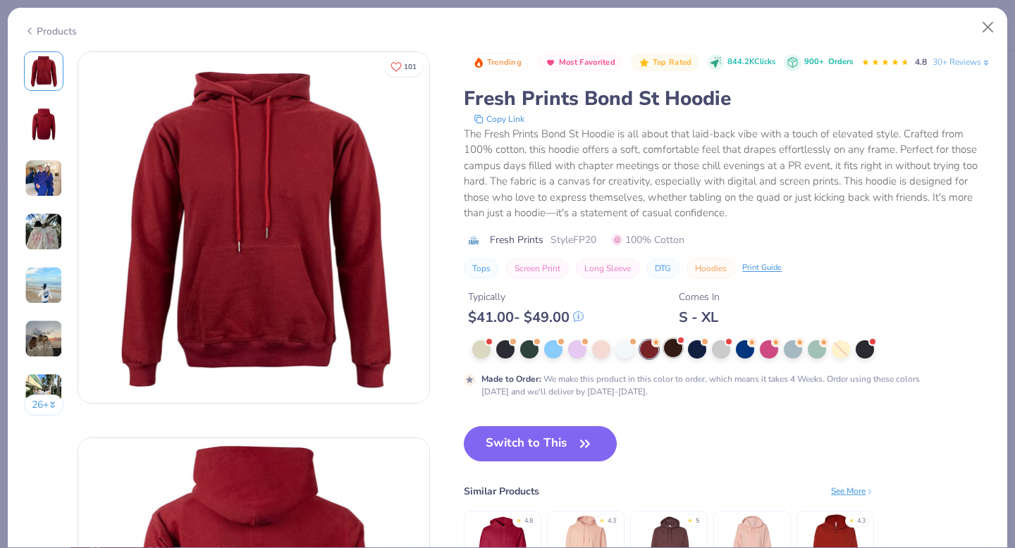
click at [675, 357] on div at bounding box center [673, 348] width 18 height 18
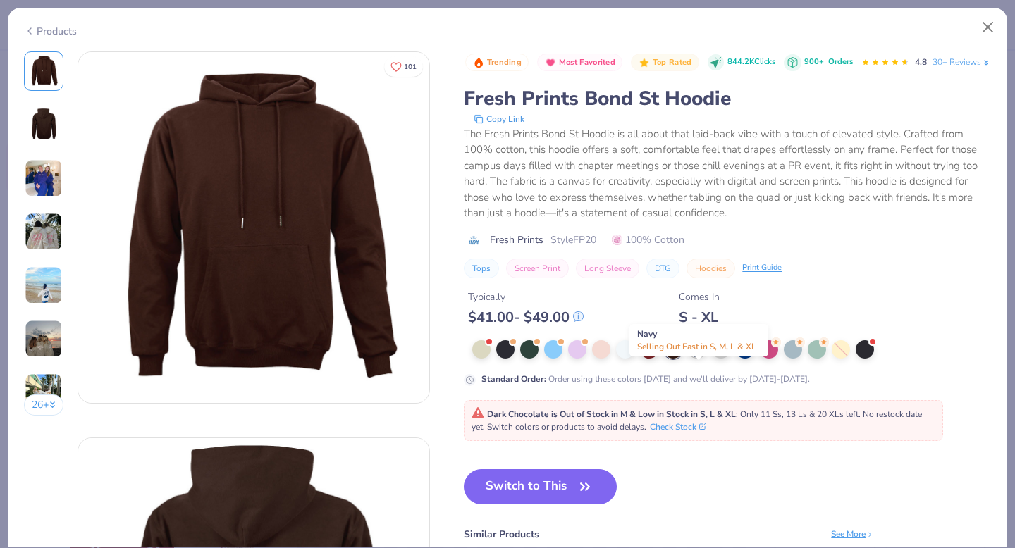
click at [698, 357] on div at bounding box center [697, 348] width 18 height 18
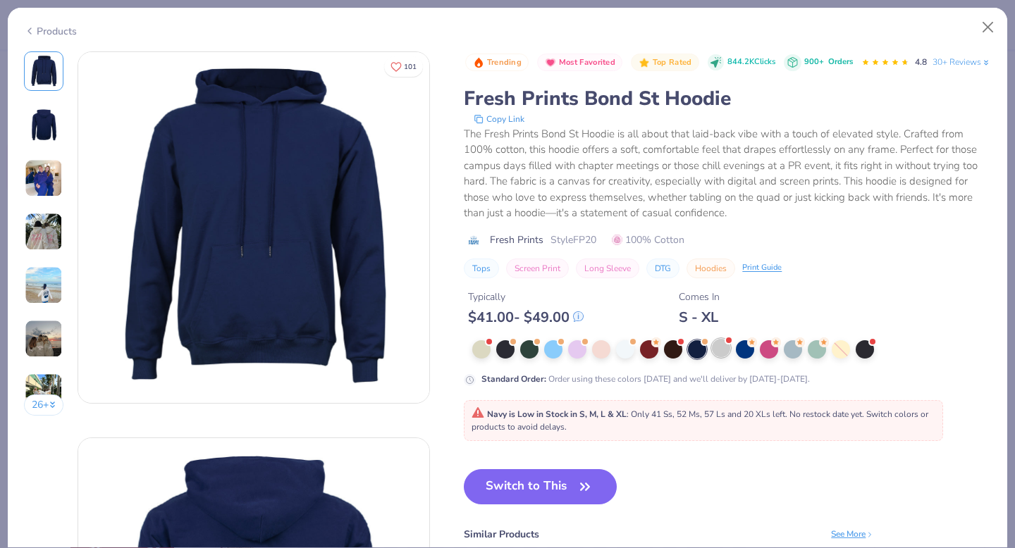
click at [724, 357] on div at bounding box center [721, 348] width 18 height 18
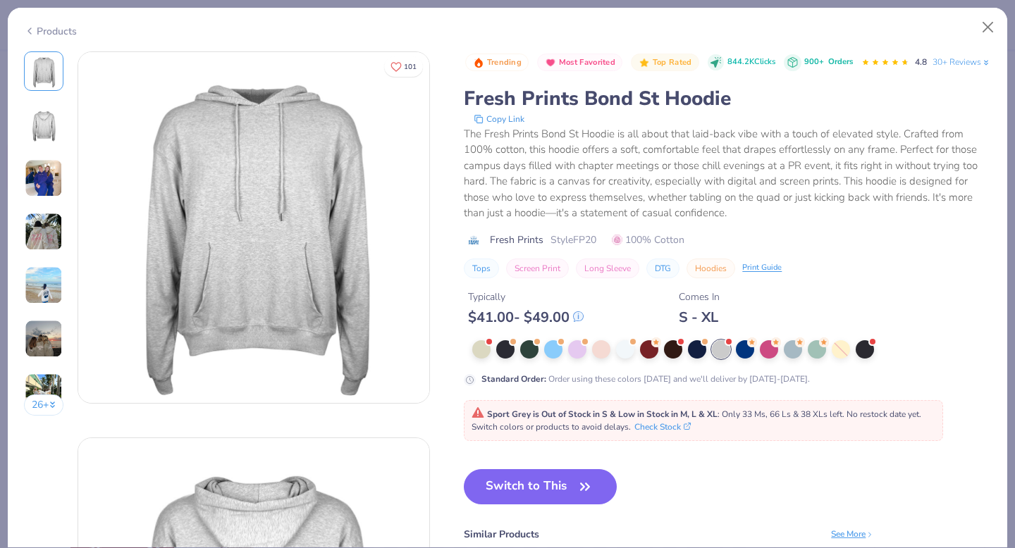
click at [48, 119] on img at bounding box center [44, 125] width 34 height 34
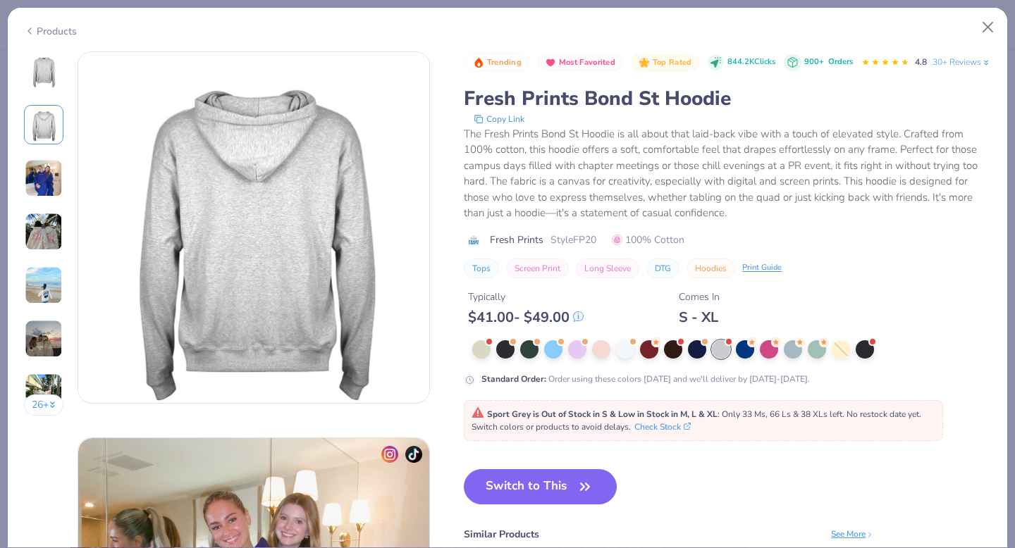
click at [44, 226] on img at bounding box center [44, 232] width 38 height 38
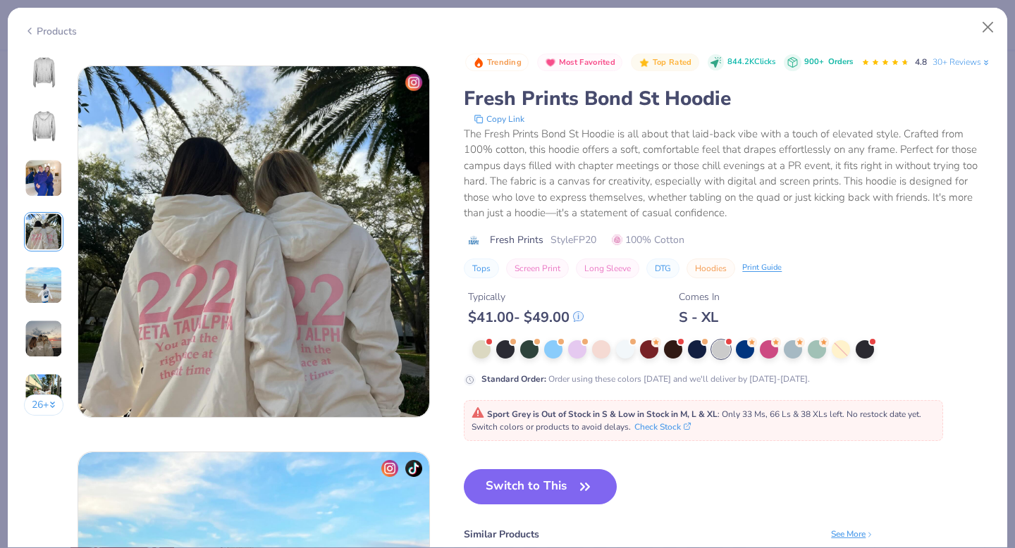
scroll to position [1159, 0]
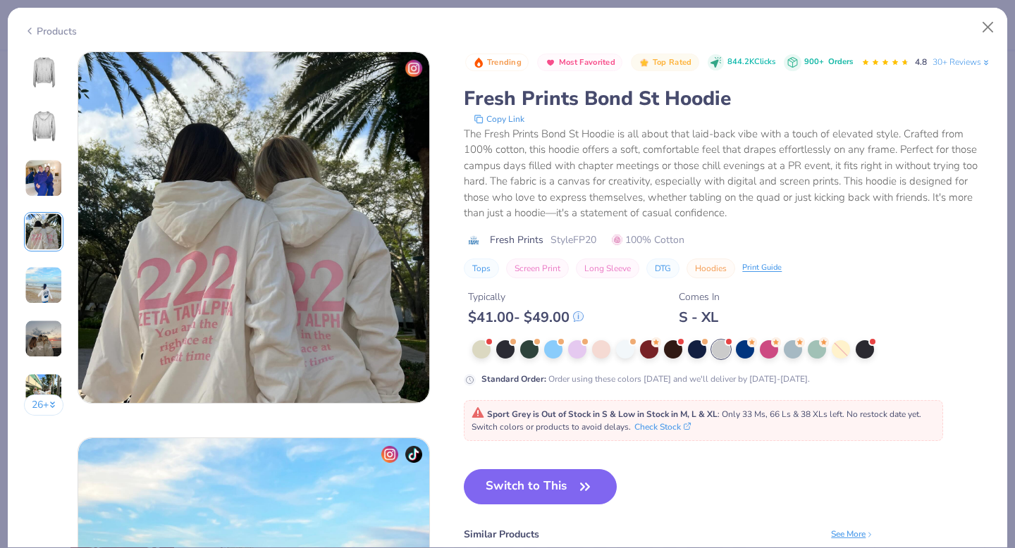
click at [47, 274] on img at bounding box center [44, 285] width 38 height 38
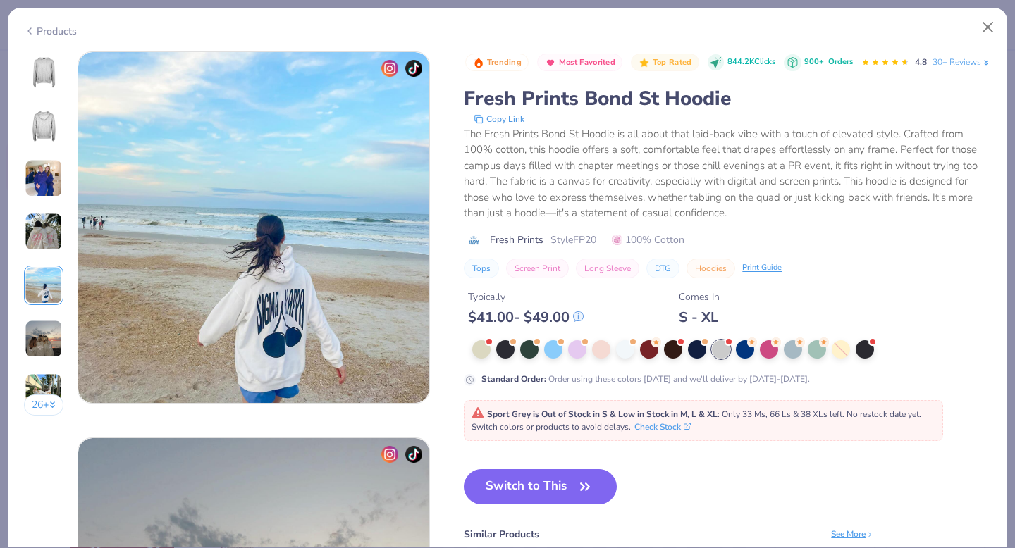
click at [44, 326] on img at bounding box center [44, 339] width 38 height 38
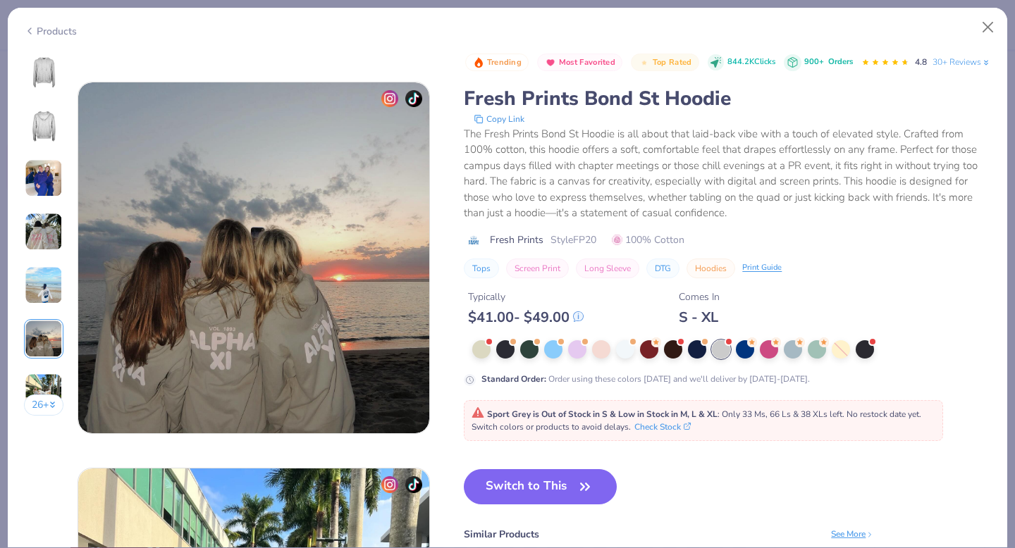
scroll to position [1932, 0]
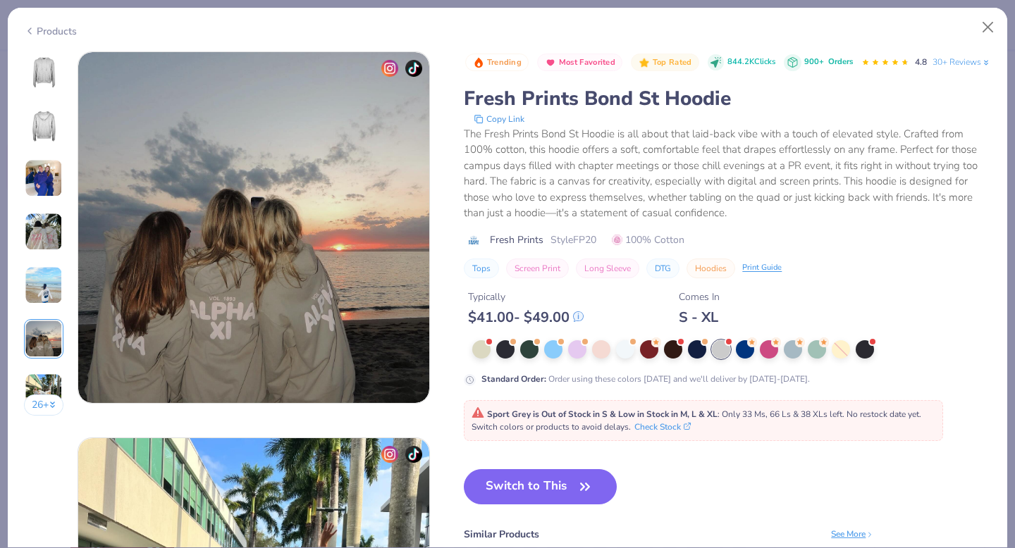
click at [38, 383] on img at bounding box center [44, 393] width 38 height 38
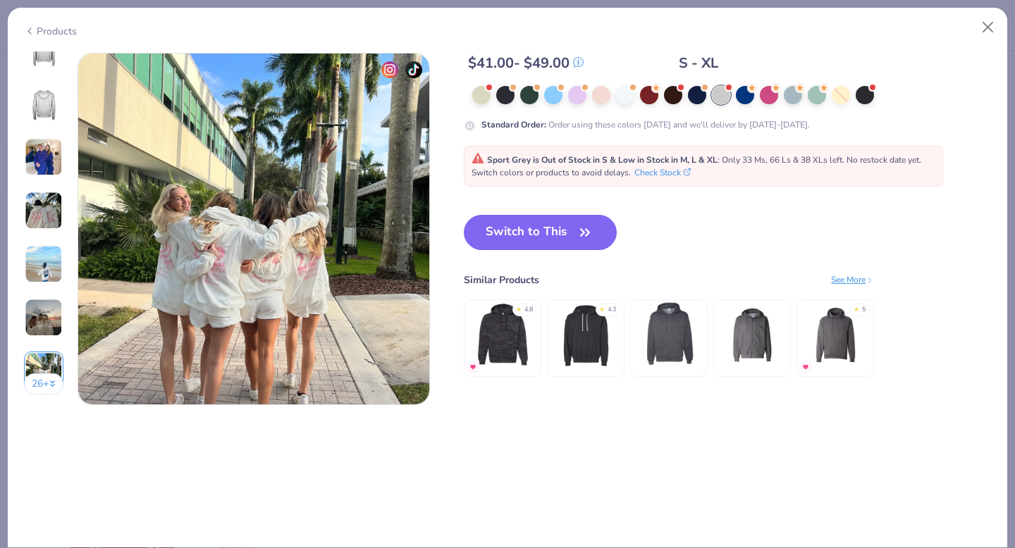
scroll to position [2318, 0]
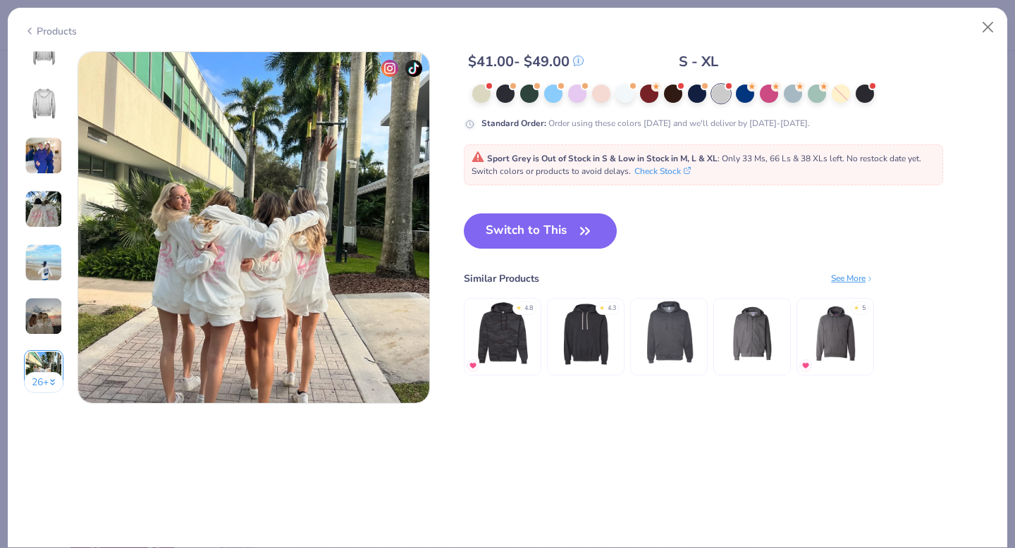
click at [39, 384] on button "26 +" at bounding box center [44, 382] width 40 height 21
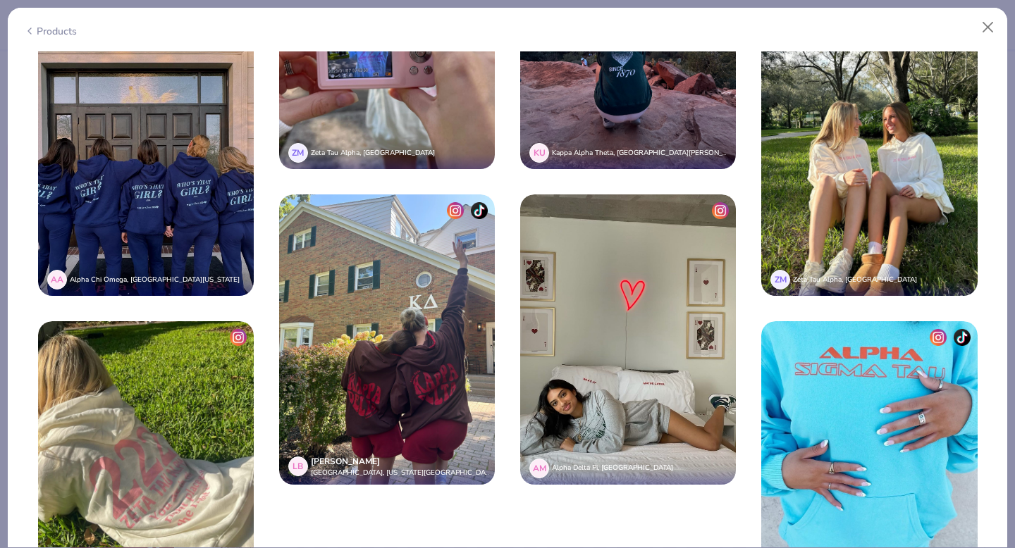
scroll to position [3501, 0]
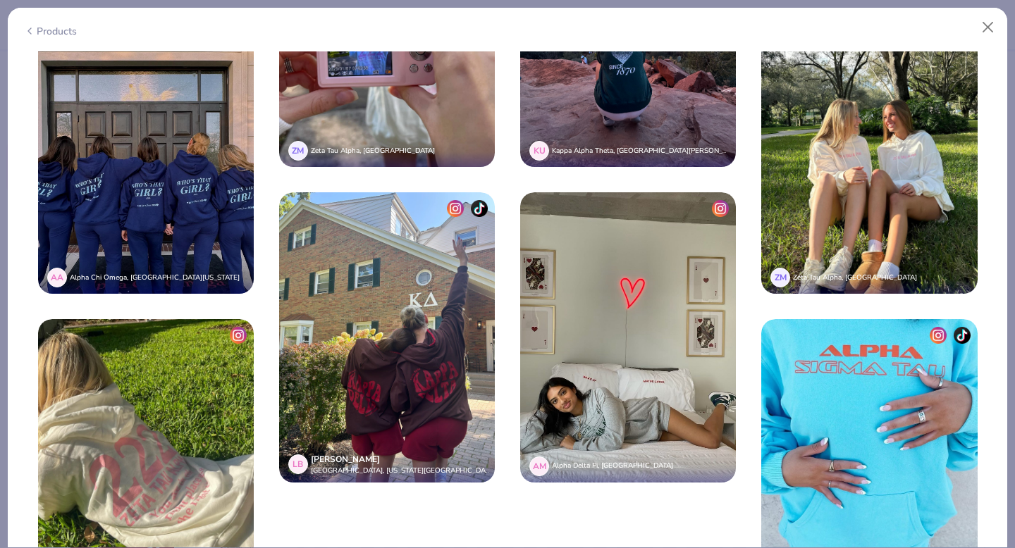
click at [632, 394] on img at bounding box center [628, 337] width 216 height 290
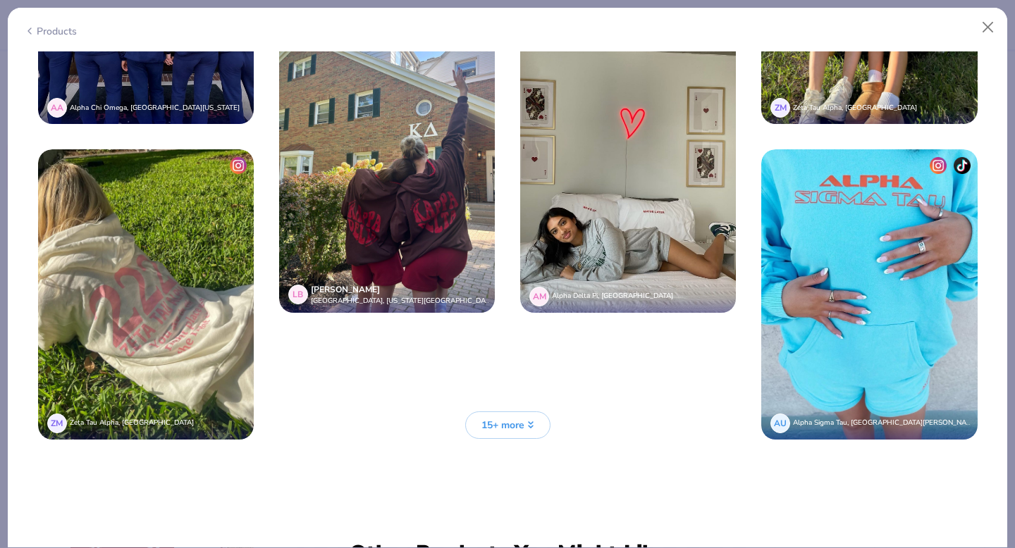
scroll to position [3690, 0]
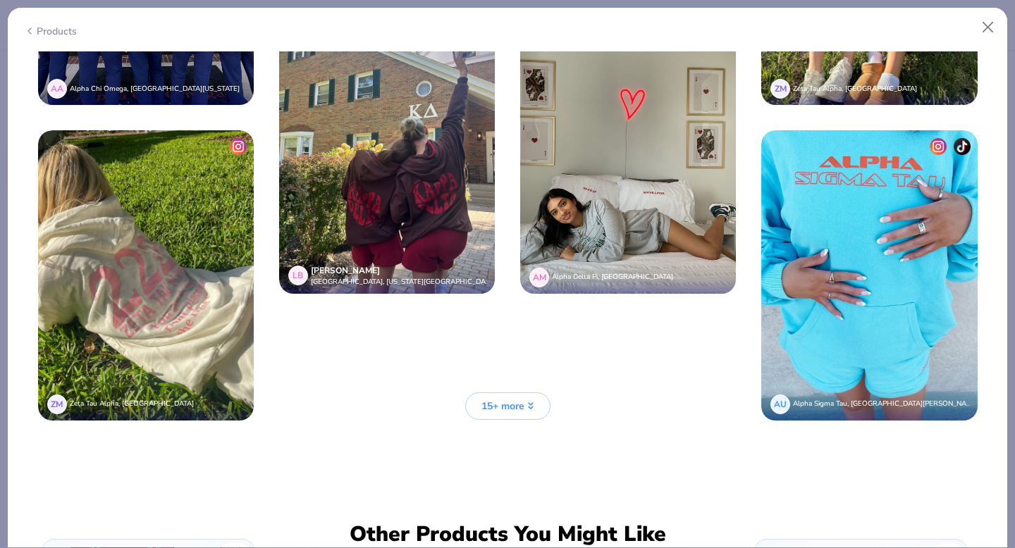
click at [497, 399] on span "15+ more" at bounding box center [502, 406] width 43 height 15
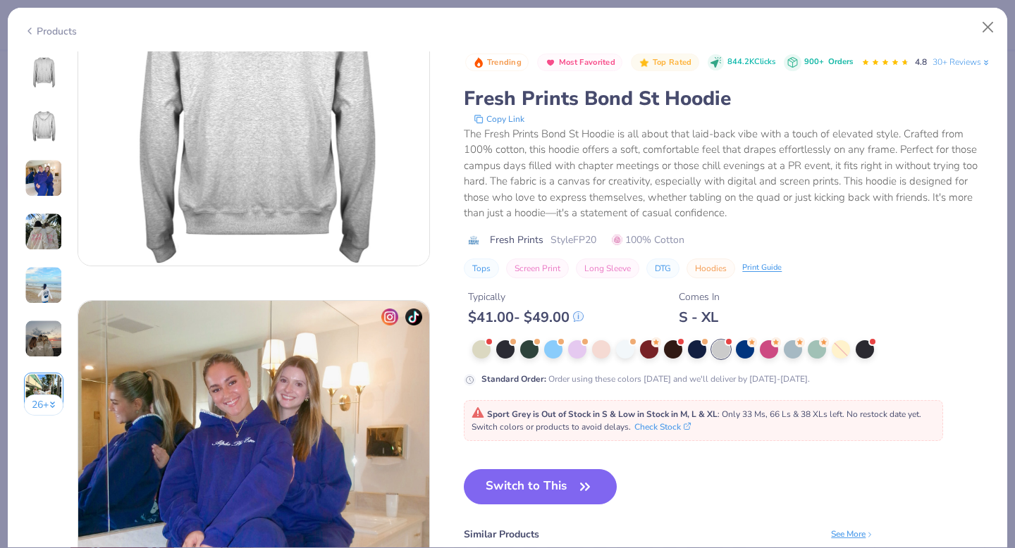
scroll to position [0, 0]
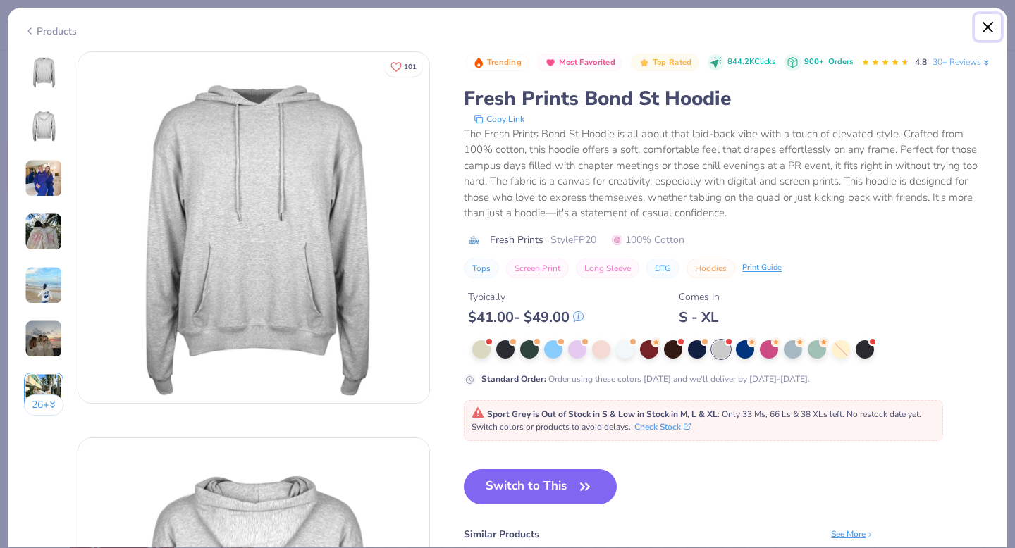
click at [988, 30] on button "Close" at bounding box center [988, 27] width 27 height 27
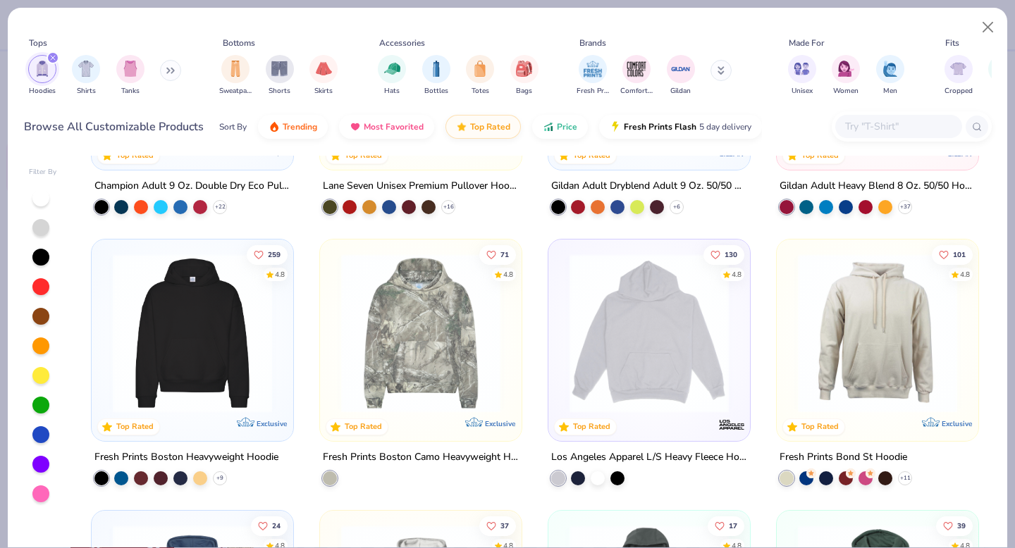
click at [238, 308] on img at bounding box center [192, 333] width 173 height 159
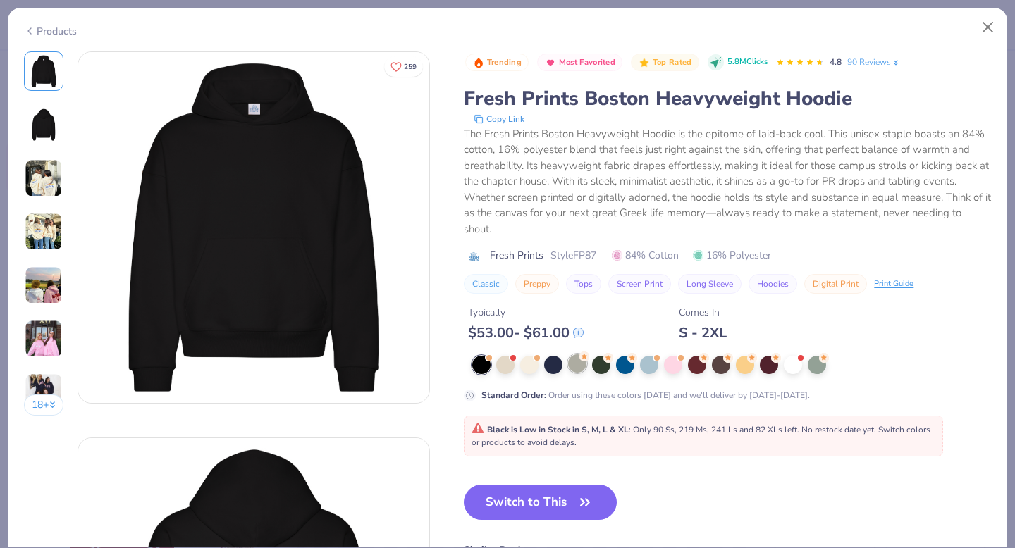
click at [578, 369] on div at bounding box center [577, 364] width 18 height 18
